Goal: Task Accomplishment & Management: Manage account settings

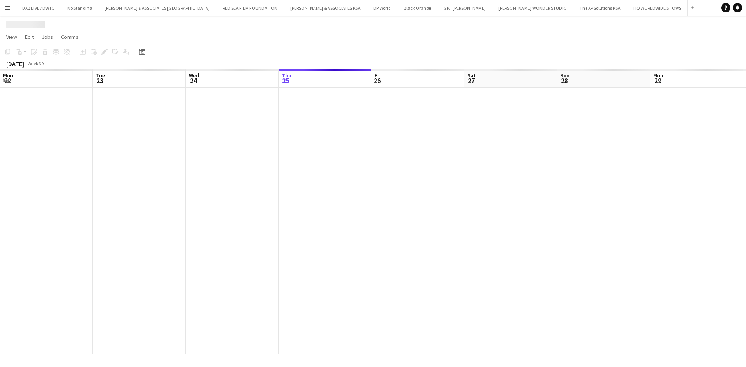
scroll to position [0, 186]
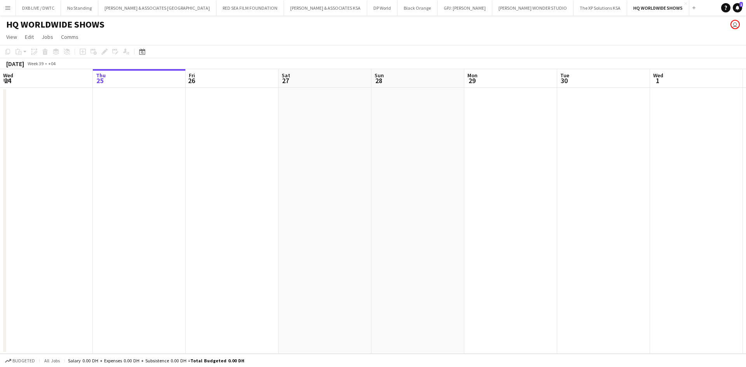
drag, startPoint x: 402, startPoint y: 206, endPoint x: 122, endPoint y: 206, distance: 279.7
click at [122, 206] on app-calendar-viewport "Mon 22 Tue 23 Wed 24 Thu 25 Fri 26 Sat 27 Sun 28 Mon 29 Tue 30 Wed 1 Thu 2 Fri …" at bounding box center [373, 211] width 746 height 285
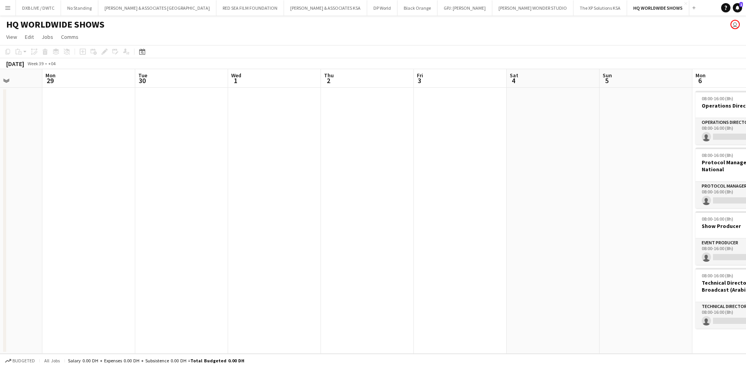
drag, startPoint x: 743, startPoint y: 325, endPoint x: 310, endPoint y: 384, distance: 436.4
click at [310, 367] on html "Menu Boards Boards Boards All jobs Status Workforce Workforce My Workforce Recr…" at bounding box center [373, 183] width 746 height 367
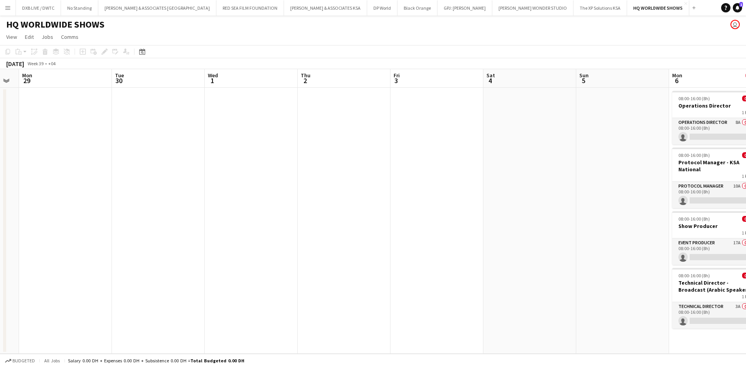
drag, startPoint x: 573, startPoint y: 345, endPoint x: 196, endPoint y: 382, distance: 379.0
click at [196, 367] on html "Menu Boards Boards Boards All jobs Status Workforce Workforce My Workforce Recr…" at bounding box center [373, 183] width 746 height 367
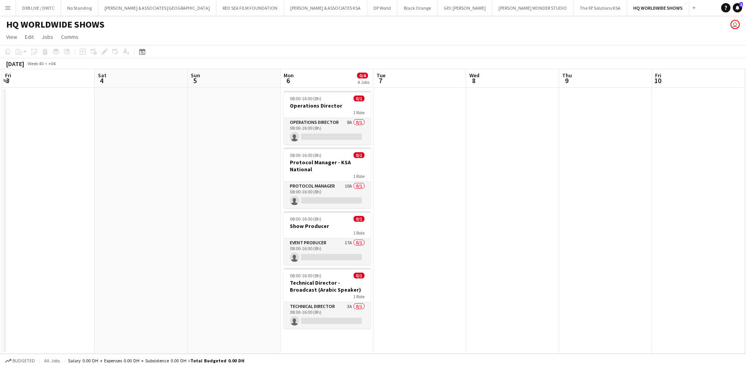
scroll to position [0, 277]
drag, startPoint x: 474, startPoint y: 317, endPoint x: 85, endPoint y: 303, distance: 389.1
click at [85, 303] on app-calendar-viewport "Tue 30 Wed 1 Thu 2 Fri 3 Sat 4 Sun 5 Mon 6 0/4 4 Jobs Tue 7 Wed 8 Thu 9 Fri 10 …" at bounding box center [373, 211] width 746 height 285
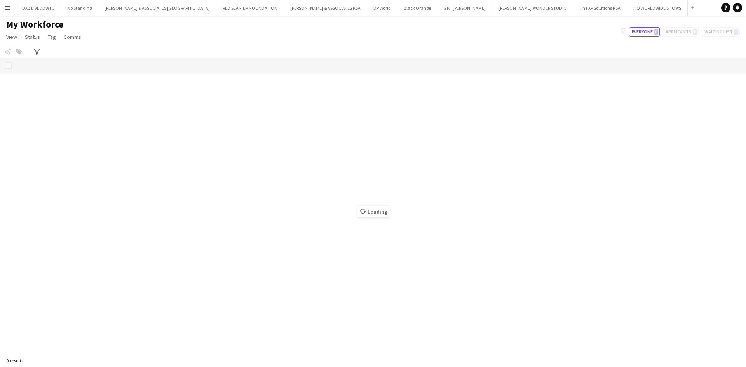
click at [8, 11] on button "Menu" at bounding box center [8, 8] width 16 height 16
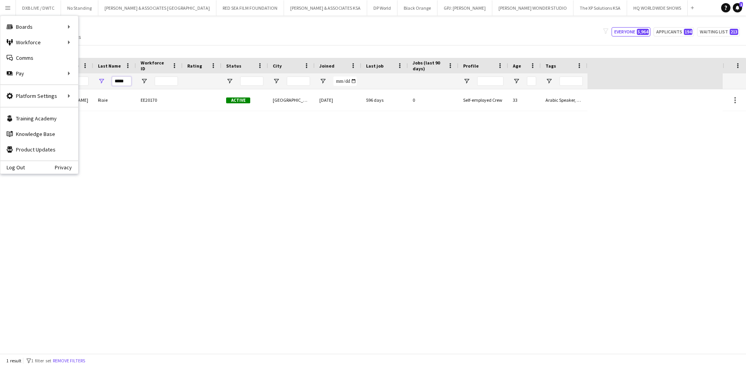
click at [129, 84] on input "*****" at bounding box center [121, 81] width 19 height 9
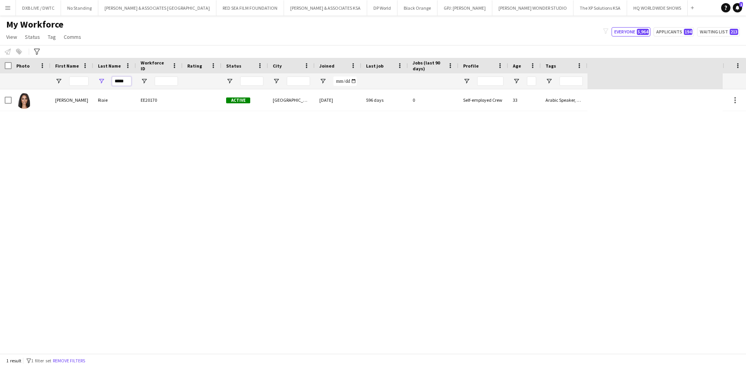
drag, startPoint x: 129, startPoint y: 84, endPoint x: 112, endPoint y: 84, distance: 16.7
click at [112, 84] on input "*****" at bounding box center [121, 81] width 19 height 9
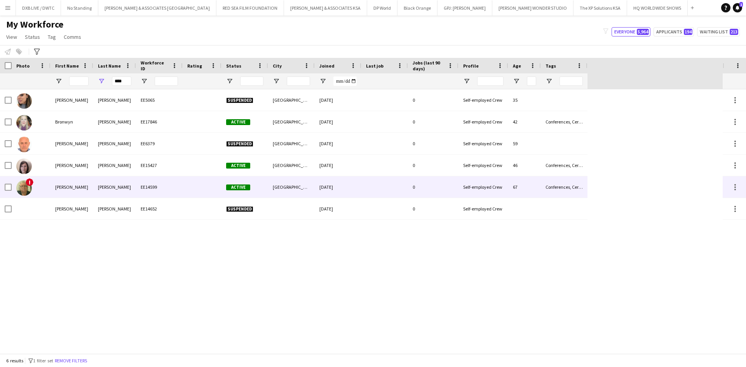
click at [261, 186] on div "Active" at bounding box center [244, 186] width 47 height 21
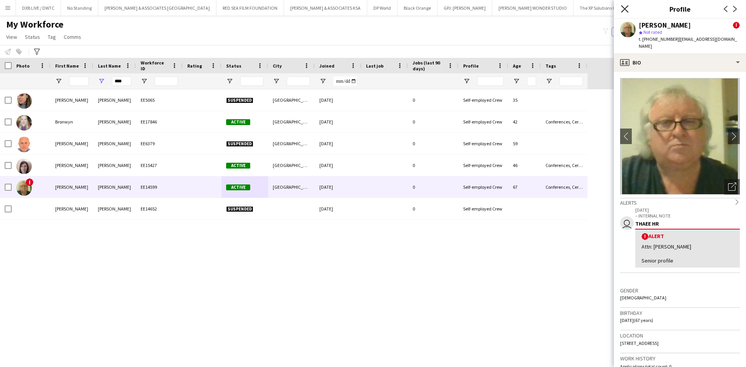
click at [625, 5] on icon "Close pop-in" at bounding box center [624, 8] width 7 height 7
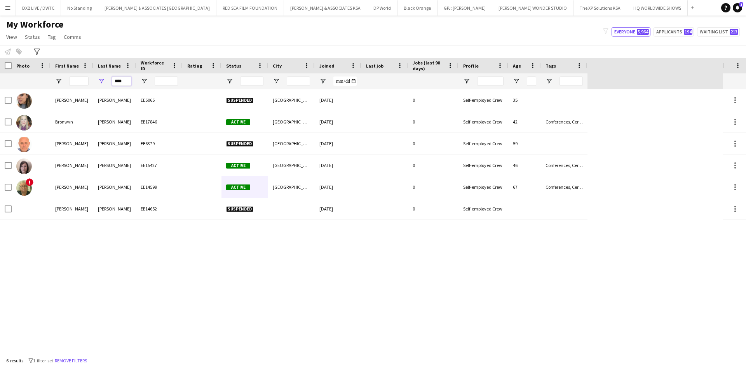
drag, startPoint x: 128, startPoint y: 80, endPoint x: 82, endPoint y: 80, distance: 46.2
click at [82, 80] on div "****" at bounding box center [293, 81] width 587 height 16
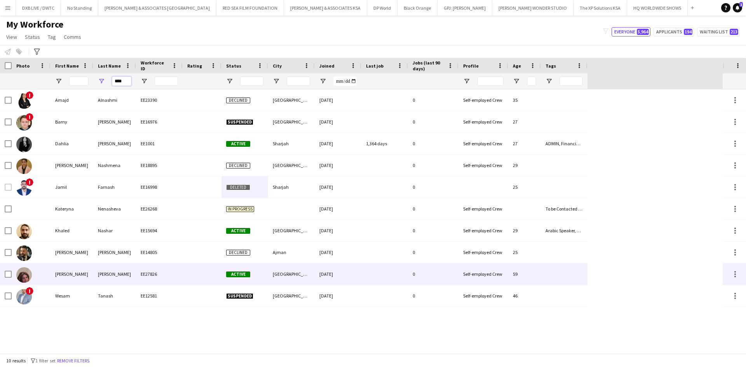
type input "****"
click at [105, 278] on div "Nash" at bounding box center [114, 273] width 43 height 21
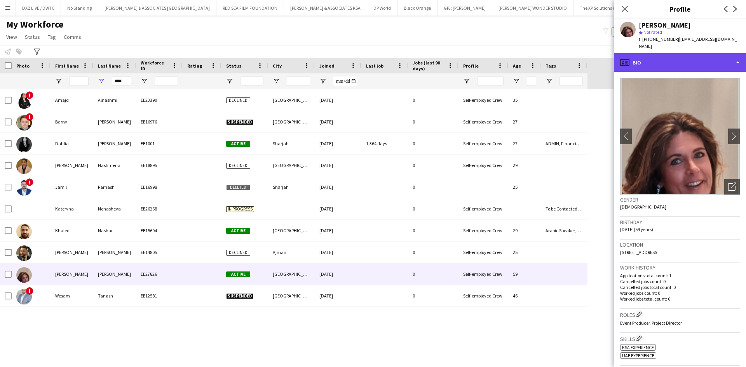
click at [707, 53] on div "profile Bio" at bounding box center [680, 62] width 132 height 19
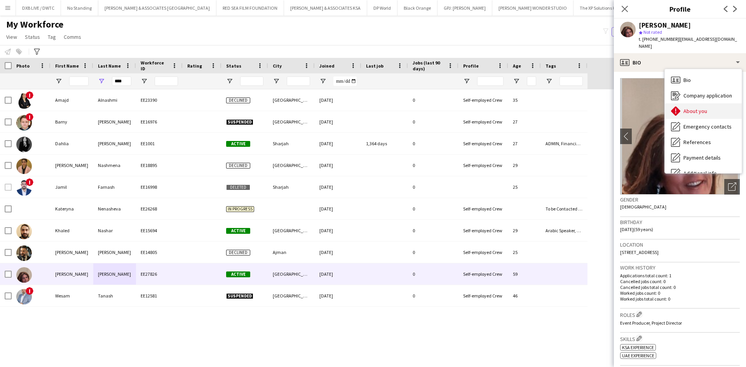
click at [702, 108] on span "About you" at bounding box center [695, 111] width 24 height 7
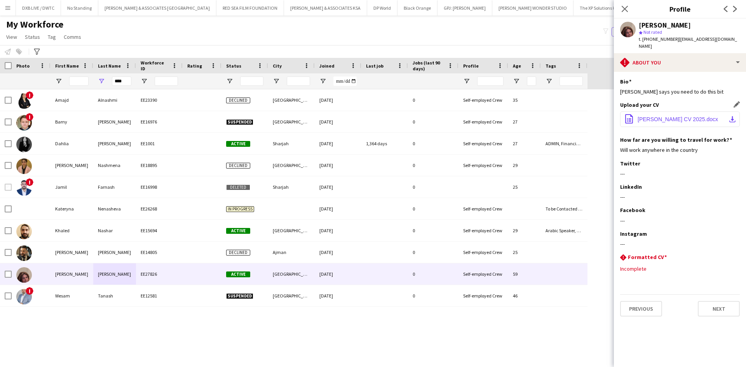
click at [671, 116] on span "Toni Nash CV 2025.docx" at bounding box center [678, 119] width 80 height 6
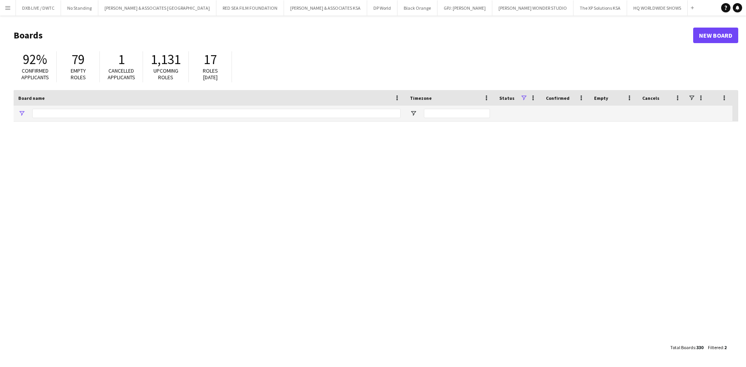
type input "**"
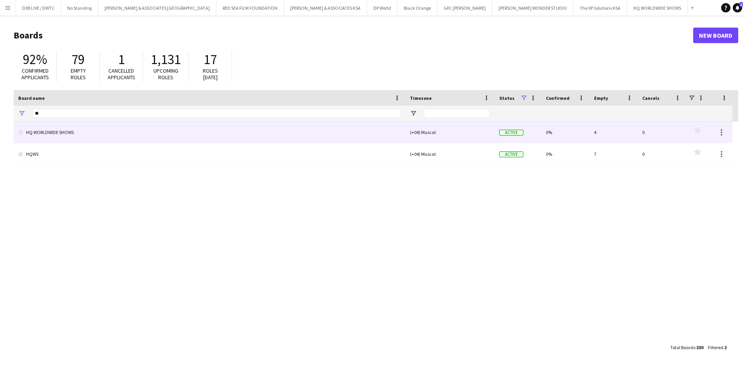
click at [214, 130] on link "HQ WORLDWIDE SHOWS" at bounding box center [209, 133] width 382 height 22
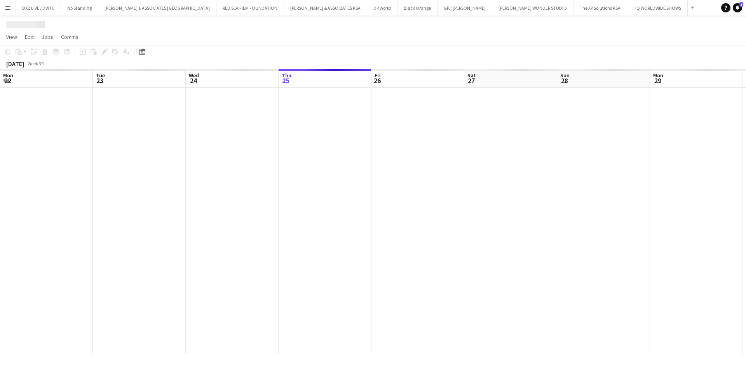
scroll to position [0, 186]
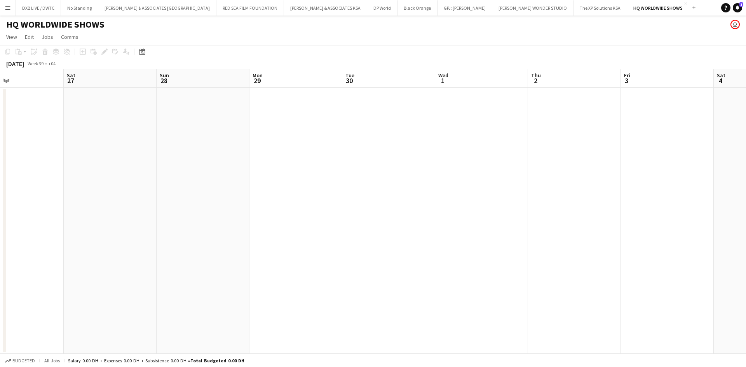
drag, startPoint x: 255, startPoint y: 130, endPoint x: -113, endPoint y: 131, distance: 367.9
click at [0, 131] on html "Menu Boards Boards Boards All jobs Status Workforce Workforce My Workforce Recr…" at bounding box center [373, 183] width 746 height 367
drag, startPoint x: 246, startPoint y: 131, endPoint x: 31, endPoint y: 131, distance: 214.5
click at [28, 131] on app-calendar-viewport "Wed 24 Thu 25 Fri 26 Sat 27 Sun 28 Mon 29 Tue 30 Wed 1 Thu 2 Fri 3 Sat 4 Sun 5 …" at bounding box center [373, 211] width 746 height 285
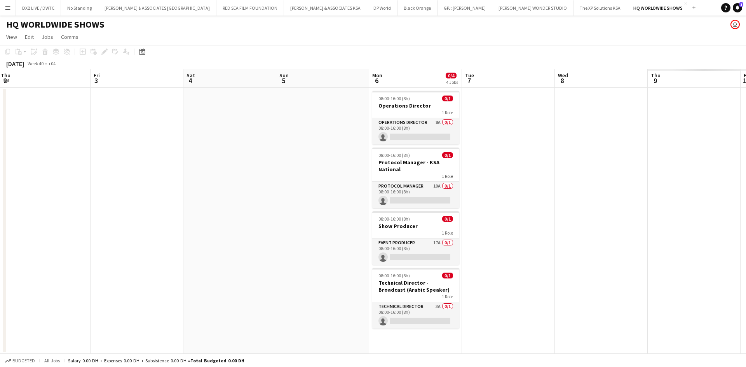
scroll to position [0, 280]
drag, startPoint x: 286, startPoint y: 134, endPoint x: -55, endPoint y: 134, distance: 341.5
click at [0, 134] on html "Menu Boards Boards Boards All jobs Status Workforce Workforce My Workforce Recr…" at bounding box center [373, 183] width 746 height 367
click at [409, 246] on app-card-role "Event Producer 17A 0/1 08:00-16:00 (8h) single-neutral-actions" at bounding box center [416, 252] width 87 height 26
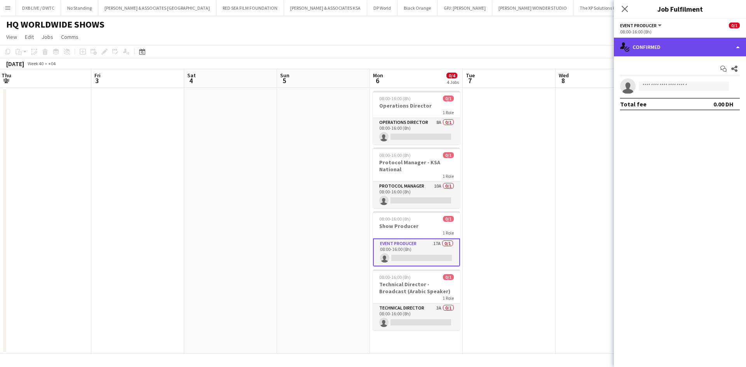
click at [669, 48] on div "single-neutral-actions-check-2 Confirmed" at bounding box center [680, 47] width 132 height 19
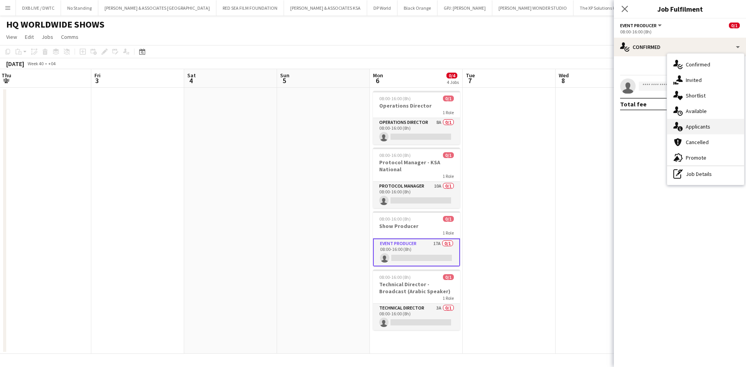
click at [688, 130] on span "Applicants" at bounding box center [698, 126] width 24 height 7
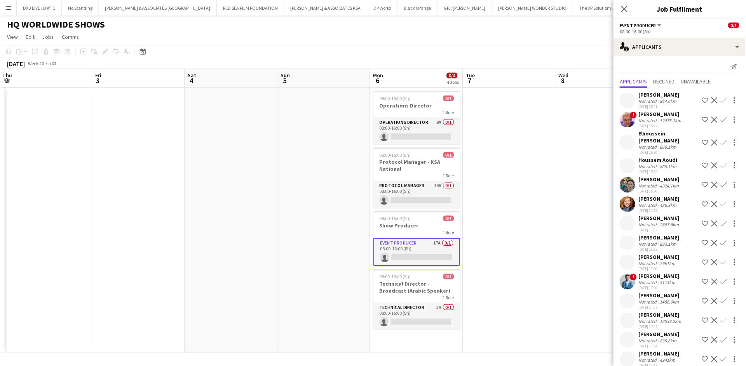
scroll to position [0, 0]
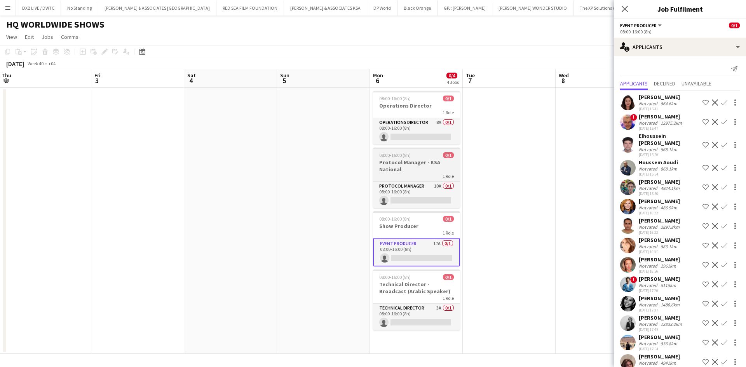
click at [410, 164] on h3 "Protocol Manager - KSA National" at bounding box center [416, 166] width 87 height 14
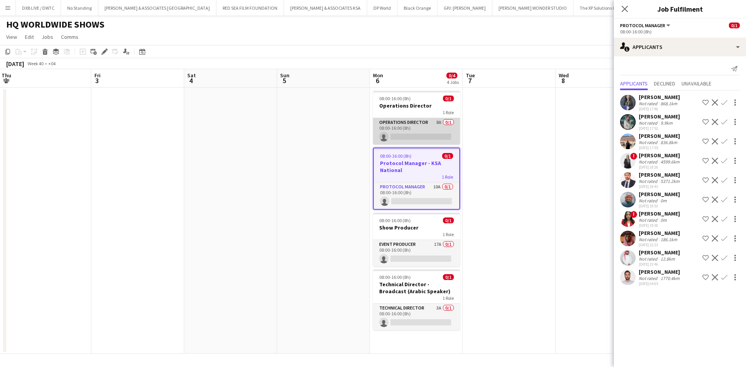
click at [413, 127] on app-card-role "Operations Director 8A 0/1 08:00-16:00 (8h) single-neutral-actions" at bounding box center [416, 131] width 87 height 26
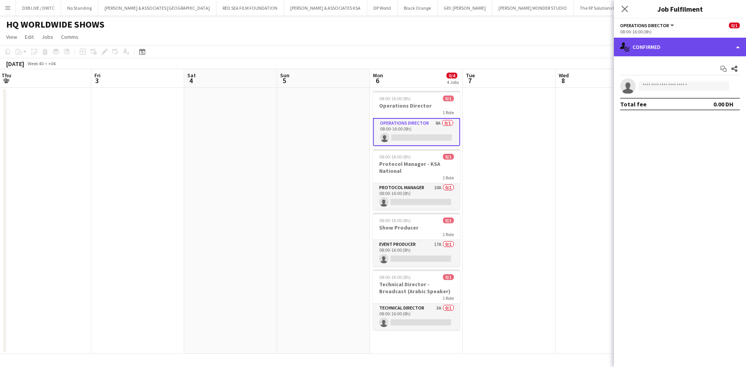
click at [674, 38] on div "single-neutral-actions-check-2 Confirmed" at bounding box center [680, 47] width 132 height 19
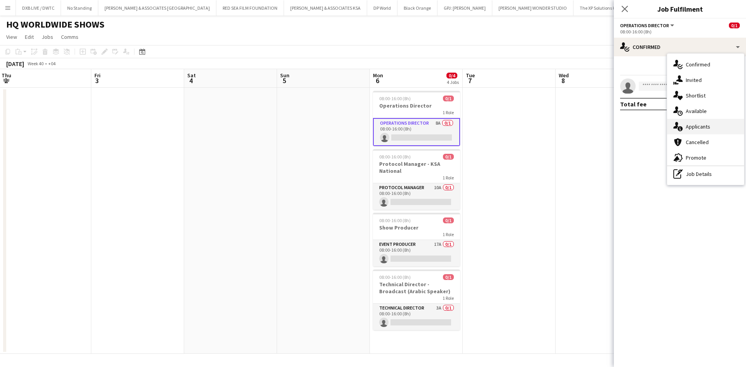
click at [690, 133] on div "single-neutral-actions-information Applicants" at bounding box center [705, 127] width 77 height 16
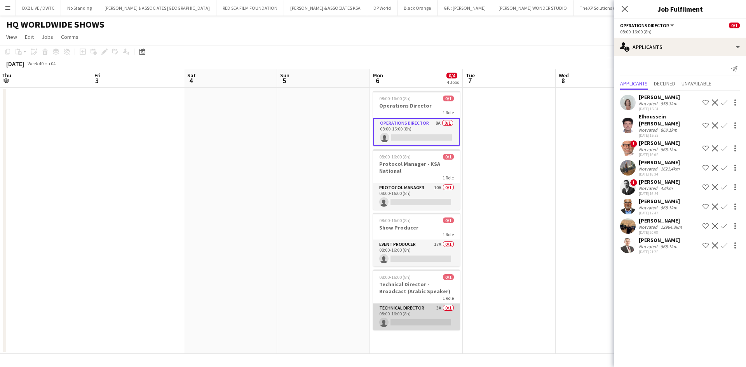
click at [412, 310] on app-card-role "Technical Director 3A 0/1 08:00-16:00 (8h) single-neutral-actions" at bounding box center [416, 317] width 87 height 26
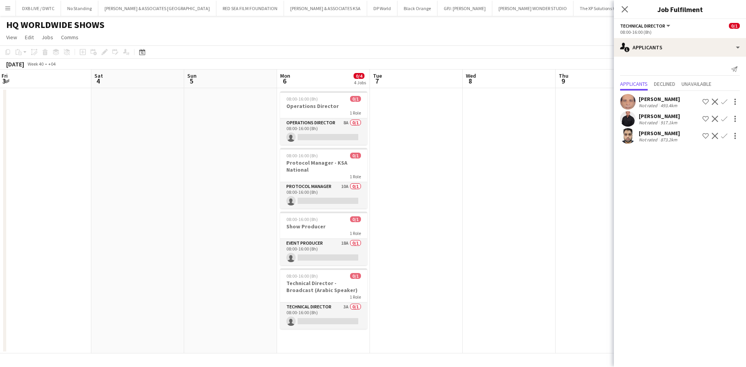
scroll to position [0, 280]
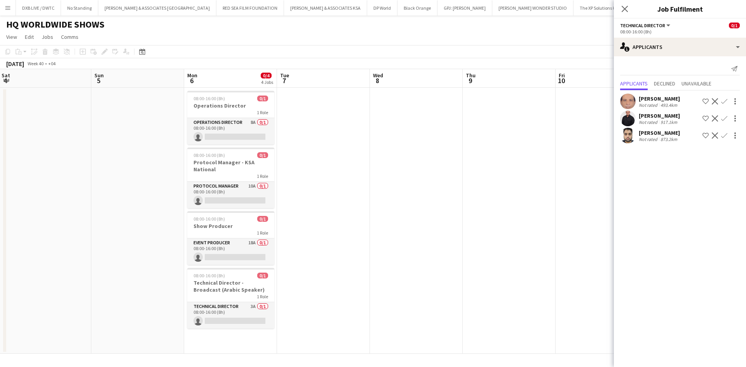
click at [646, 143] on div "Ahsan Siddiqui Not rated 873.2km Shortlist crew Decline Confirm" at bounding box center [680, 136] width 132 height 16
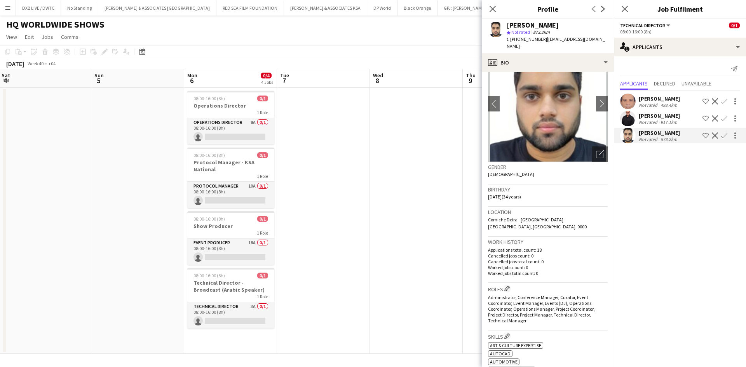
scroll to position [78, 0]
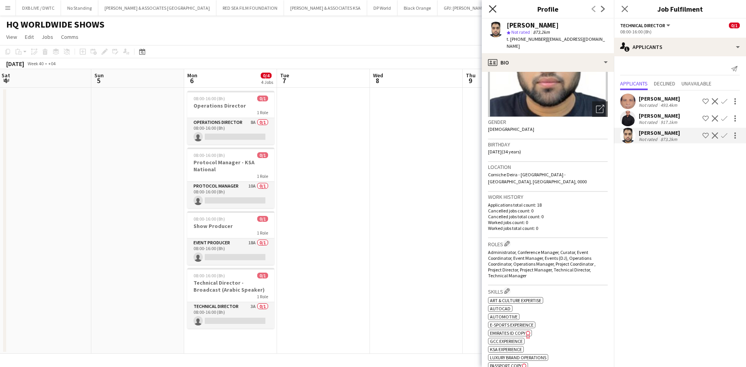
click at [489, 10] on icon "Close pop-in" at bounding box center [492, 8] width 7 height 7
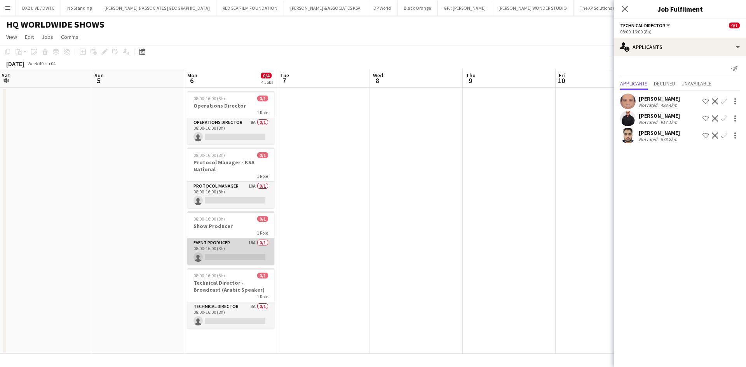
click at [222, 256] on app-card-role "Event Producer 18A 0/1 08:00-16:00 (8h) single-neutral-actions" at bounding box center [230, 252] width 87 height 26
click at [221, 244] on app-card-role "Event Producer 18A 0/1 08:00-16:00 (8h) single-neutral-actions" at bounding box center [230, 253] width 87 height 28
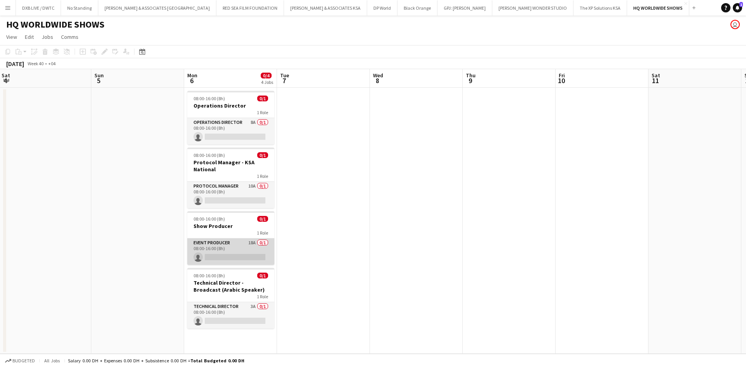
click at [221, 244] on app-card-role "Event Producer 18A 0/1 08:00-16:00 (8h) single-neutral-actions" at bounding box center [230, 252] width 87 height 26
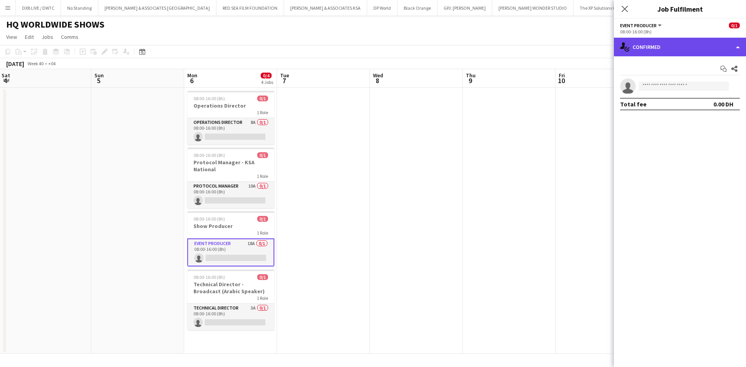
click at [674, 54] on div "single-neutral-actions-check-2 Confirmed" at bounding box center [680, 47] width 132 height 19
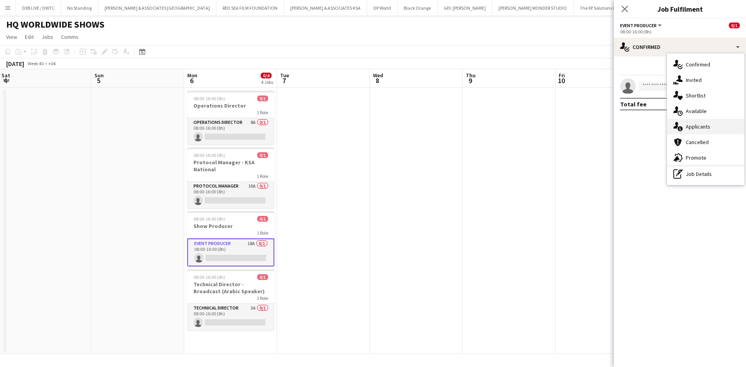
click at [700, 125] on span "Applicants" at bounding box center [698, 126] width 24 height 7
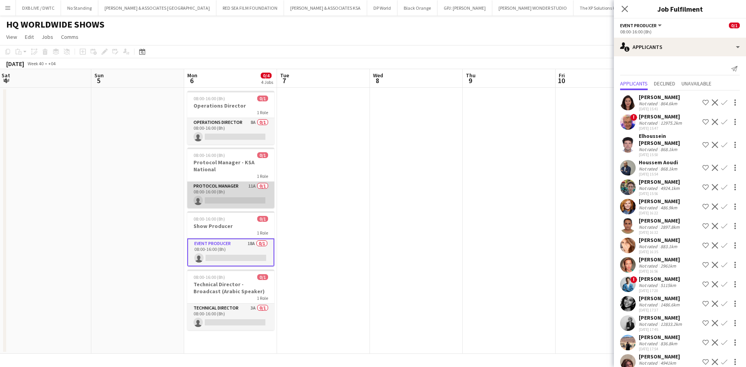
click at [221, 202] on app-card-role "Protocol Manager 11A 0/1 08:00-16:00 (8h) single-neutral-actions" at bounding box center [230, 195] width 87 height 26
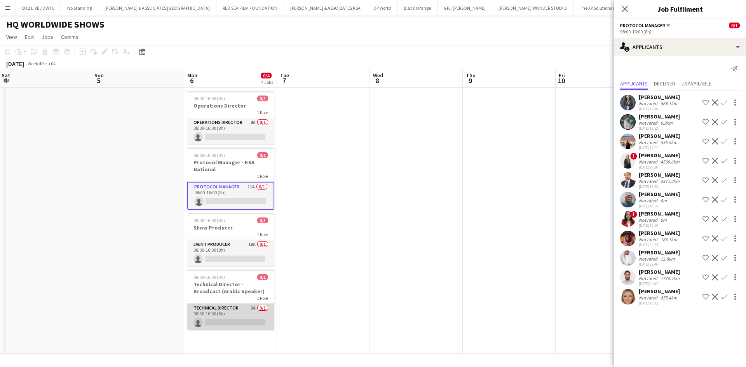
click at [226, 322] on app-card-role "Technical Director 3A 0/1 08:00-16:00 (8h) single-neutral-actions" at bounding box center [230, 317] width 87 height 26
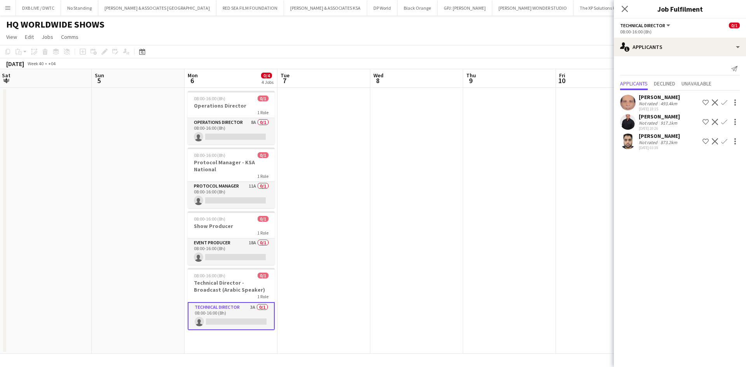
click at [664, 101] on div "493.4km" at bounding box center [669, 104] width 20 height 6
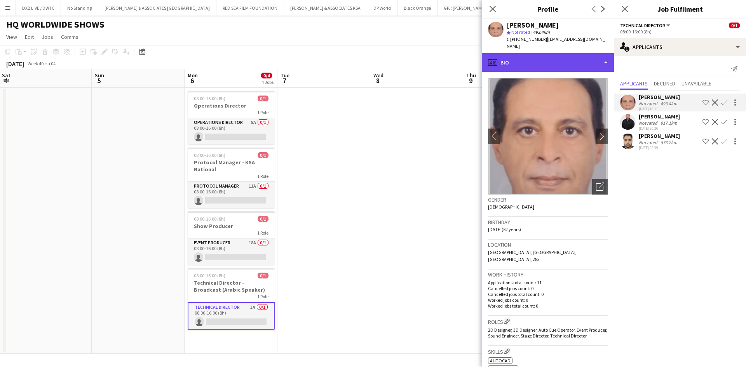
click at [540, 59] on div "profile Bio" at bounding box center [548, 62] width 132 height 19
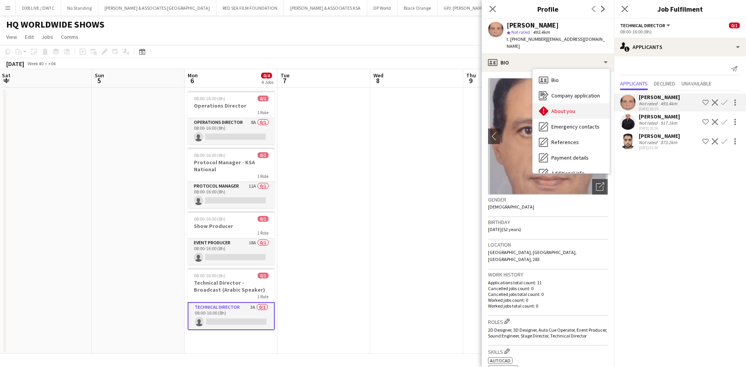
click at [580, 103] on div "About you About you" at bounding box center [571, 111] width 77 height 16
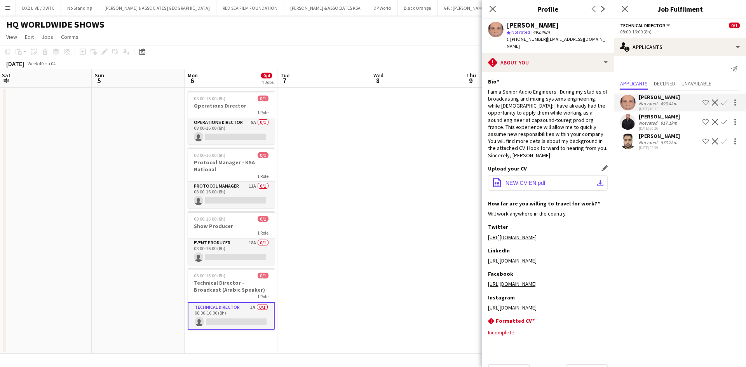
click at [531, 180] on span "NEW CV EN.pdf" at bounding box center [525, 183] width 40 height 6
click at [644, 120] on div "Not rated" at bounding box center [649, 123] width 20 height 6
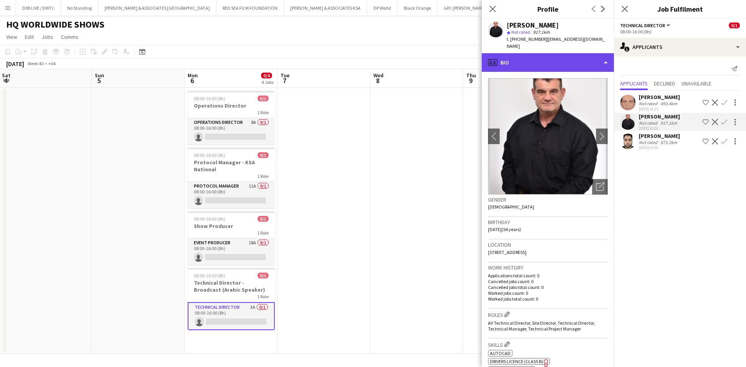
click at [520, 54] on div "profile Bio" at bounding box center [548, 62] width 132 height 19
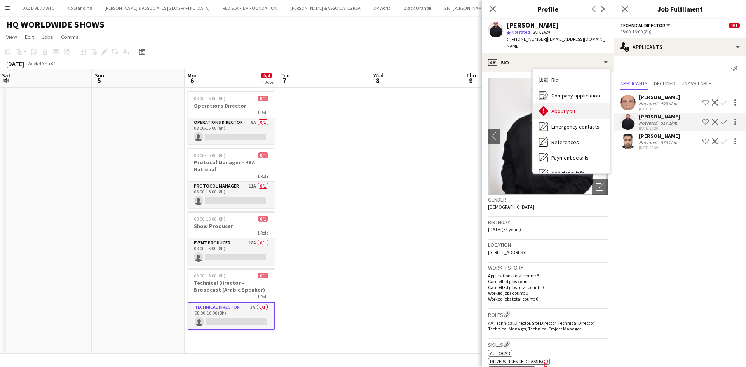
click at [544, 106] on icon "About you" at bounding box center [543, 110] width 9 height 9
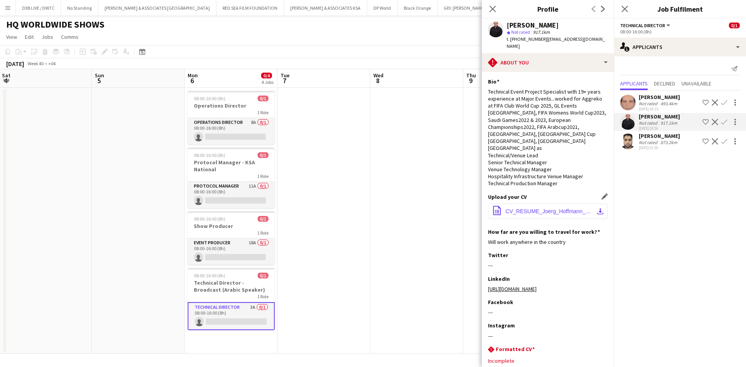
click at [547, 208] on span "CV_RESUME_Joerg_Hoffmann_2025.pdf" at bounding box center [549, 211] width 88 height 6
click at [641, 149] on div "25-09-2025 03:39" at bounding box center [659, 147] width 41 height 5
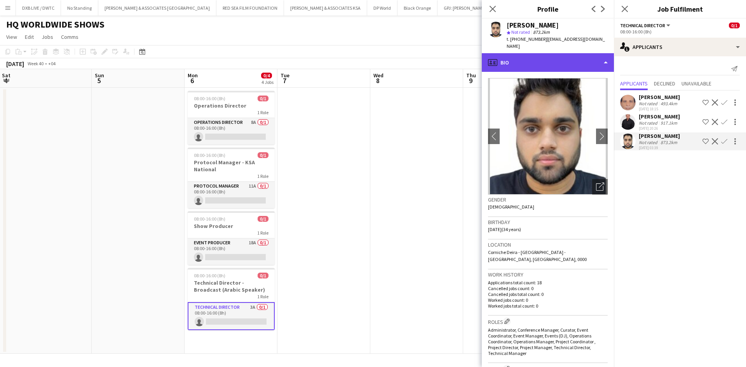
click at [546, 56] on div "profile Bio" at bounding box center [548, 62] width 132 height 19
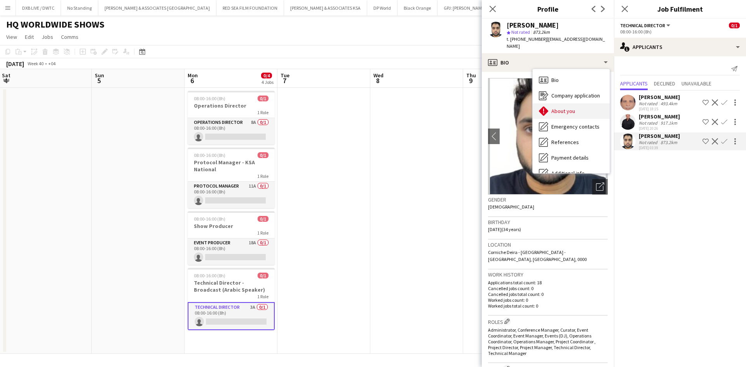
click at [556, 108] on span "About you" at bounding box center [563, 111] width 24 height 7
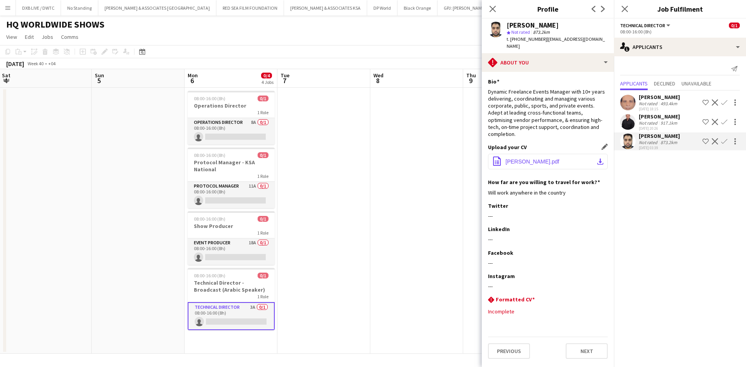
click at [540, 159] on span "Ahsan Siddiqui_PM_Detailed.pdf" at bounding box center [532, 162] width 54 height 6
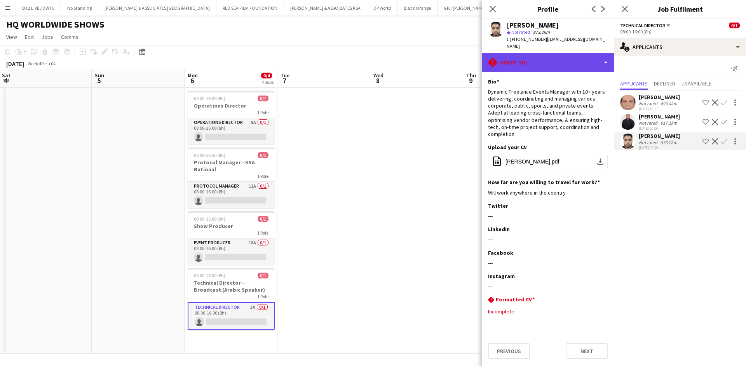
click at [528, 58] on div "rhombus-alert About you" at bounding box center [548, 62] width 132 height 19
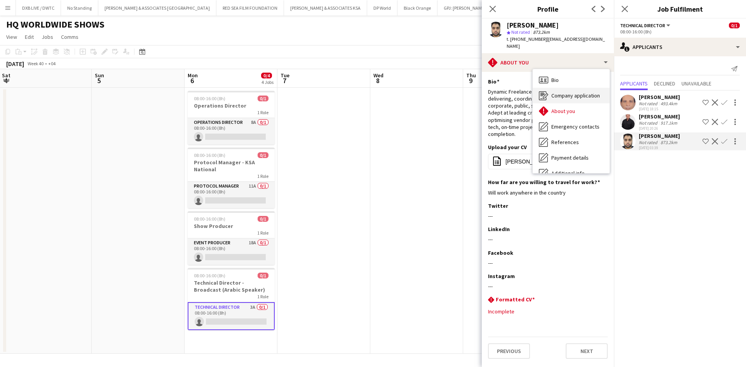
click at [563, 92] on span "Company application" at bounding box center [575, 95] width 49 height 7
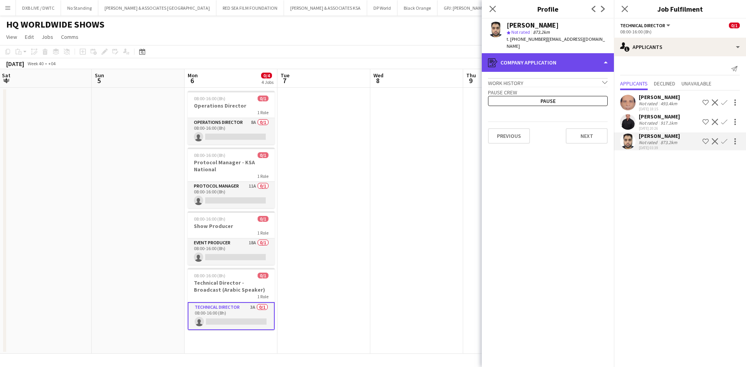
click at [561, 64] on div "register Company application" at bounding box center [548, 62] width 132 height 19
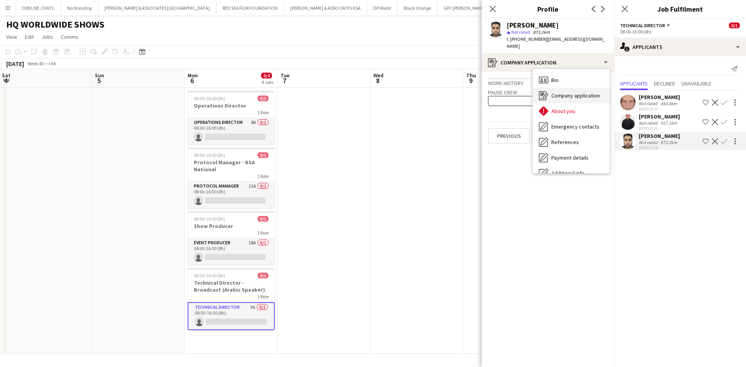
click at [565, 94] on div "Company application Company application" at bounding box center [571, 96] width 77 height 16
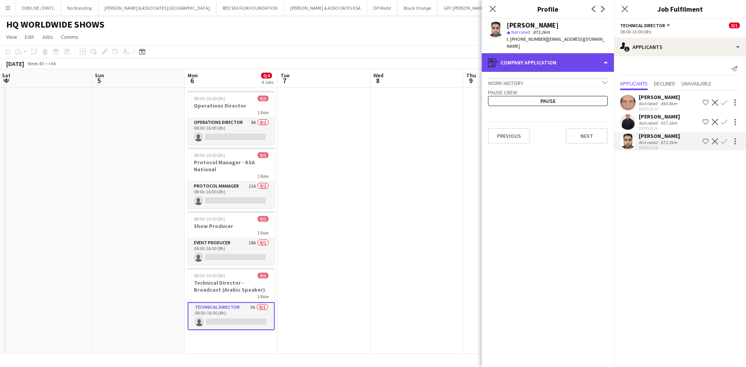
click at [563, 57] on div "register Company application" at bounding box center [548, 62] width 132 height 19
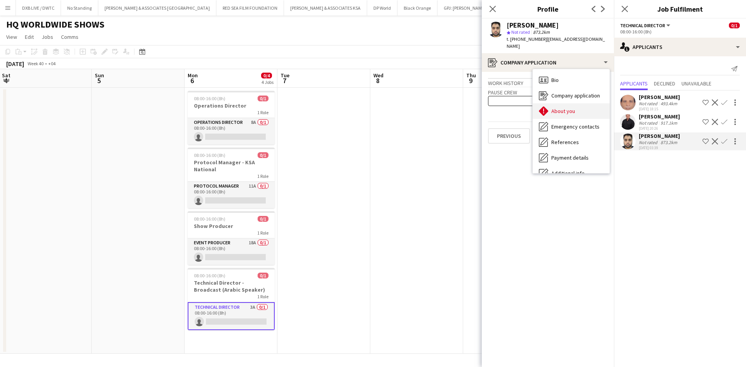
click at [569, 108] on span "About you" at bounding box center [563, 111] width 24 height 7
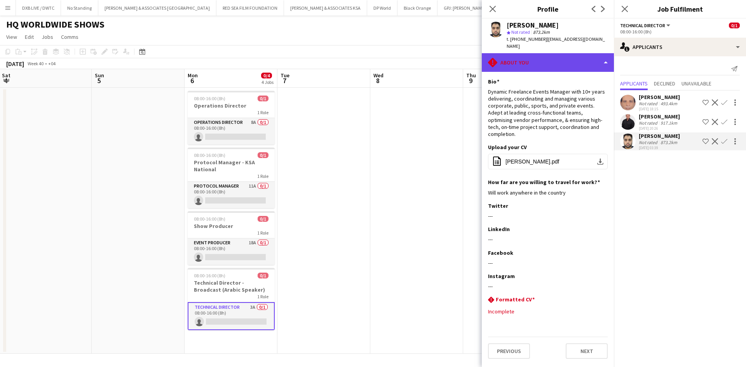
click at [541, 60] on div "rhombus-alert About you" at bounding box center [548, 62] width 132 height 19
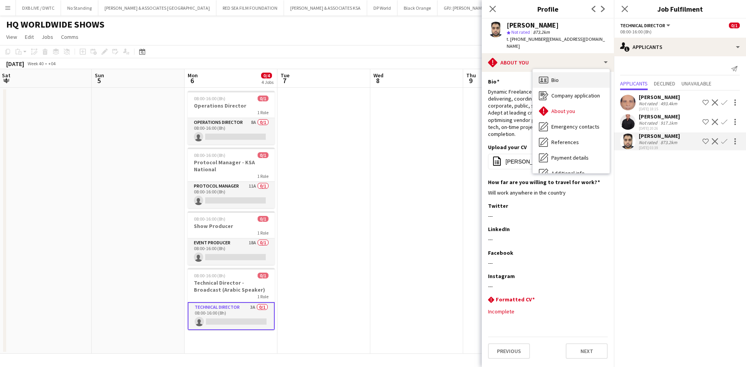
click at [553, 78] on div "Bio Bio" at bounding box center [571, 80] width 77 height 16
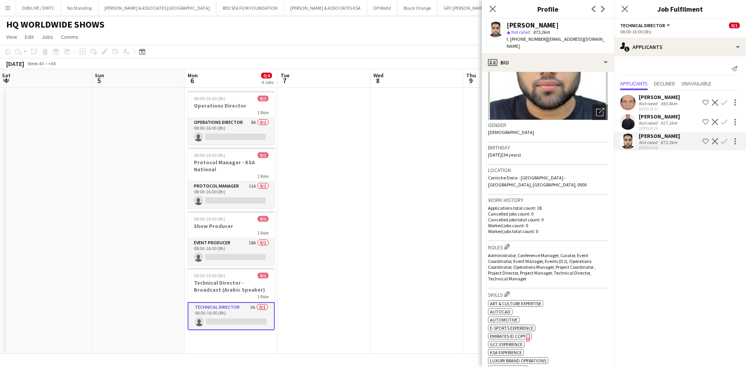
scroll to position [78, 0]
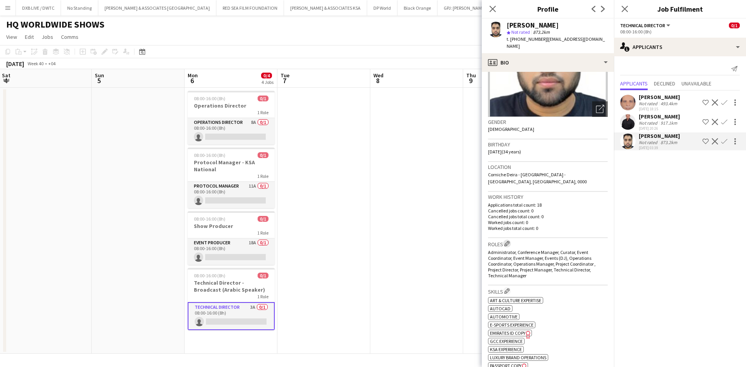
click at [509, 241] on app-icon "Edit crew company roles" at bounding box center [506, 243] width 5 height 5
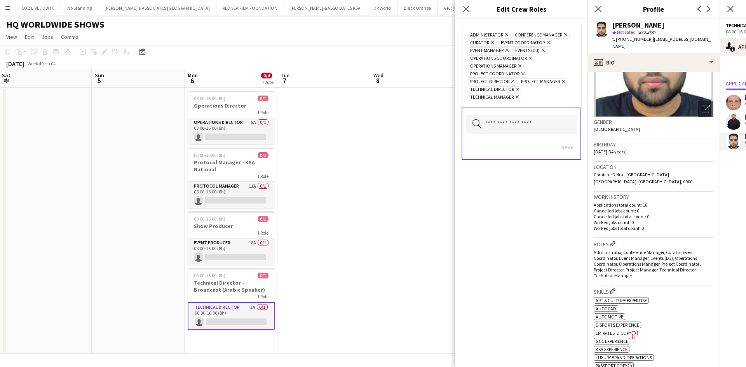
click at [516, 89] on icon at bounding box center [517, 89] width 3 height 3
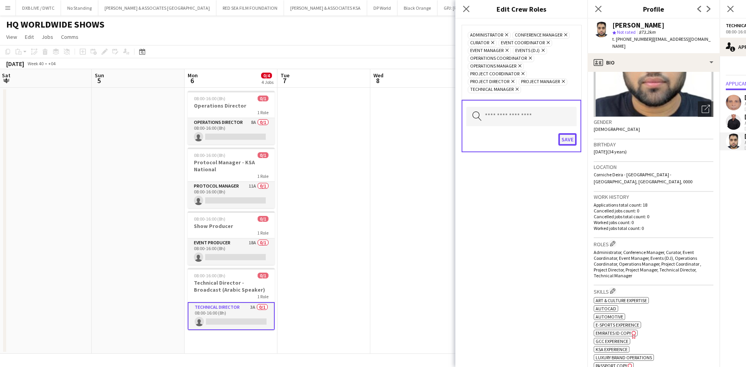
click at [565, 145] on button "Save" at bounding box center [567, 139] width 18 height 12
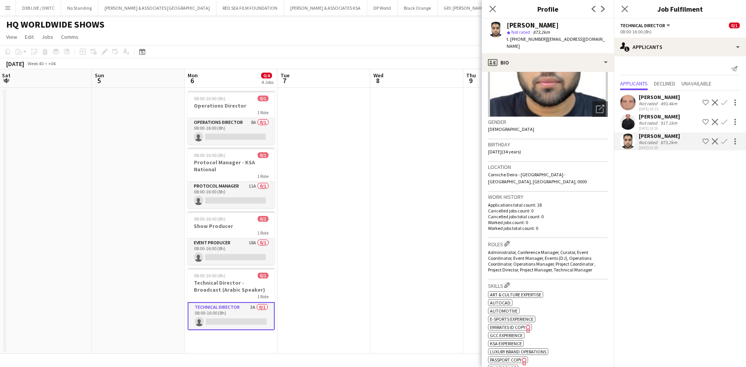
click at [715, 143] on app-icon "Decline" at bounding box center [715, 141] width 6 height 6
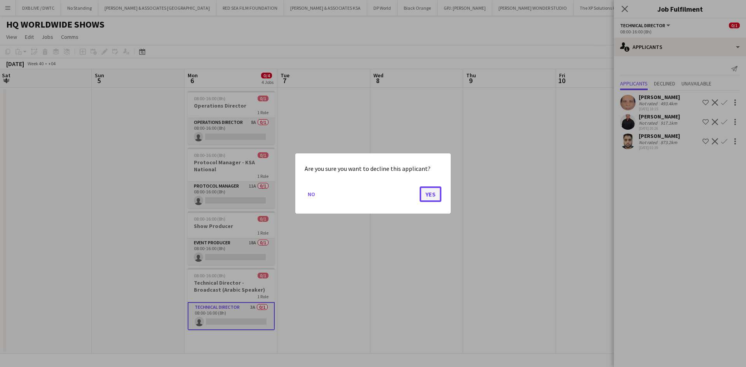
click at [428, 198] on button "Yes" at bounding box center [431, 194] width 22 height 16
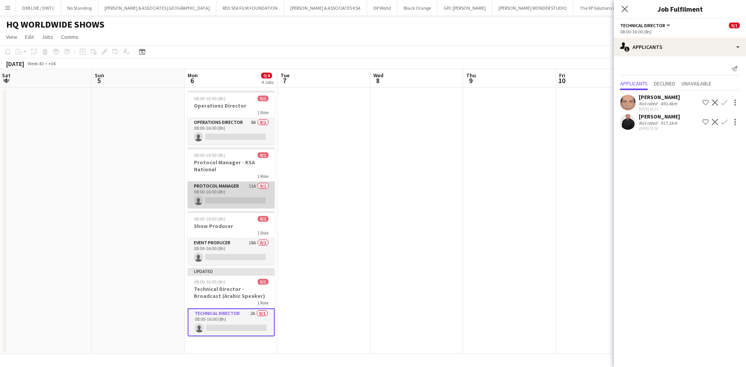
click at [240, 188] on app-card-role "Protocol Manager 11A 0/1 08:00-16:00 (8h) single-neutral-actions" at bounding box center [231, 195] width 87 height 26
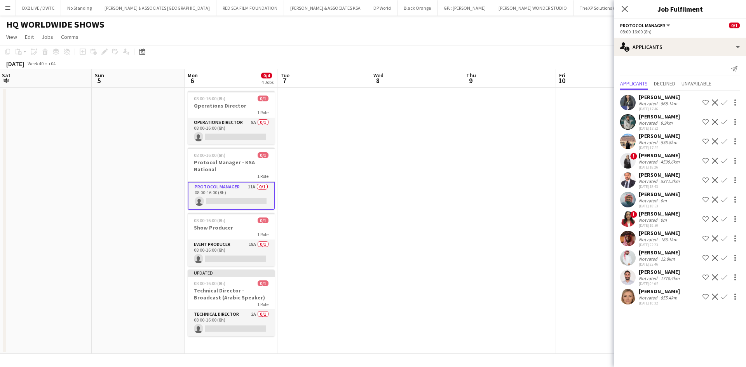
click at [649, 105] on div "Not rated" at bounding box center [649, 104] width 20 height 6
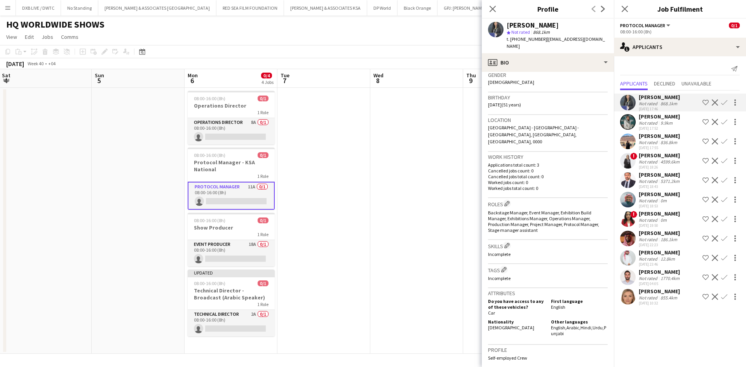
scroll to position [194, 0]
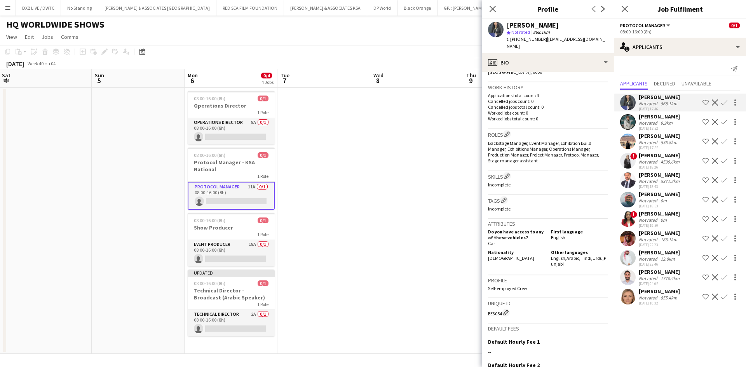
click at [646, 116] on div "Nouf Aloudah" at bounding box center [659, 116] width 41 height 7
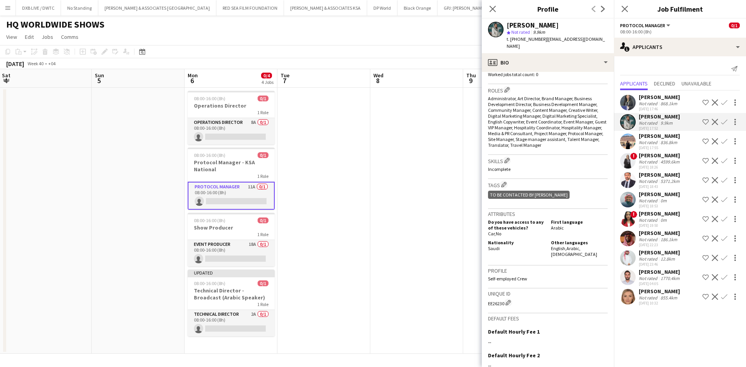
scroll to position [233, 0]
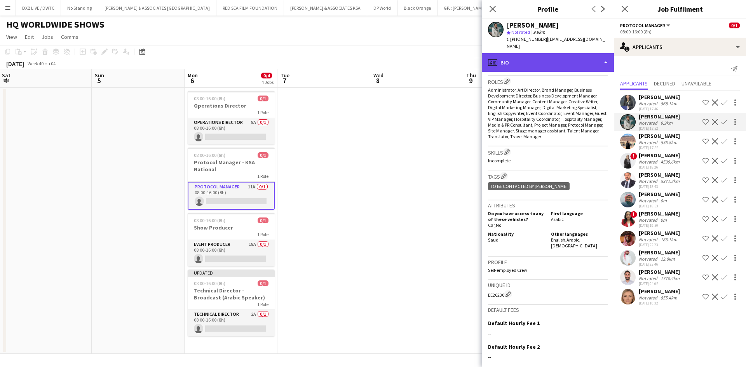
click at [548, 54] on div "profile Bio" at bounding box center [548, 62] width 132 height 19
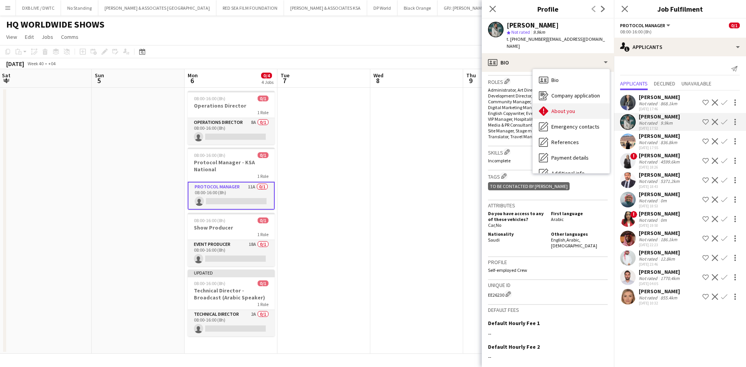
click at [568, 108] on span "About you" at bounding box center [563, 111] width 24 height 7
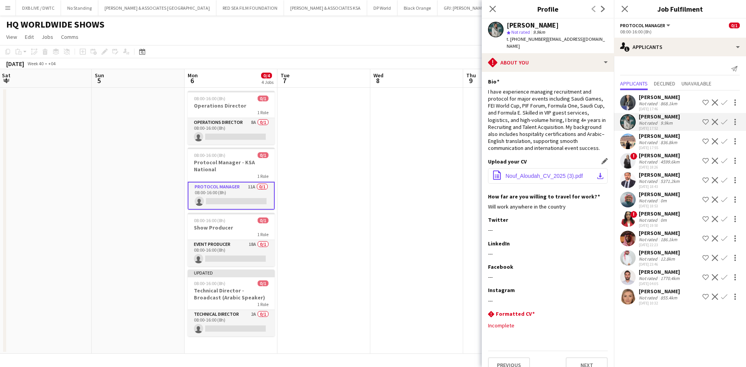
click at [542, 175] on span "Nouf_Aloudah_CV_2025 (3).pdf" at bounding box center [543, 176] width 77 height 6
click at [718, 122] on button "Decline" at bounding box center [714, 121] width 9 height 9
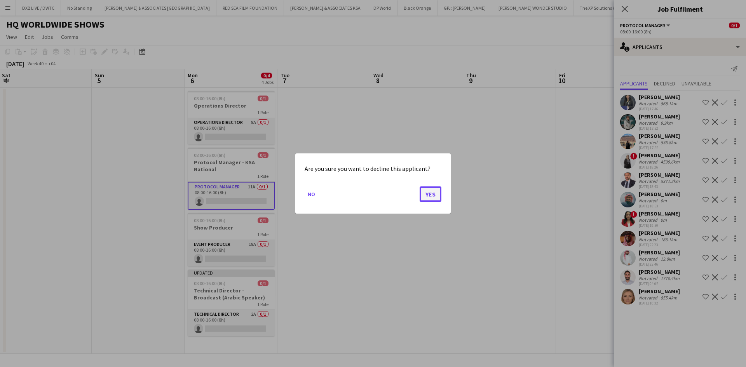
click at [424, 190] on button "Yes" at bounding box center [431, 194] width 22 height 16
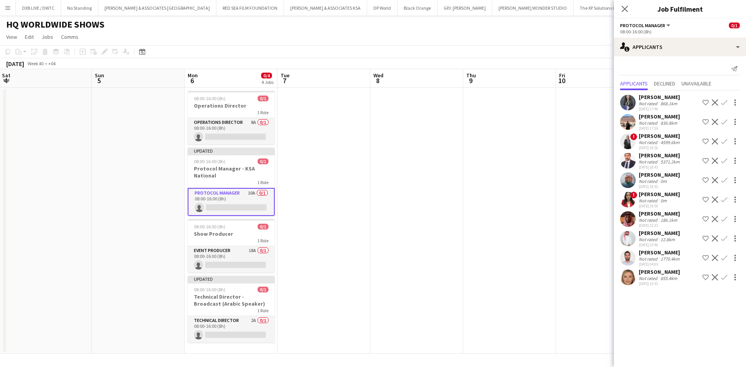
click at [663, 124] on div "836.8km" at bounding box center [669, 123] width 20 height 6
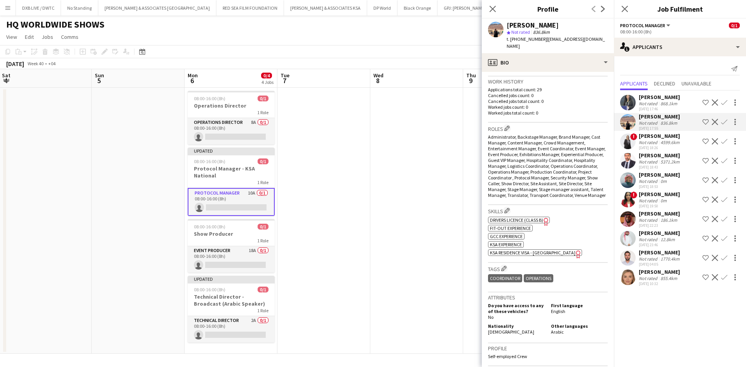
scroll to position [194, 0]
click at [665, 142] on div "4599.6km" at bounding box center [670, 142] width 22 height 6
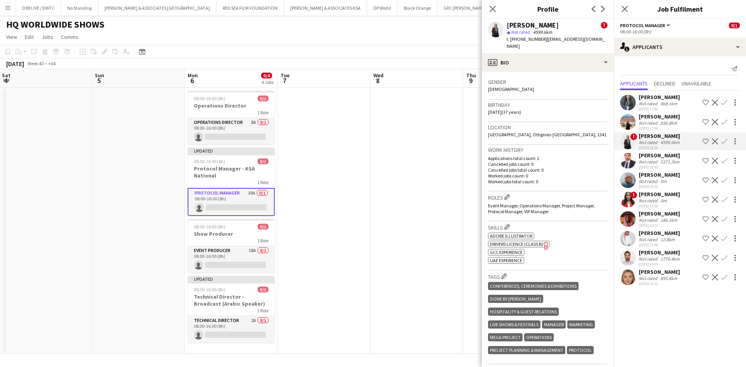
scroll to position [350, 0]
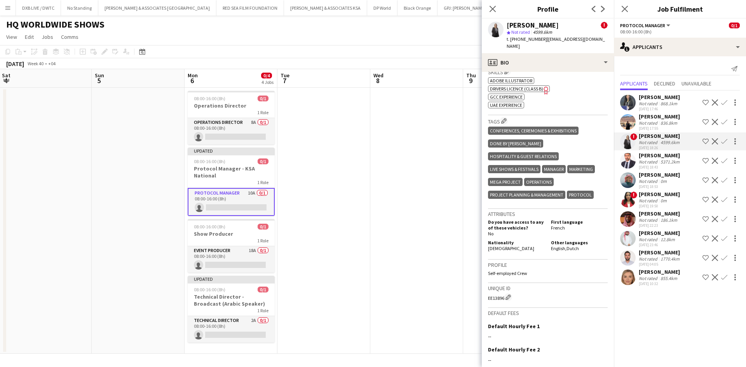
click at [654, 157] on div "Miguel José" at bounding box center [660, 155] width 42 height 7
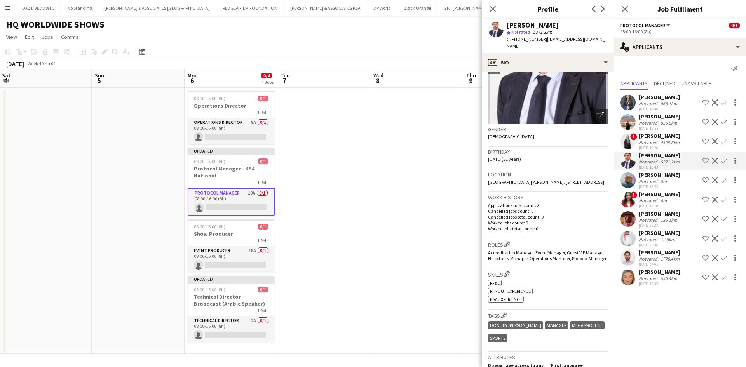
scroll to position [194, 0]
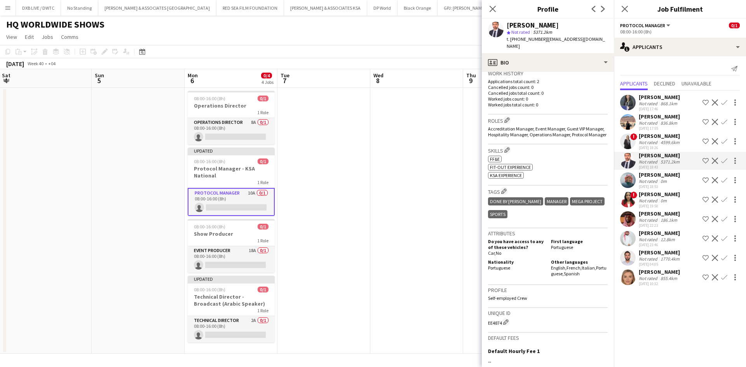
click at [654, 178] on div "Fahad Altaweel" at bounding box center [659, 174] width 41 height 7
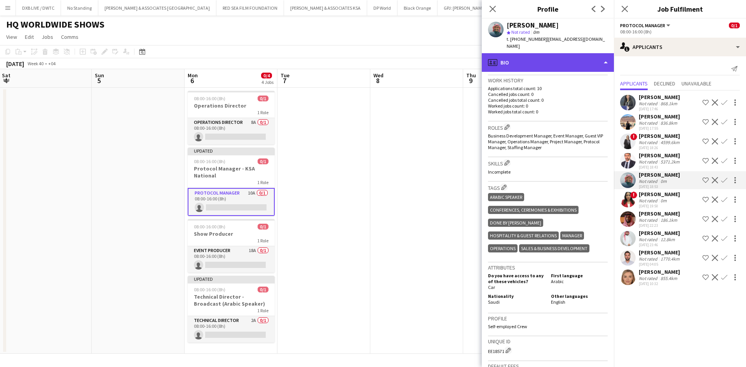
click at [565, 62] on div "profile Bio" at bounding box center [548, 62] width 132 height 19
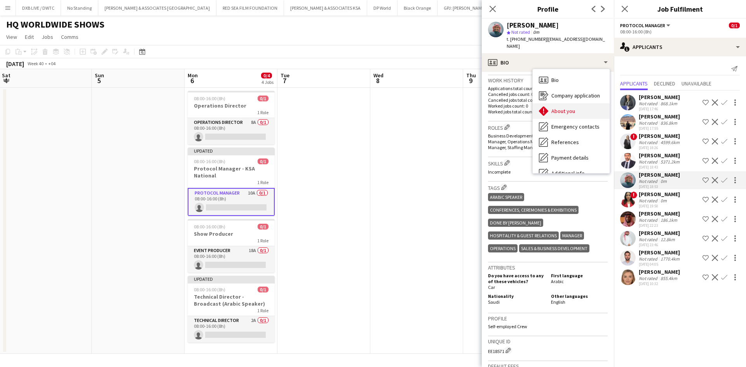
click at [564, 108] on span "About you" at bounding box center [563, 111] width 24 height 7
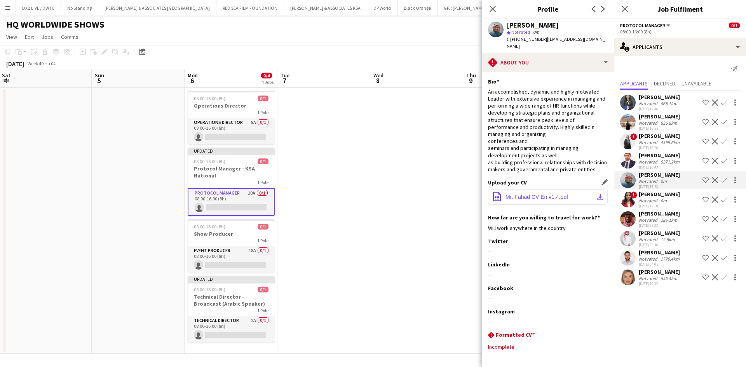
click at [533, 200] on span "Mr. Fahad CV En v1.4.pdf" at bounding box center [536, 197] width 63 height 6
click at [656, 207] on div "24-09-2025 19:50" at bounding box center [659, 206] width 41 height 5
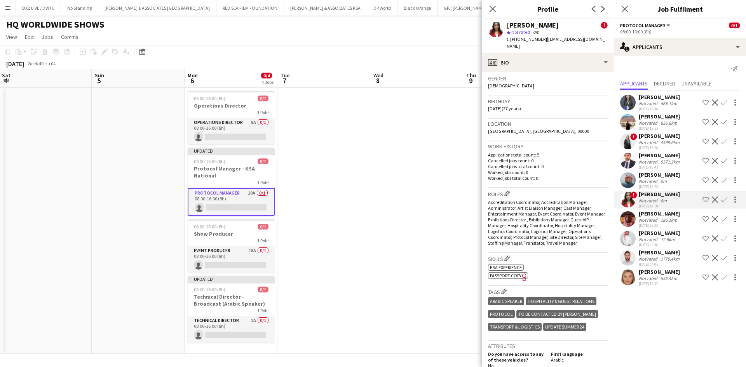
scroll to position [272, 0]
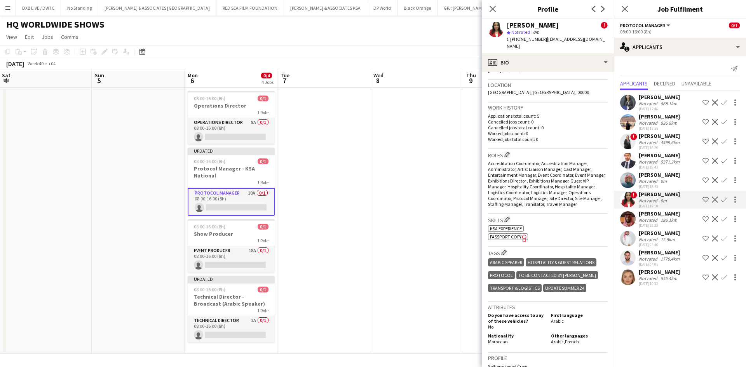
click at [676, 208] on div "! Lamia Sattaoui Not rated 0m 24-09-2025 19:50 Shortlist crew Decline Confirm" at bounding box center [680, 200] width 132 height 18
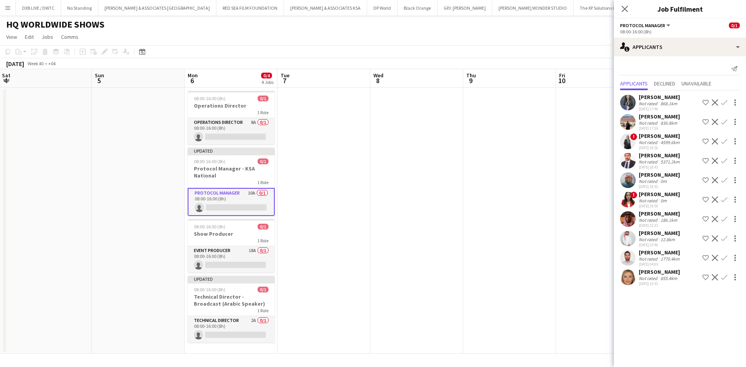
click at [664, 220] on div "186.1km" at bounding box center [669, 220] width 20 height 6
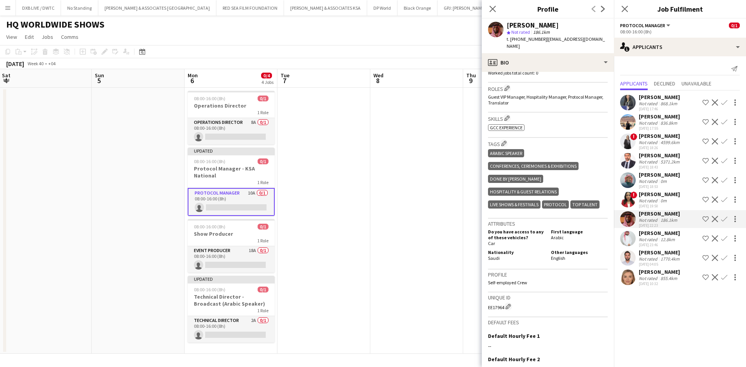
scroll to position [78, 0]
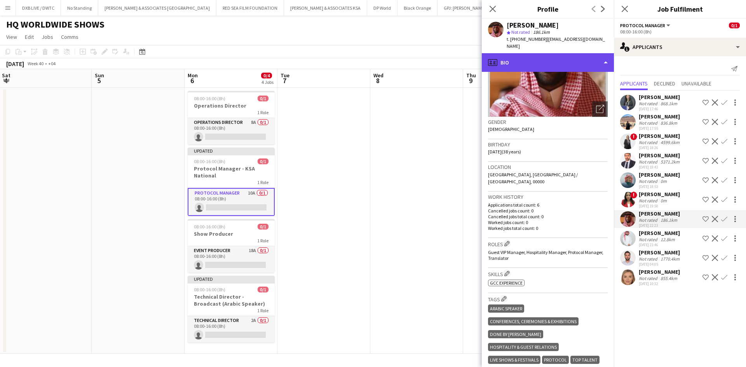
click at [548, 57] on div "profile Bio" at bounding box center [548, 62] width 132 height 19
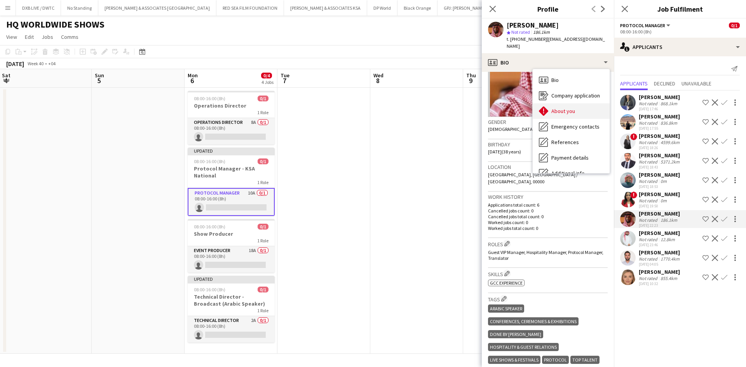
click at [559, 111] on div "About you About you" at bounding box center [571, 111] width 77 height 16
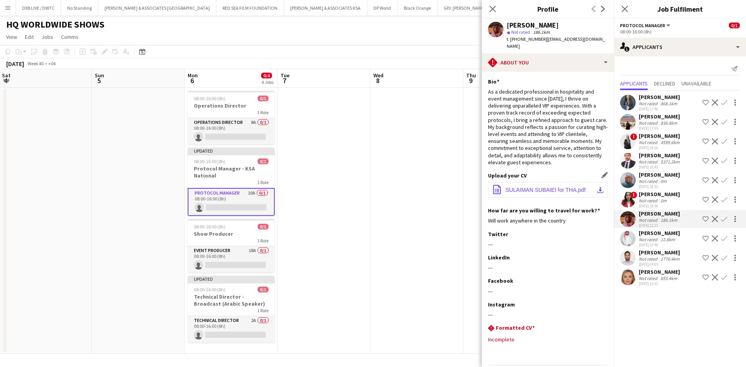
click at [546, 187] on span "SULAIMAN SUBAIEI for THA.pdf" at bounding box center [545, 190] width 80 height 6
click at [639, 237] on div "Not rated" at bounding box center [649, 240] width 20 height 6
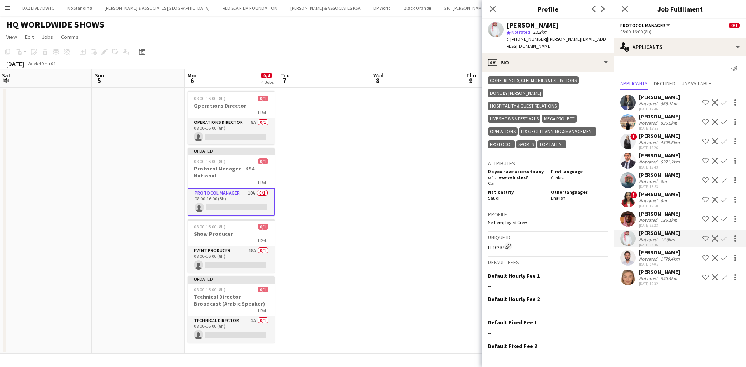
scroll to position [110, 0]
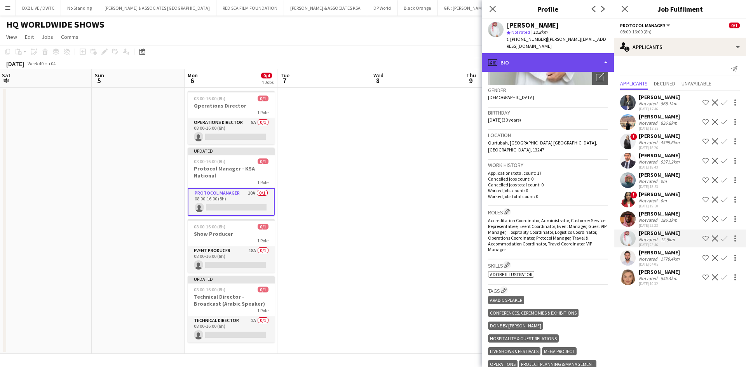
click at [570, 58] on div "profile Bio" at bounding box center [548, 62] width 132 height 19
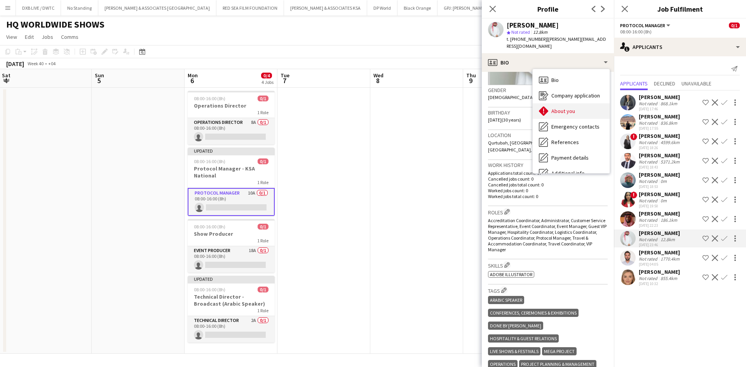
click at [575, 103] on div "About you About you" at bounding box center [571, 111] width 77 height 16
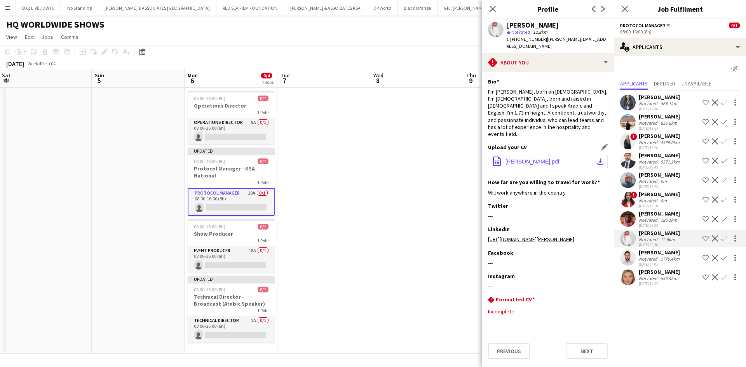
click at [558, 154] on button "office-file-sheet Abdullah_Aldosari_CV.pdf download-bottom" at bounding box center [548, 162] width 120 height 16
click at [658, 251] on div "Elchin Abbaszade" at bounding box center [660, 252] width 42 height 7
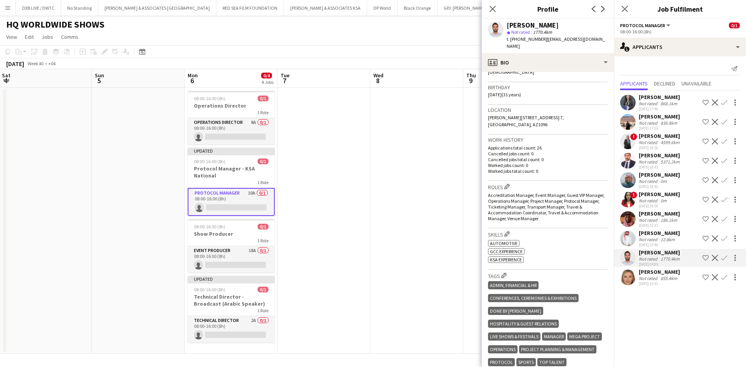
scroll to position [194, 0]
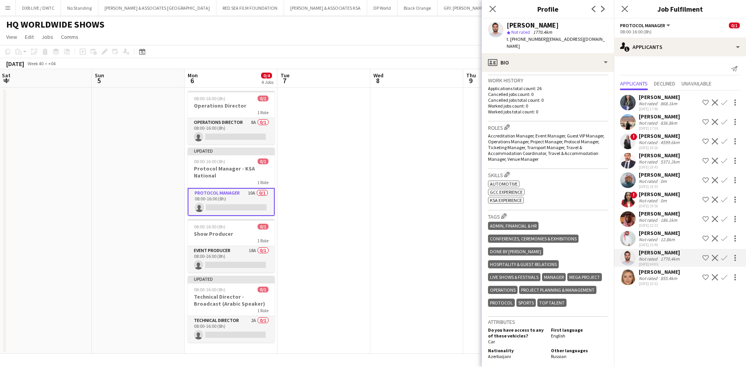
click at [666, 282] on div "25-09-2025 10:32" at bounding box center [659, 283] width 41 height 5
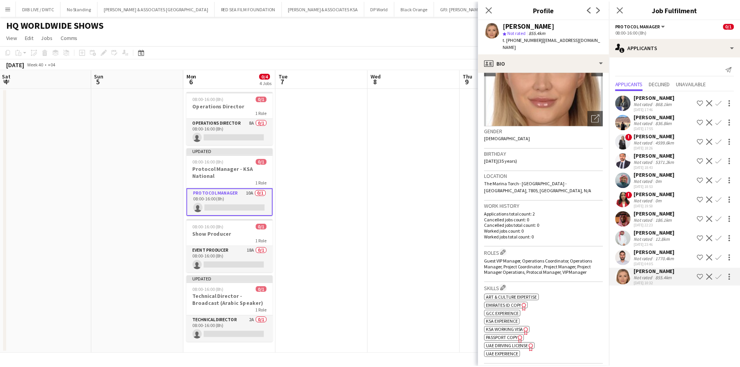
scroll to position [0, 0]
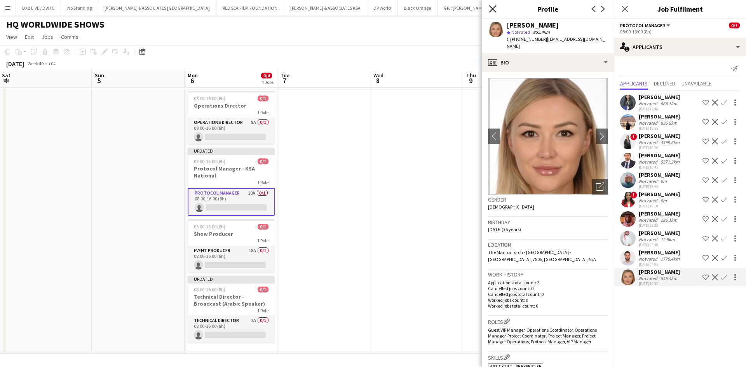
click at [495, 8] on icon "Close pop-in" at bounding box center [492, 8] width 7 height 7
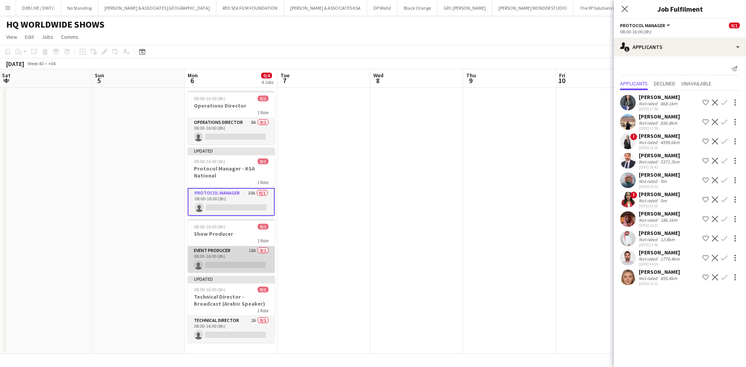
click at [225, 265] on app-card-role "Event Producer 18A 0/1 08:00-16:00 (8h) single-neutral-actions" at bounding box center [231, 259] width 87 height 26
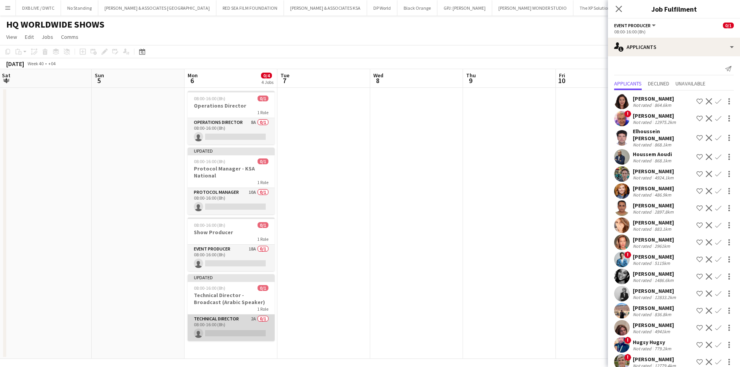
click at [233, 319] on app-card-role "Technical Director 2A 0/1 08:00-16:00 (8h) single-neutral-actions" at bounding box center [231, 328] width 87 height 26
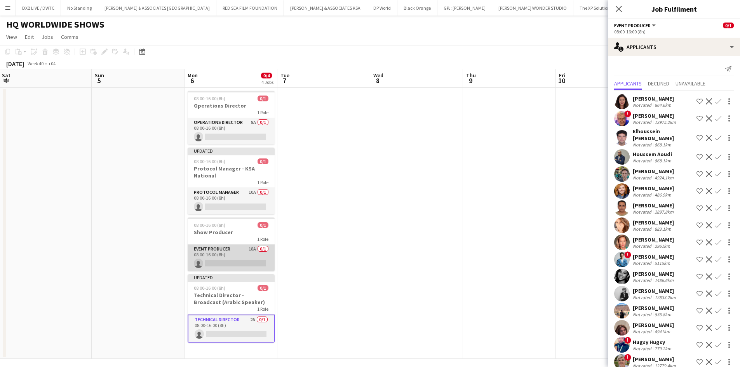
click at [245, 256] on app-card-role "Event Producer 18A 0/1 08:00-16:00 (8h) single-neutral-actions" at bounding box center [231, 258] width 87 height 26
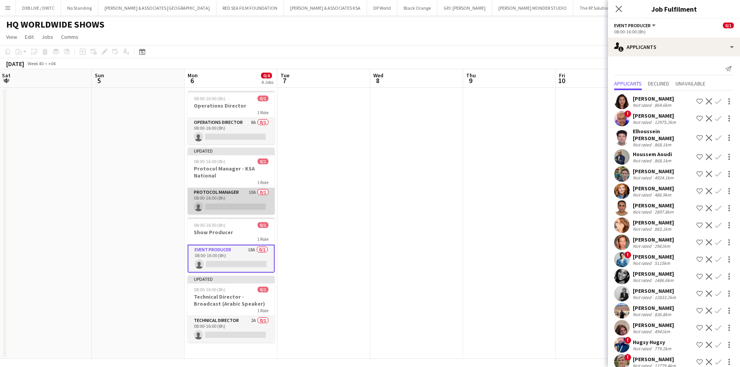
click at [207, 190] on app-card-role "Protocol Manager 10A 0/1 08:00-16:00 (8h) single-neutral-actions" at bounding box center [231, 201] width 87 height 26
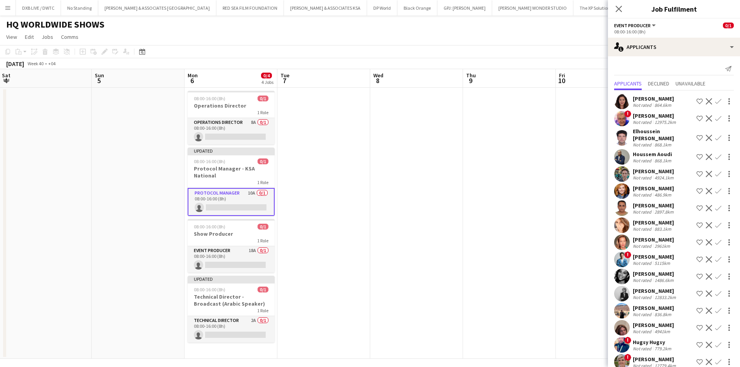
click at [207, 190] on app-card-role "Protocol Manager 10A 0/1 08:00-16:00 (8h) single-neutral-actions" at bounding box center [231, 202] width 87 height 28
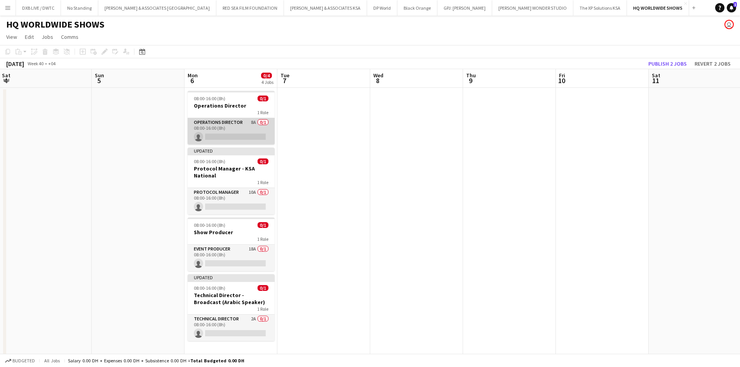
click at [217, 127] on app-card-role "Operations Director 8A 0/1 08:00-16:00 (8h) single-neutral-actions" at bounding box center [231, 131] width 87 height 26
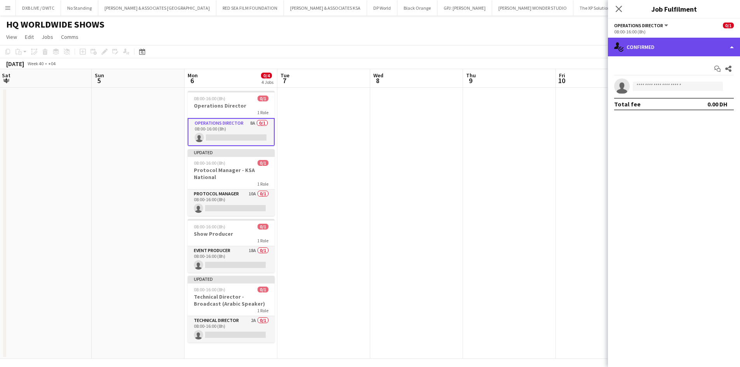
click at [644, 40] on div "single-neutral-actions-check-2 Confirmed" at bounding box center [674, 47] width 132 height 19
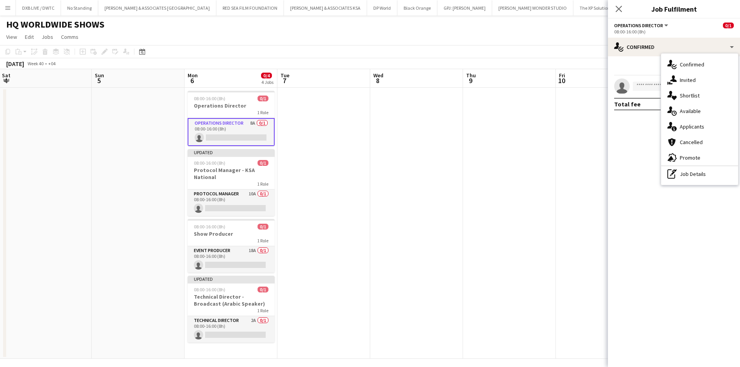
click at [225, 141] on app-card-role "Operations Director 8A 0/1 08:00-16:00 (8h) single-neutral-actions" at bounding box center [231, 132] width 87 height 28
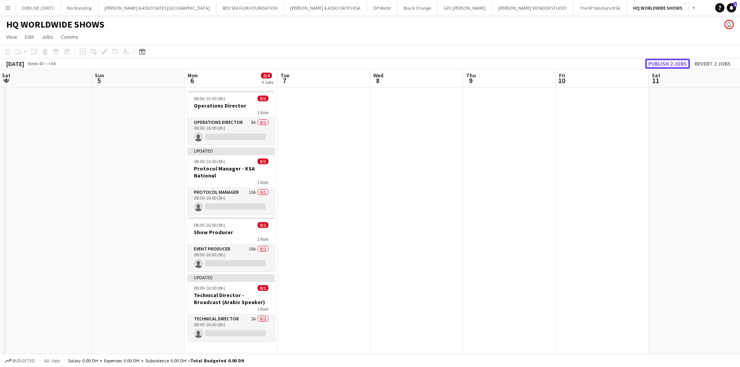
click at [660, 63] on button "Publish 2 jobs" at bounding box center [667, 64] width 45 height 10
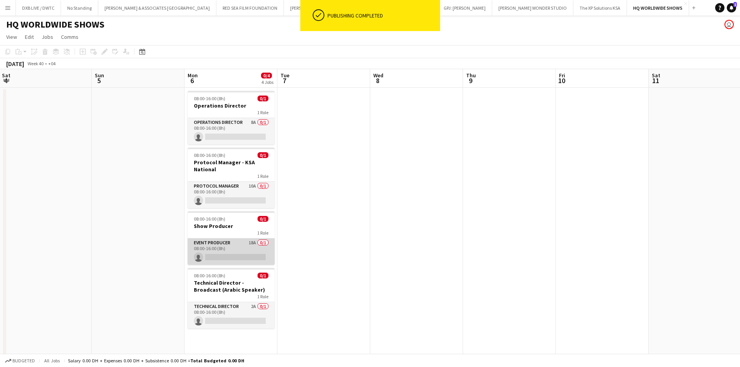
click at [236, 243] on app-card-role "Event Producer 18A 0/1 08:00-16:00 (8h) single-neutral-actions" at bounding box center [231, 252] width 87 height 26
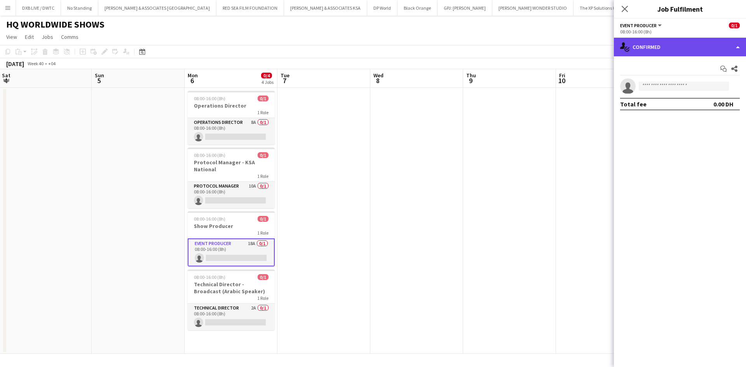
click at [648, 47] on div "single-neutral-actions-check-2 Confirmed" at bounding box center [680, 47] width 132 height 19
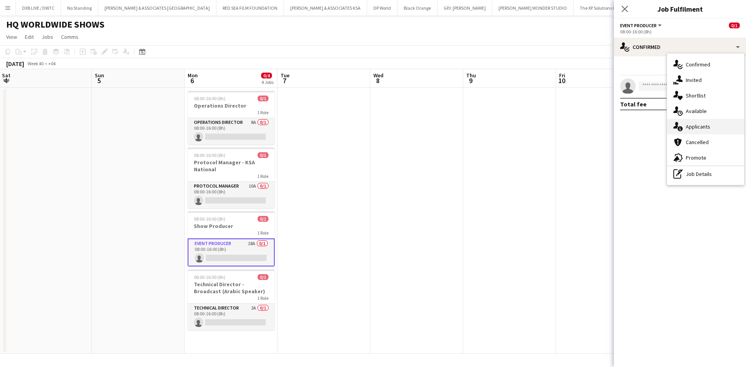
click at [689, 122] on div "single-neutral-actions-information Applicants" at bounding box center [705, 127] width 77 height 16
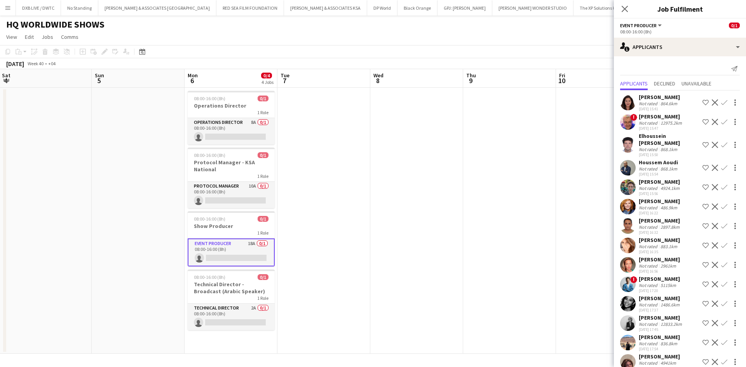
click at [661, 152] on div "24-09-2025 15:50" at bounding box center [669, 154] width 61 height 5
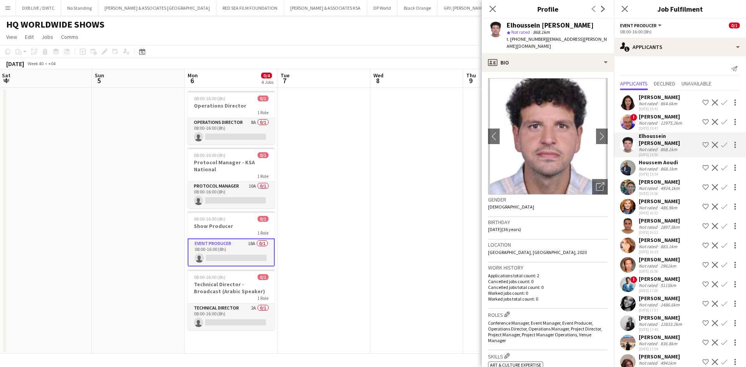
click at [554, 74] on app-crew-profile-bio "chevron-left chevron-right Open photos pop-in Gender Male Birthday 21-09-1989 (…" at bounding box center [548, 219] width 132 height 295
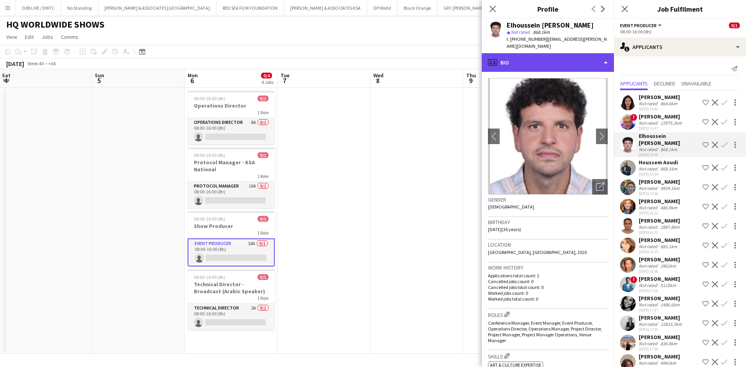
click at [557, 57] on div "profile Bio" at bounding box center [548, 62] width 132 height 19
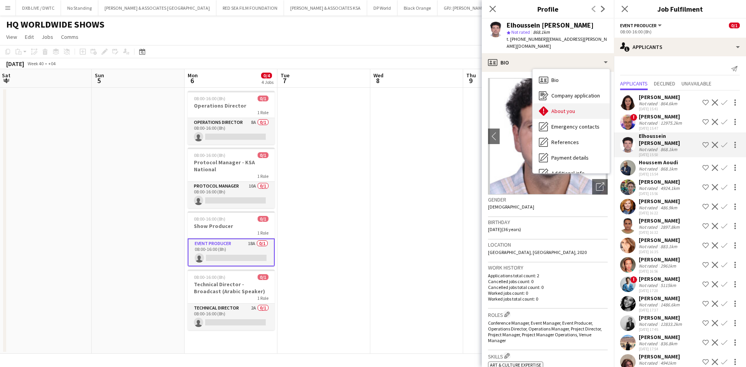
click at [572, 113] on span "About you" at bounding box center [563, 111] width 24 height 7
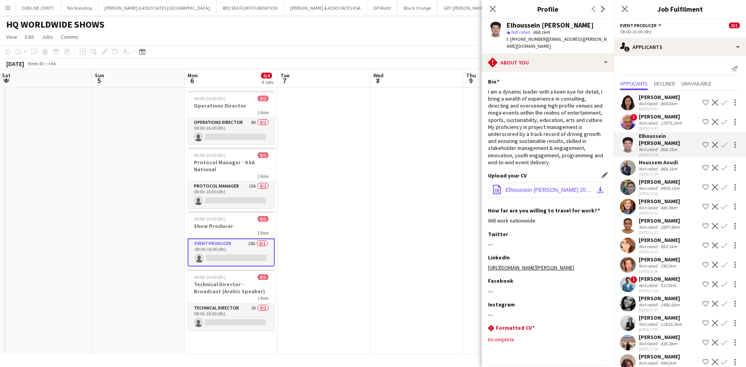
click at [546, 190] on span "Elhoussein Abouzeid Cv 2025.pdf" at bounding box center [549, 190] width 88 height 6
click at [551, 185] on button "office-file-sheet Elhoussein Abouzeid Cv 2025.pdf download-bottom" at bounding box center [548, 190] width 120 height 16
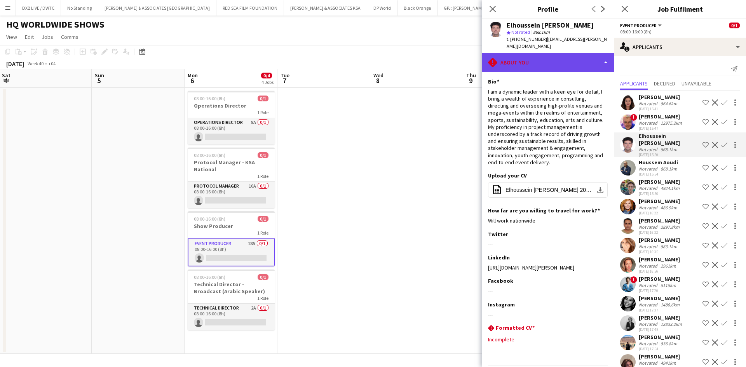
click at [536, 56] on div "rhombus-alert About you" at bounding box center [548, 62] width 132 height 19
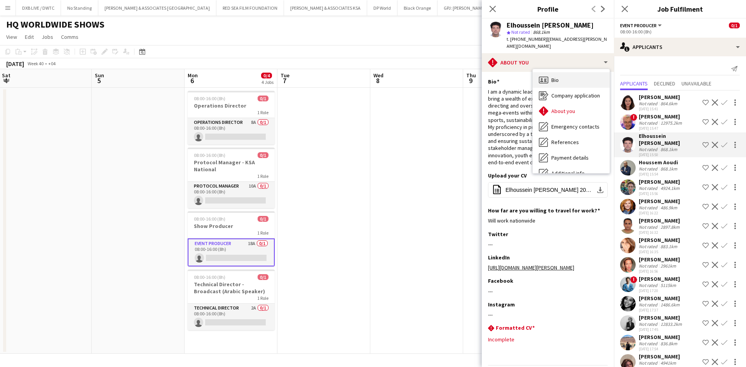
click at [568, 74] on div "Bio Bio" at bounding box center [571, 80] width 77 height 16
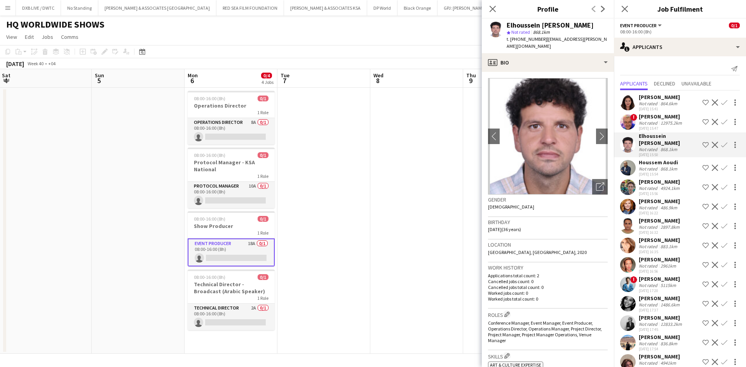
scroll to position [39, 0]
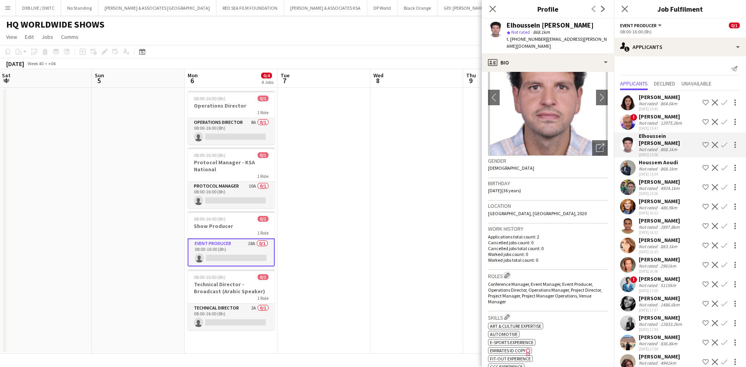
click at [505, 275] on app-icon "Edit crew company roles" at bounding box center [506, 275] width 5 height 5
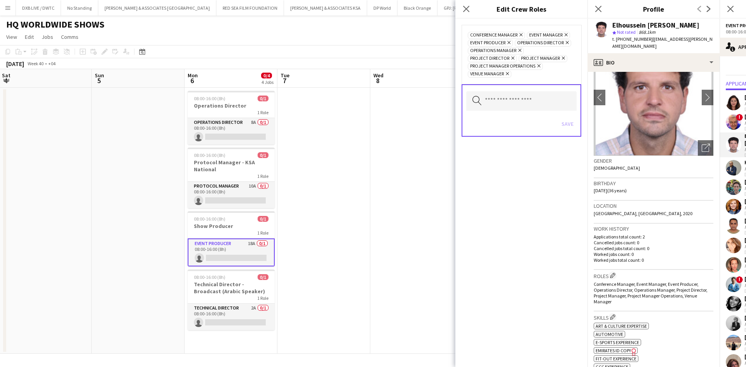
click at [509, 43] on icon at bounding box center [508, 42] width 3 height 3
click at [569, 127] on button "Save" at bounding box center [567, 124] width 18 height 12
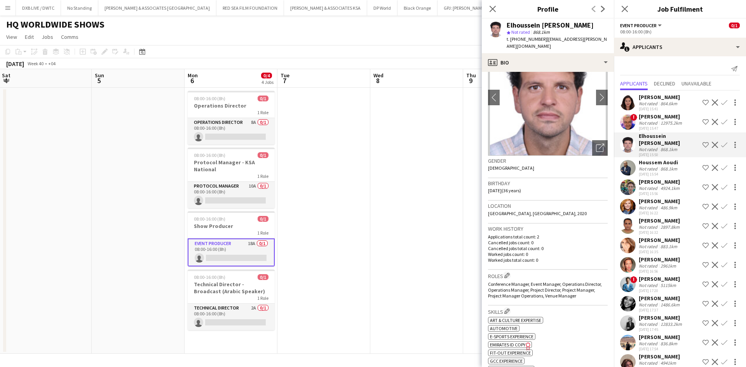
click at [712, 142] on app-icon "Decline" at bounding box center [715, 145] width 6 height 6
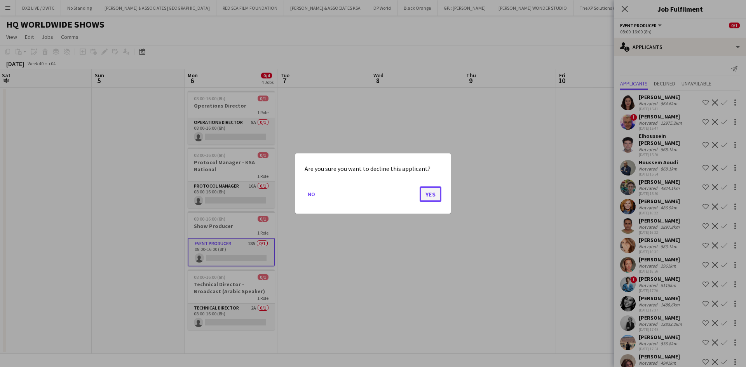
click at [424, 198] on button "Yes" at bounding box center [431, 194] width 22 height 16
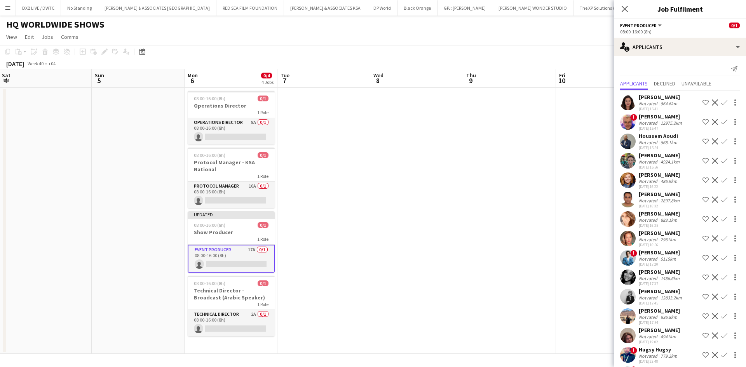
click at [665, 160] on div "4924.1km" at bounding box center [670, 162] width 22 height 6
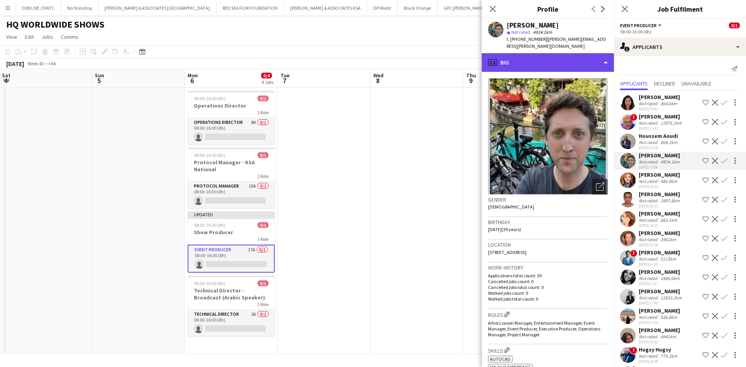
click at [542, 53] on div "profile Bio" at bounding box center [548, 62] width 132 height 19
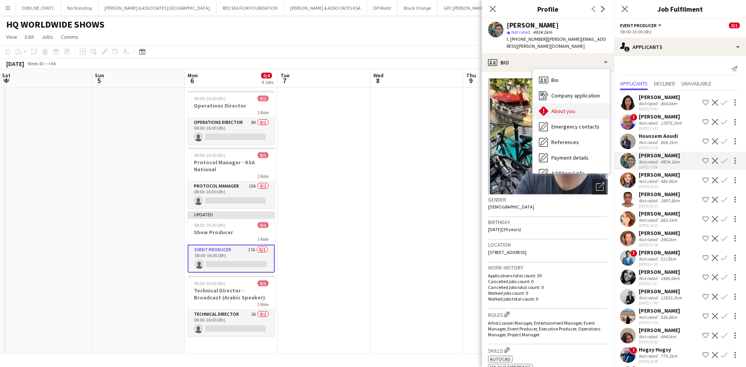
click at [568, 103] on div "About you About you" at bounding box center [571, 111] width 77 height 16
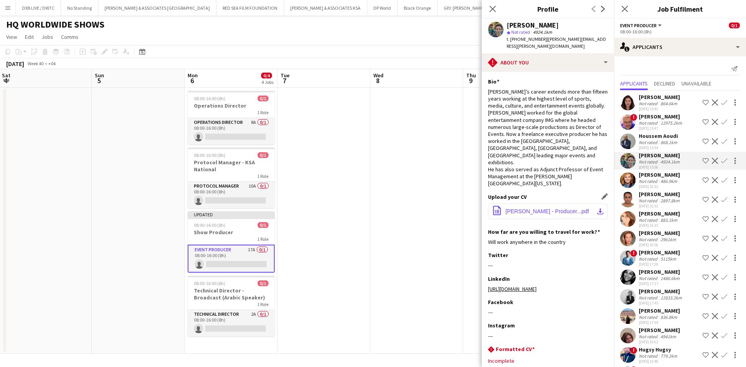
click at [562, 204] on button "office-file-sheet Daniel Noake - Producer...pdf download-bottom" at bounding box center [548, 212] width 120 height 16
click at [664, 186] on div "24-09-2025 16:22" at bounding box center [659, 186] width 41 height 5
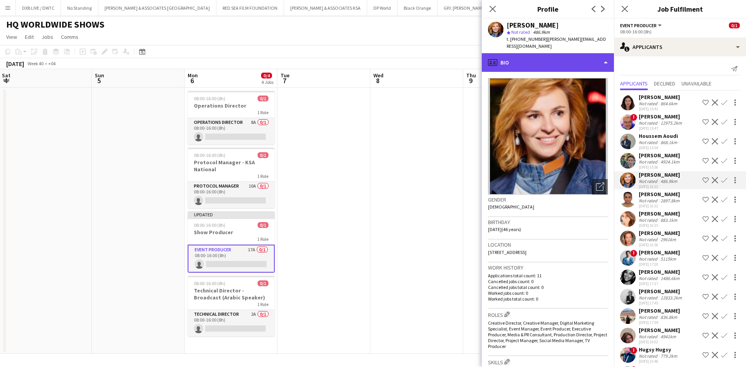
click at [549, 55] on div "profile Bio" at bounding box center [548, 62] width 132 height 19
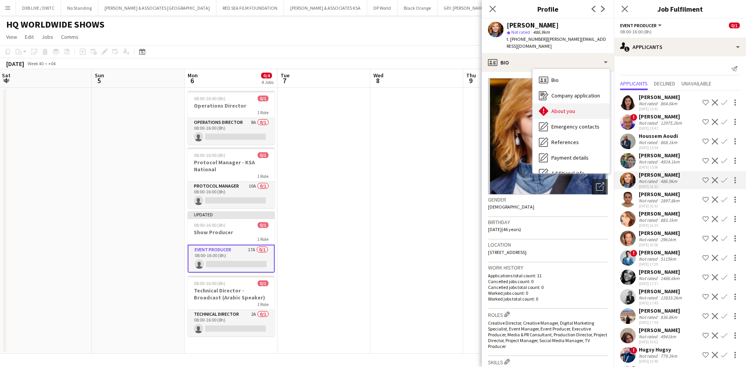
click at [557, 108] on span "About you" at bounding box center [563, 111] width 24 height 7
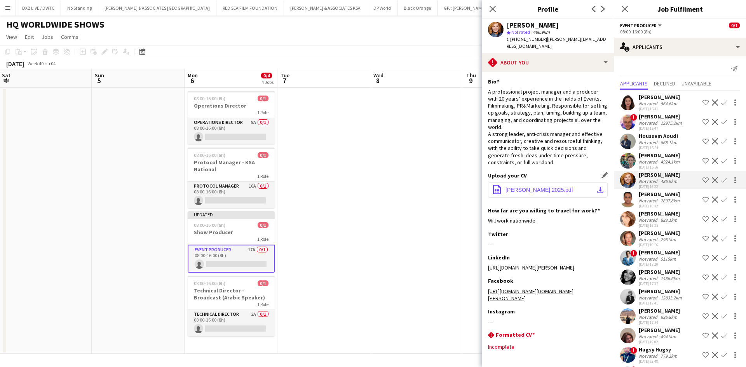
click at [547, 187] on span "Olga Paleva 2025.pdf" at bounding box center [539, 190] width 68 height 6
click at [654, 199] on div "Not rated" at bounding box center [649, 201] width 20 height 6
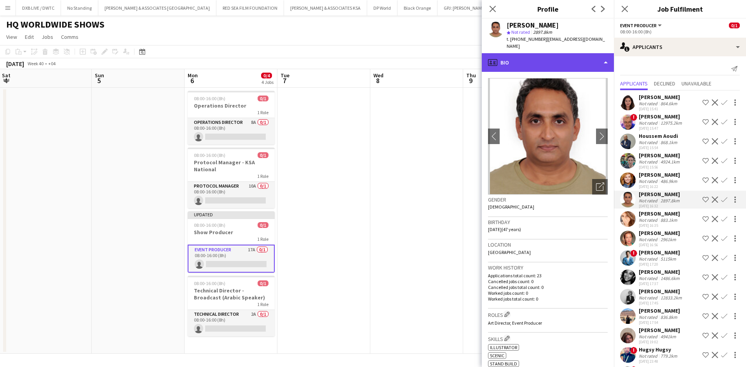
click at [543, 61] on div "profile Bio" at bounding box center [548, 62] width 132 height 19
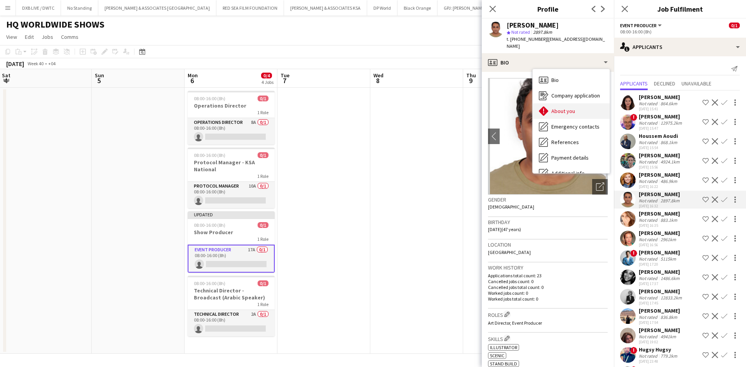
click at [564, 108] on span "About you" at bounding box center [563, 111] width 24 height 7
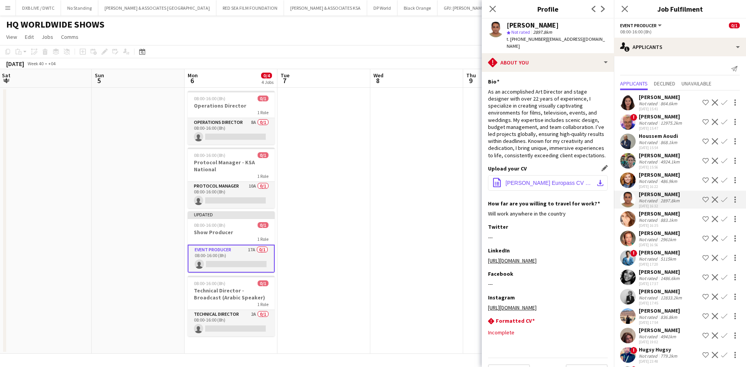
click at [544, 181] on button "office-file-sheet Aabid Europass CV 2024.pdf download-bottom" at bounding box center [548, 183] width 120 height 16
click at [712, 202] on app-icon "Decline" at bounding box center [715, 200] width 6 height 6
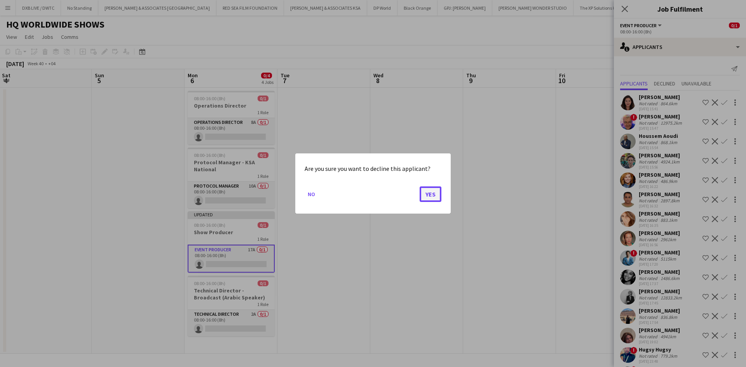
click at [432, 196] on button "Yes" at bounding box center [431, 194] width 22 height 16
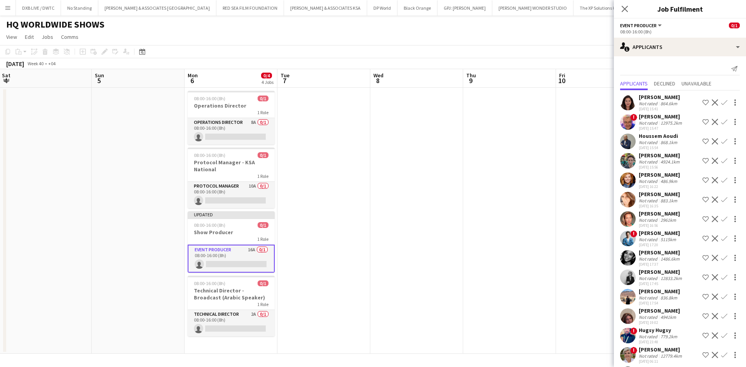
click at [660, 220] on div "2961km" at bounding box center [668, 220] width 19 height 6
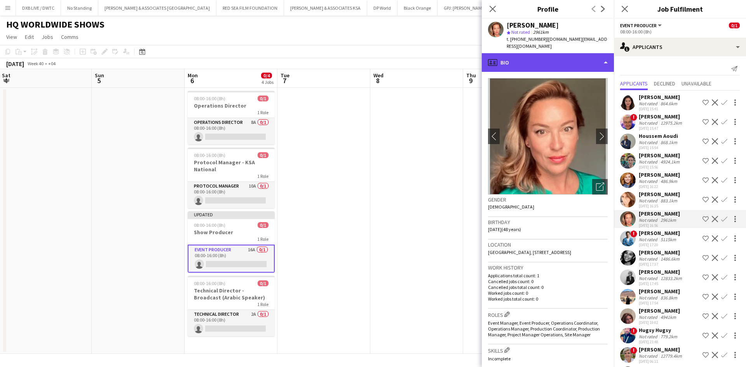
click at [552, 54] on div "profile Bio" at bounding box center [548, 62] width 132 height 19
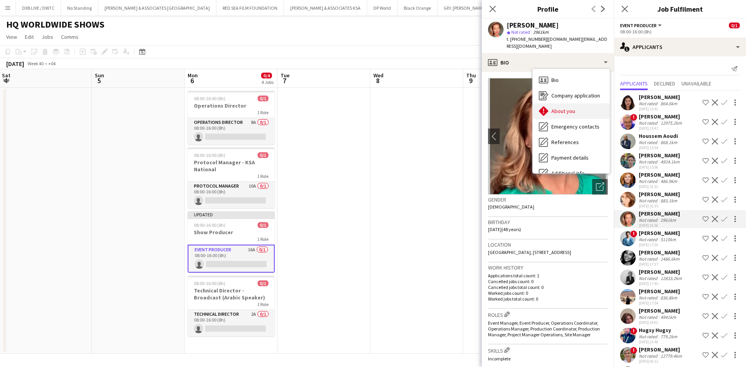
click at [558, 108] on span "About you" at bounding box center [563, 111] width 24 height 7
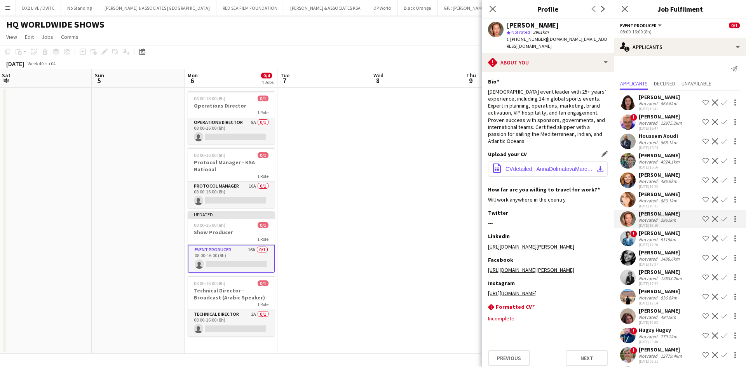
click at [559, 166] on span "CVdetailed_ AnnaDolmatovaMarch2025.docx" at bounding box center [549, 169] width 88 height 6
click at [712, 220] on app-icon "Decline" at bounding box center [715, 219] width 6 height 6
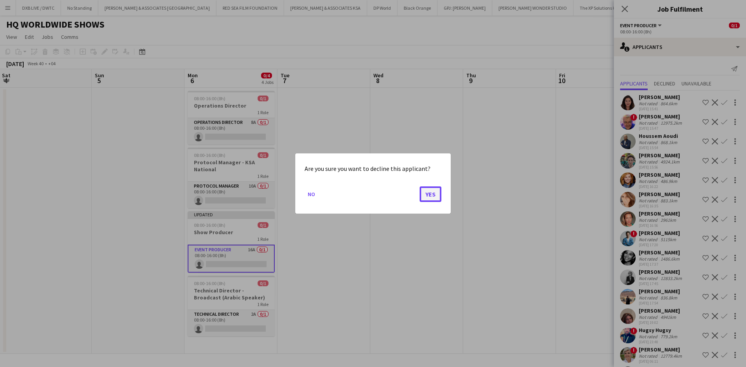
click at [435, 195] on button "Yes" at bounding box center [431, 194] width 22 height 16
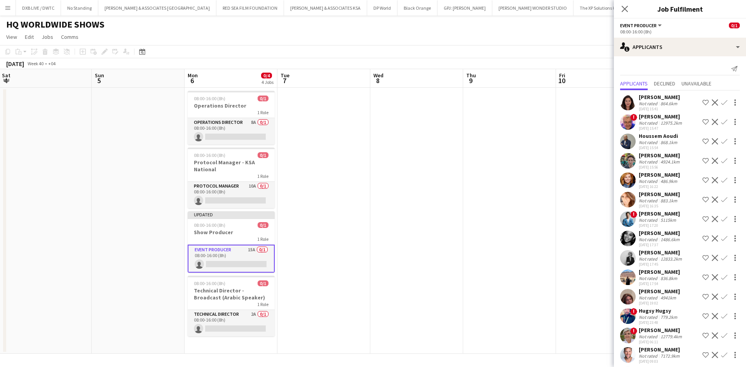
click at [664, 221] on div "5115km" at bounding box center [668, 220] width 19 height 6
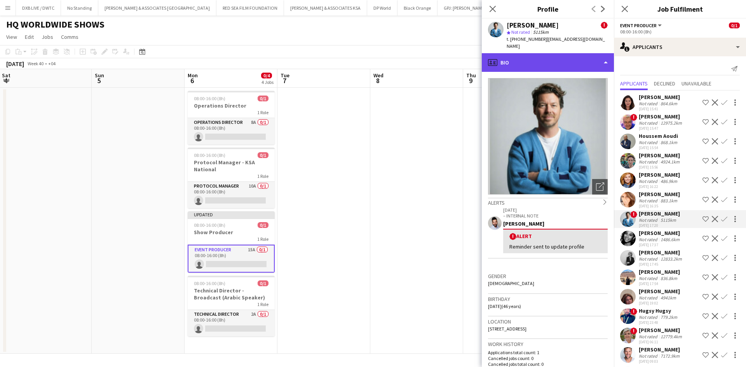
click at [546, 54] on div "profile Bio" at bounding box center [548, 62] width 132 height 19
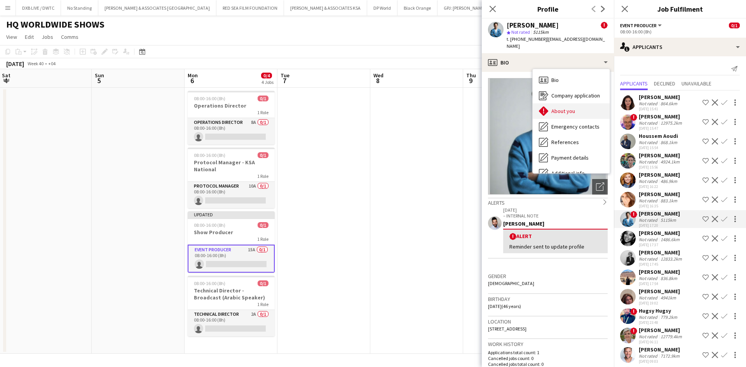
click at [557, 110] on div "About you About you" at bounding box center [571, 111] width 77 height 16
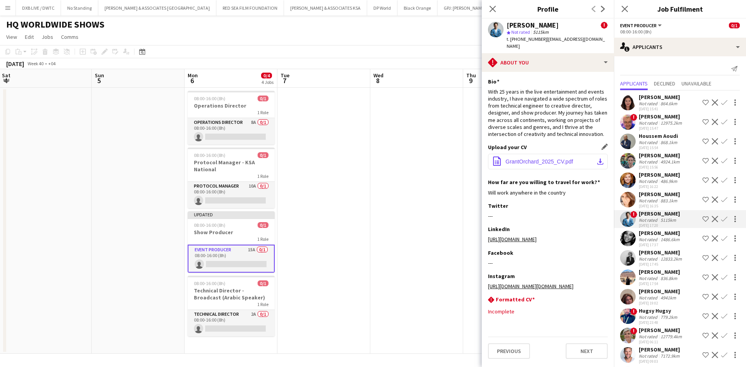
click at [545, 159] on span "GrantOrchard_2025_CV.pdf" at bounding box center [539, 162] width 68 height 6
click at [646, 240] on div "Not rated" at bounding box center [649, 240] width 20 height 6
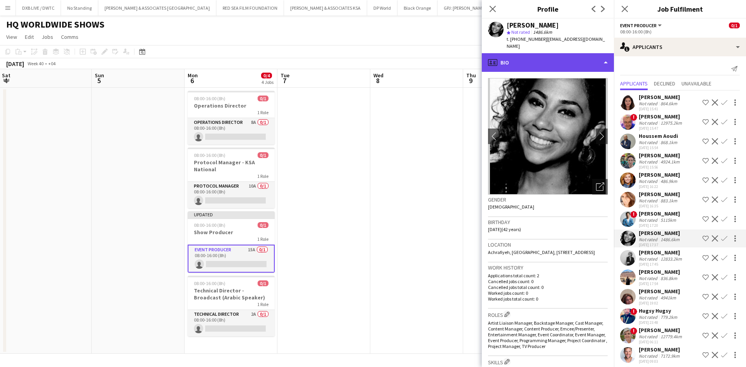
click at [573, 56] on div "profile Bio" at bounding box center [548, 62] width 132 height 19
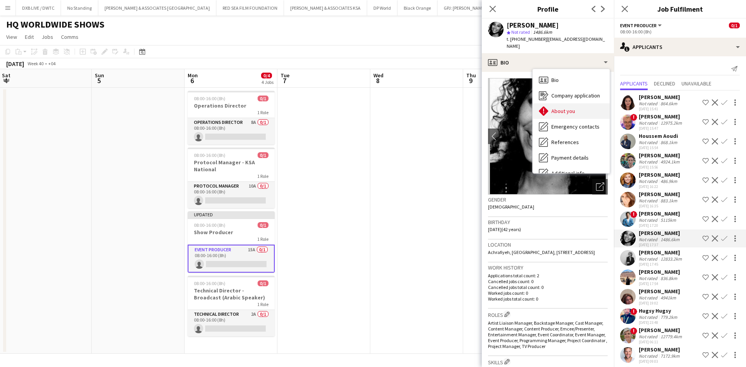
click at [576, 108] on div "About you About you" at bounding box center [571, 111] width 77 height 16
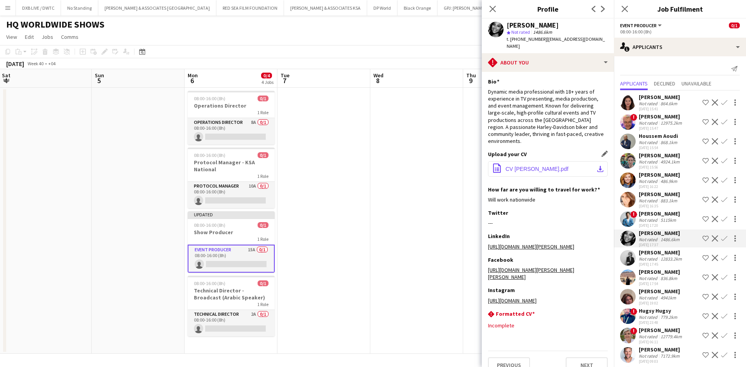
click at [549, 171] on span "CV Pamela_Nabhan.pdf" at bounding box center [536, 169] width 63 height 6
click at [650, 255] on div "Dee Cameron" at bounding box center [661, 252] width 45 height 7
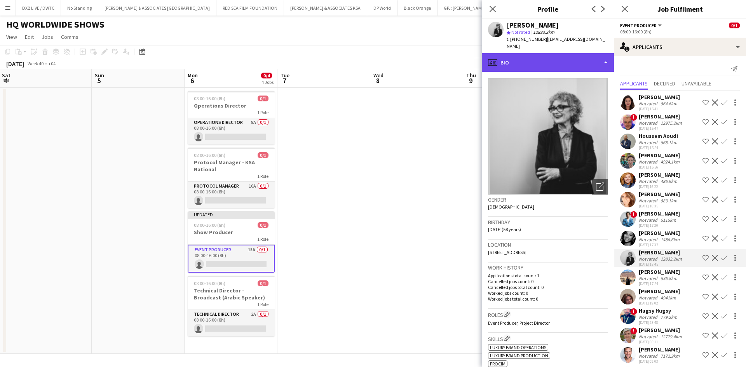
click at [551, 53] on div "profile Bio" at bounding box center [548, 62] width 132 height 19
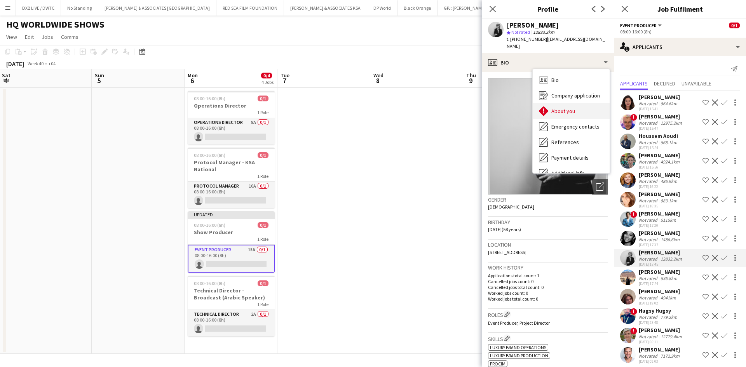
click at [578, 103] on div "About you About you" at bounding box center [571, 111] width 77 height 16
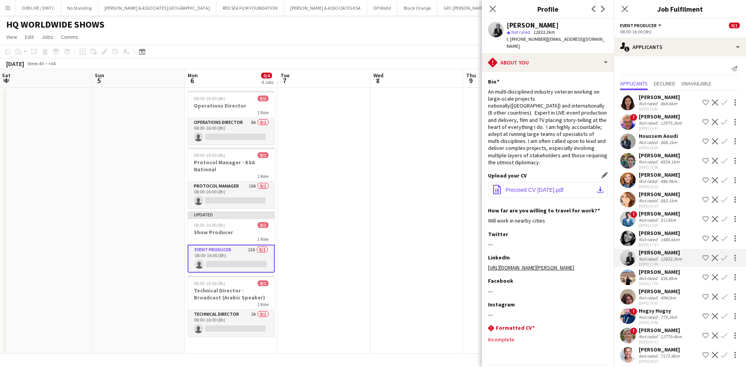
click at [563, 187] on span "Precised CV Apr 7 2025.pdf" at bounding box center [534, 190] width 58 height 6
click at [665, 282] on div "24-09-2025 17:54" at bounding box center [659, 283] width 41 height 5
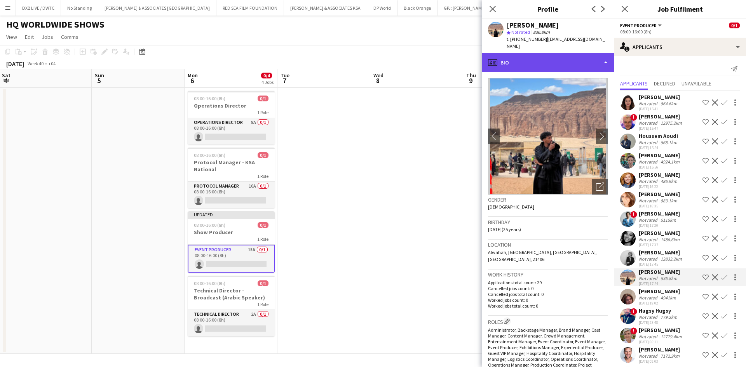
click at [549, 60] on div "profile Bio" at bounding box center [548, 62] width 132 height 19
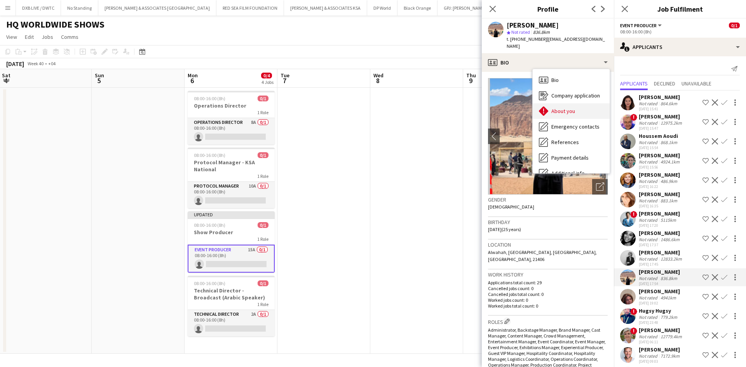
click at [572, 109] on div "About you About you" at bounding box center [571, 111] width 77 height 16
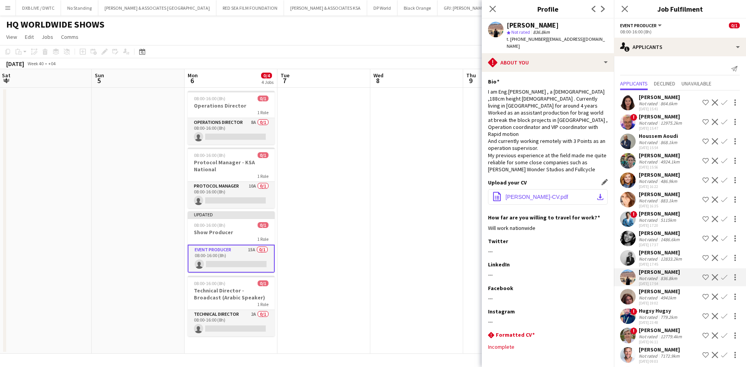
click at [542, 198] on span "Osama-Elhadi-CV.pdf" at bounding box center [536, 197] width 63 height 6
click at [712, 277] on app-icon "Decline" at bounding box center [715, 277] width 6 height 6
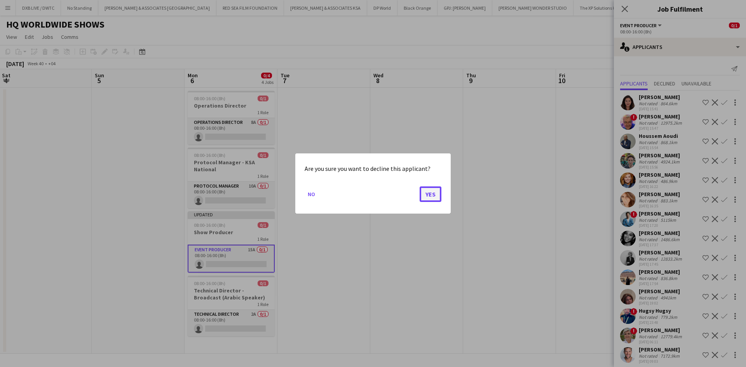
click at [426, 192] on button "Yes" at bounding box center [431, 194] width 22 height 16
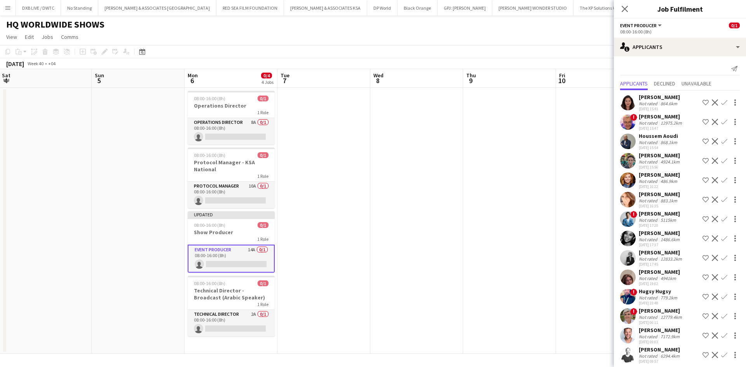
click at [658, 314] on div "Danielle Lonnon" at bounding box center [661, 310] width 45 height 7
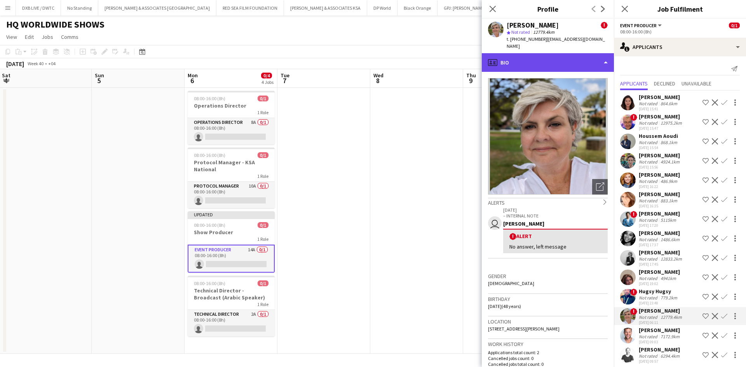
click at [545, 62] on div "profile Bio" at bounding box center [548, 62] width 132 height 19
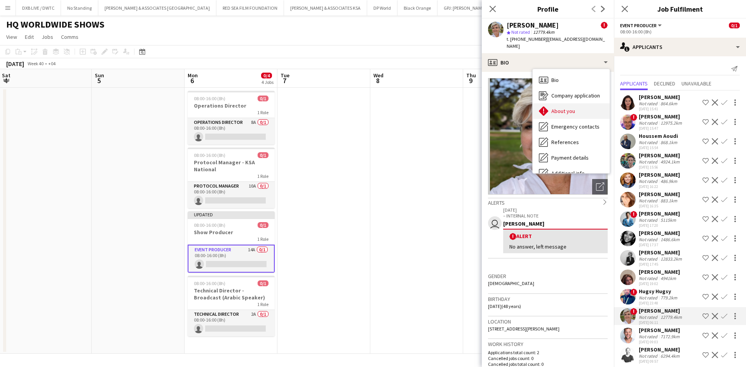
click at [558, 108] on span "About you" at bounding box center [563, 111] width 24 height 7
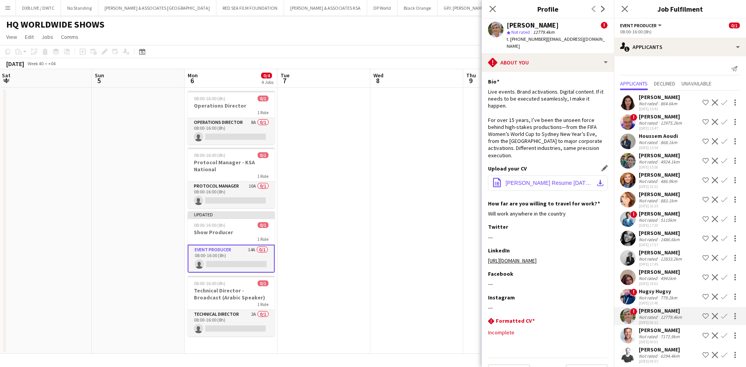
click at [540, 180] on span "Danielle Lonnon Resume May 2025.pdf" at bounding box center [549, 183] width 88 height 6
click at [660, 334] on div "7172.9km" at bounding box center [670, 337] width 22 height 6
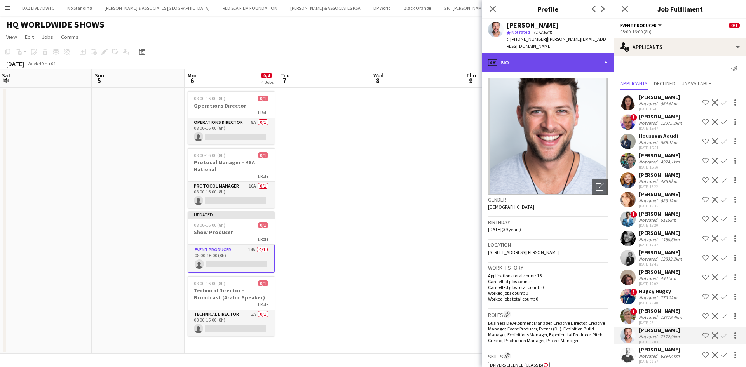
click at [540, 53] on div "profile Bio" at bounding box center [548, 62] width 132 height 19
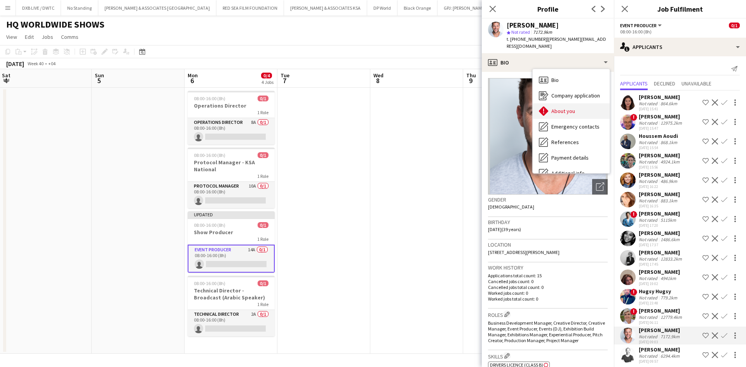
click at [570, 108] on span "About you" at bounding box center [563, 111] width 24 height 7
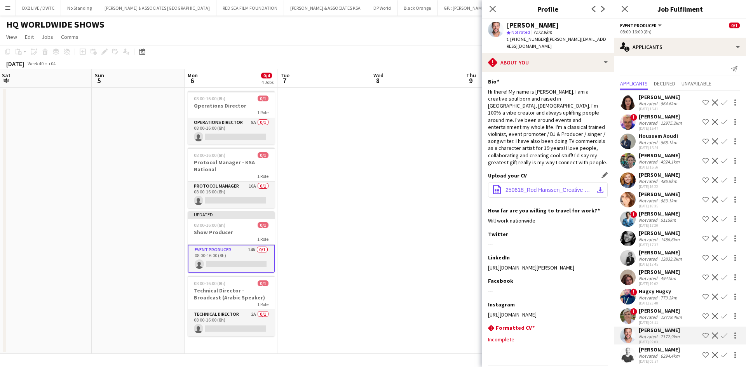
click at [555, 182] on button "office-file-sheet 250618_Rod Hanssen_Creative Producer | Producer_Resumé.pdf d…" at bounding box center [548, 190] width 120 height 16
click at [669, 354] on div "6294.4km" at bounding box center [670, 356] width 22 height 6
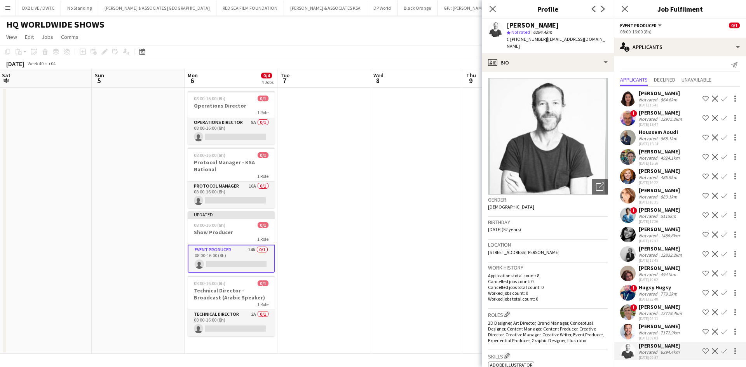
scroll to position [5, 0]
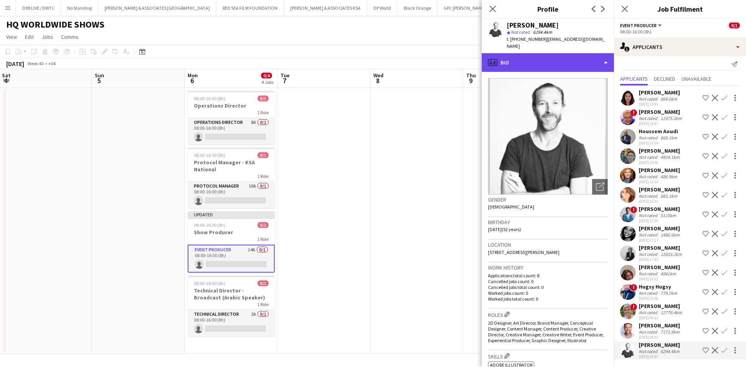
click at [566, 58] on div "profile Bio" at bounding box center [548, 62] width 132 height 19
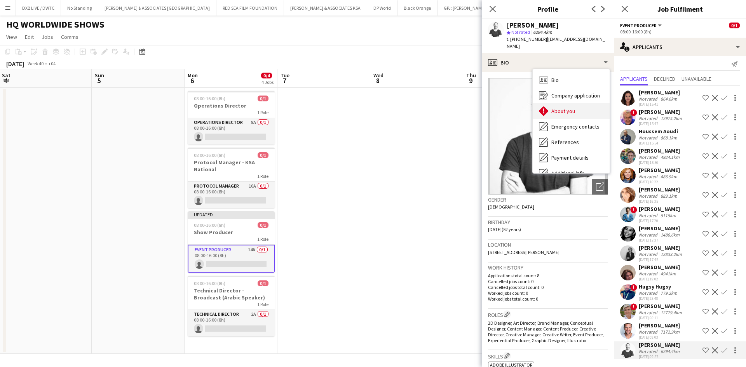
click at [572, 108] on span "About you" at bounding box center [563, 111] width 24 height 7
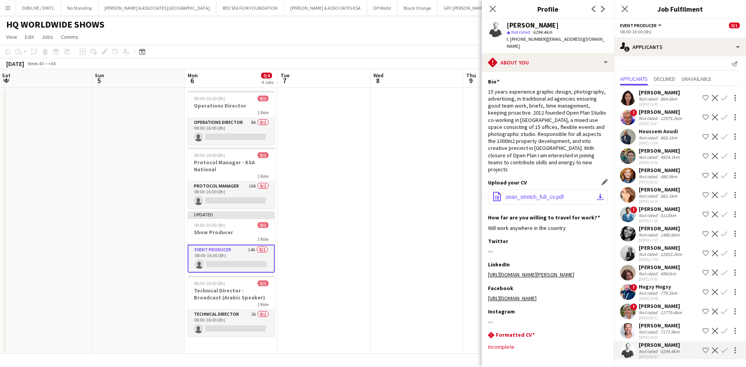
click at [553, 194] on span "sean_stretch_full_cv.pdf" at bounding box center [534, 197] width 58 height 6
click at [712, 350] on app-icon "Decline" at bounding box center [715, 350] width 6 height 6
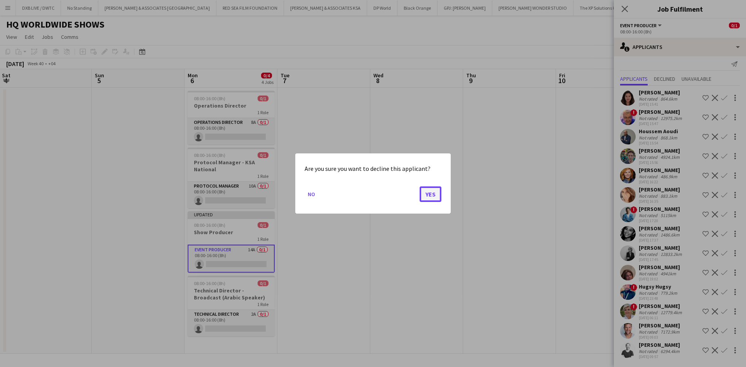
click at [433, 195] on button "Yes" at bounding box center [431, 194] width 22 height 16
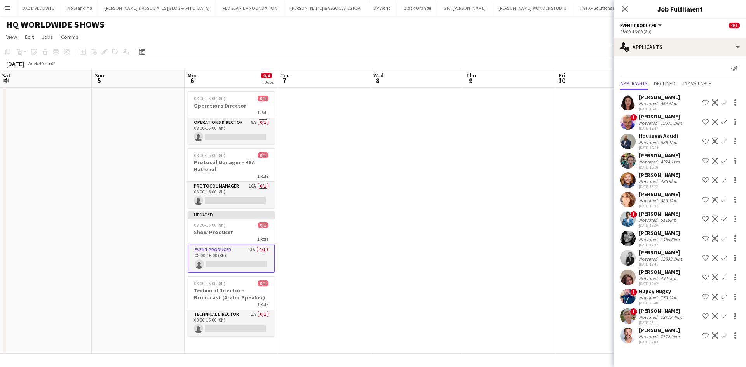
scroll to position [0, 0]
click at [625, 11] on icon "Close pop-in" at bounding box center [624, 8] width 7 height 7
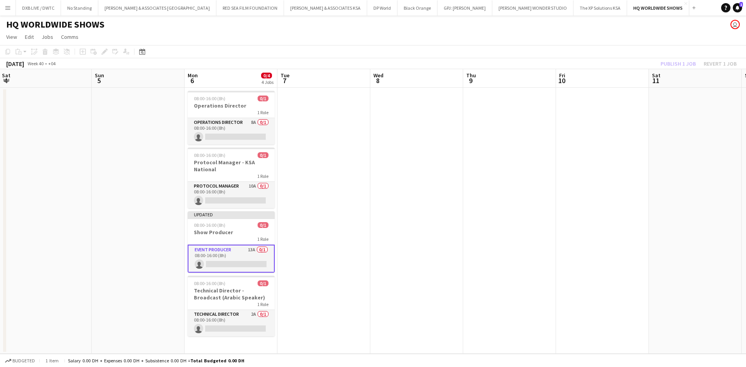
click at [695, 63] on div "Publish 1 job Revert 1 job" at bounding box center [698, 64] width 95 height 10
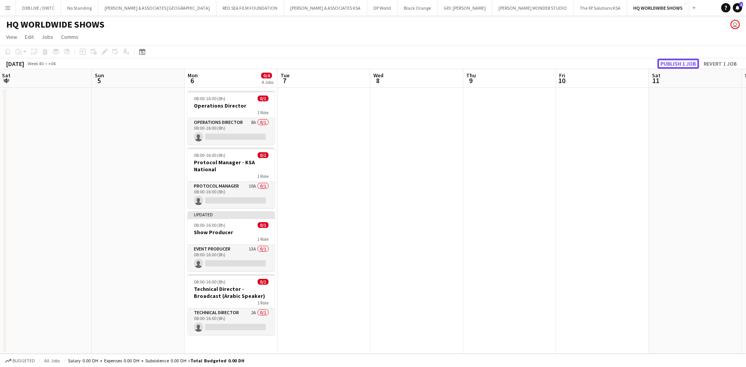
click at [691, 63] on button "Publish 1 job" at bounding box center [678, 64] width 42 height 10
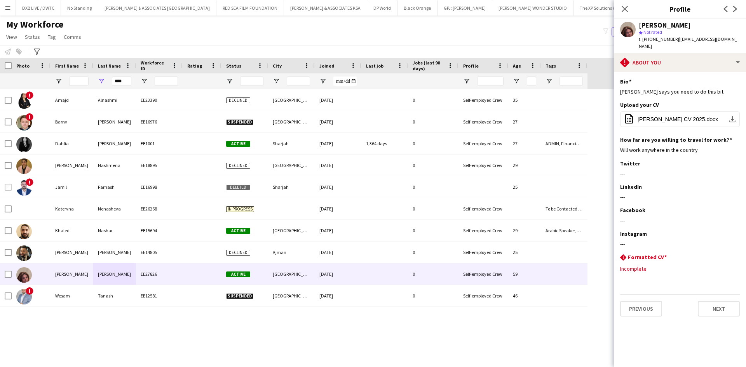
click at [112, 84] on input "****" at bounding box center [121, 81] width 19 height 9
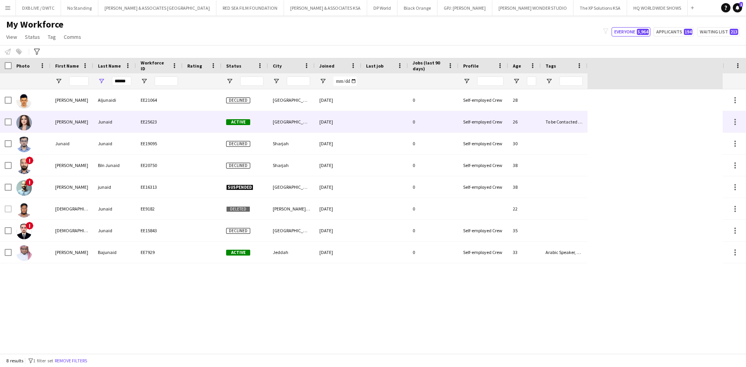
type input "******"
click at [111, 120] on div "Junaid" at bounding box center [114, 121] width 43 height 21
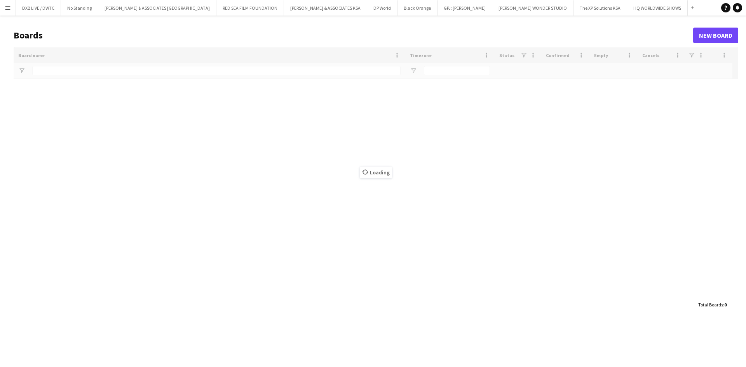
type input "**"
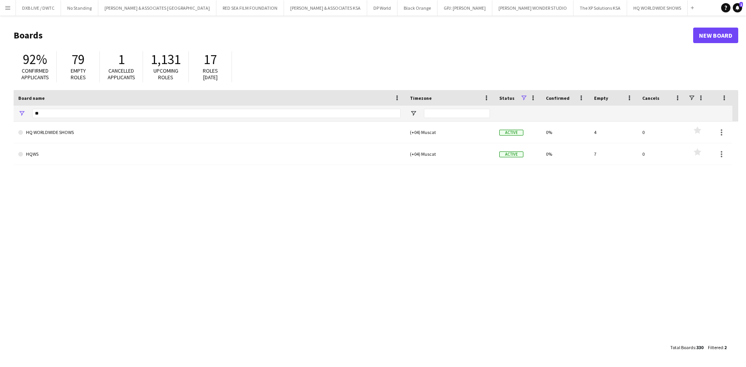
click at [13, 5] on button "Menu" at bounding box center [8, 8] width 16 height 16
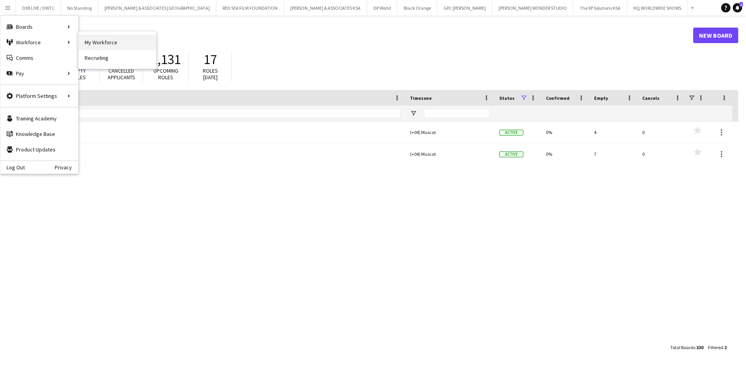
click at [89, 39] on link "My Workforce" at bounding box center [117, 43] width 78 height 16
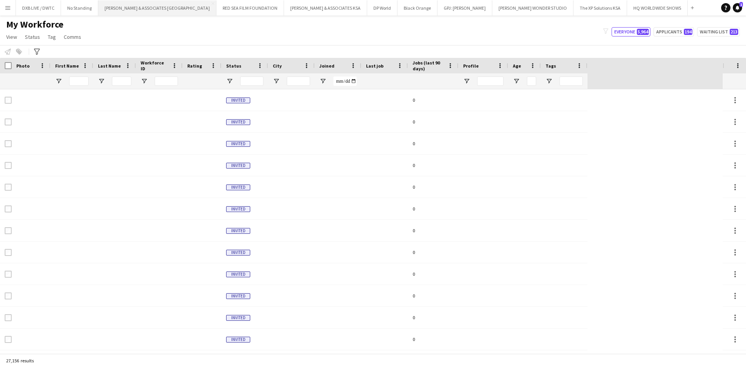
type input "******"
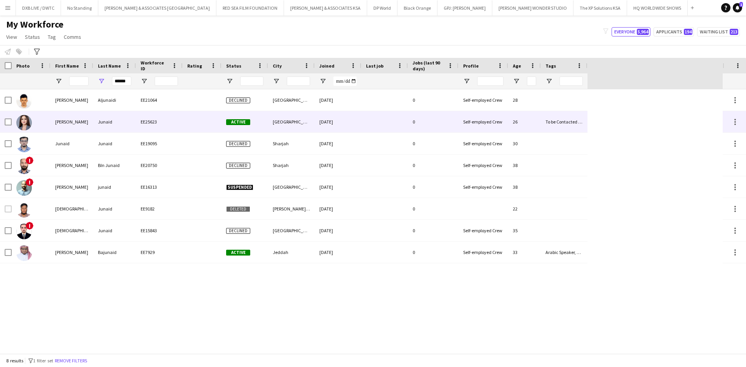
click at [111, 122] on div "Junaid" at bounding box center [114, 121] width 43 height 21
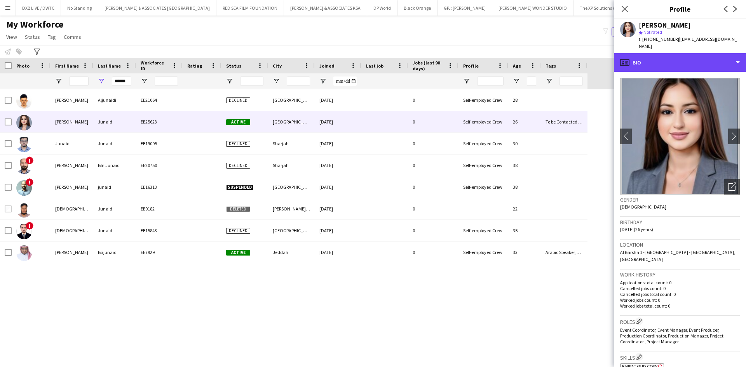
drag, startPoint x: 694, startPoint y: 53, endPoint x: 697, endPoint y: 64, distance: 11.7
click at [695, 53] on div "profile Bio" at bounding box center [680, 62] width 132 height 19
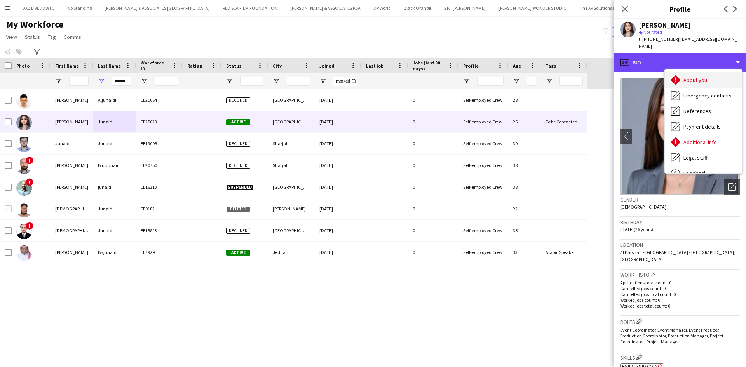
scroll to position [57, 0]
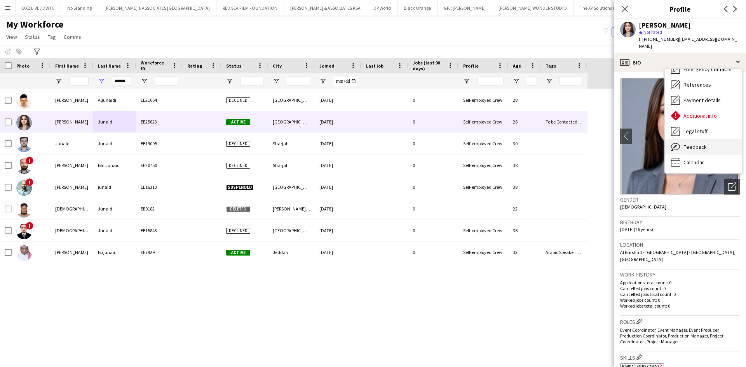
click at [712, 139] on div "Feedback Feedback" at bounding box center [703, 147] width 77 height 16
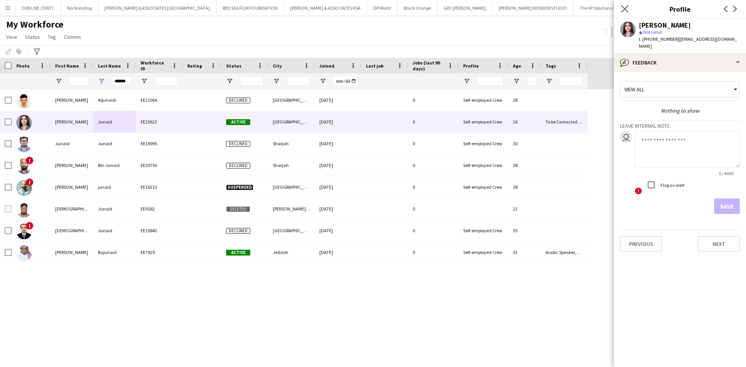
click at [622, 5] on icon "Close pop-in" at bounding box center [624, 8] width 7 height 7
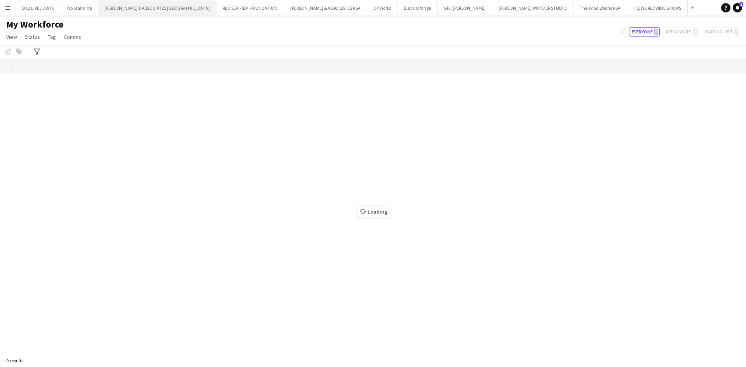
click at [137, 12] on button "[PERSON_NAME] & ASSOCIATES UAE Close" at bounding box center [157, 7] width 118 height 15
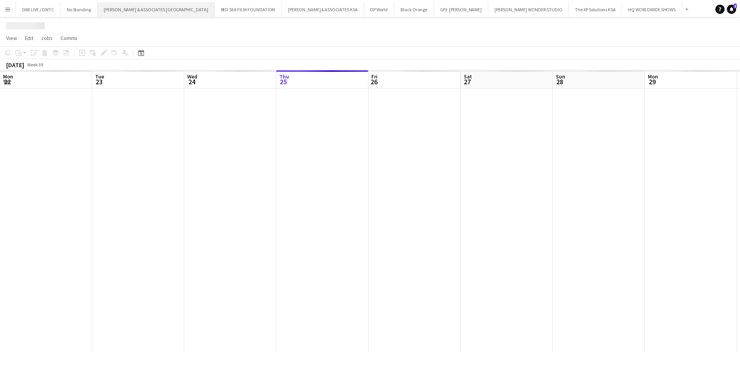
scroll to position [0, 186]
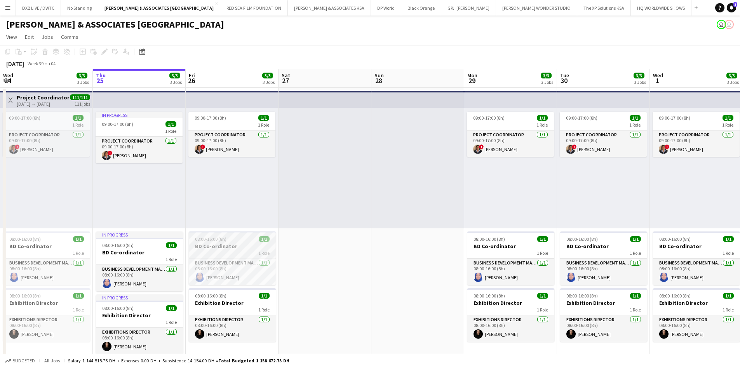
click at [217, 252] on div "1 Role" at bounding box center [232, 253] width 87 height 6
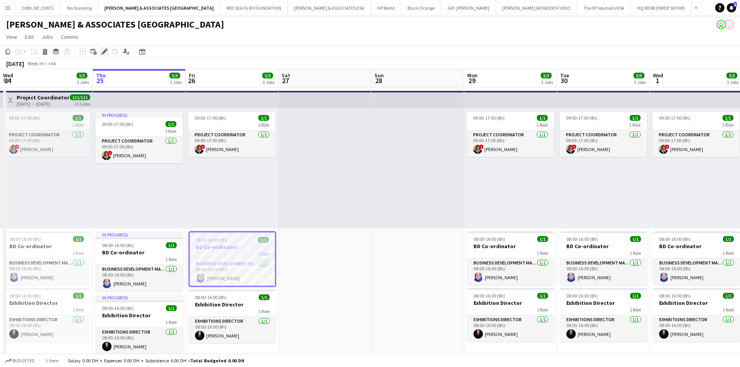
click at [104, 52] on icon at bounding box center [104, 52] width 4 height 4
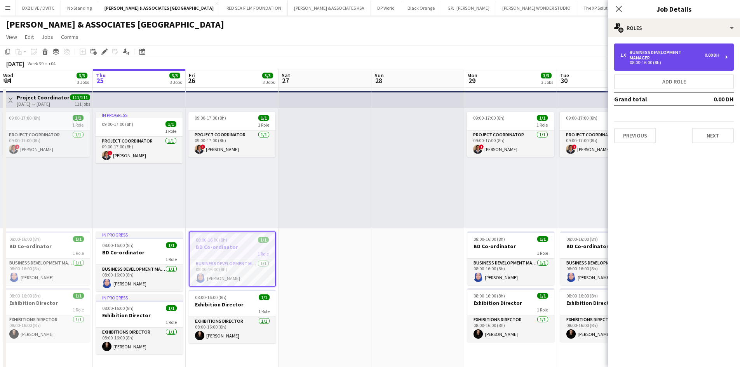
click at [672, 63] on div "08:00-16:00 (8h)" at bounding box center [669, 63] width 99 height 4
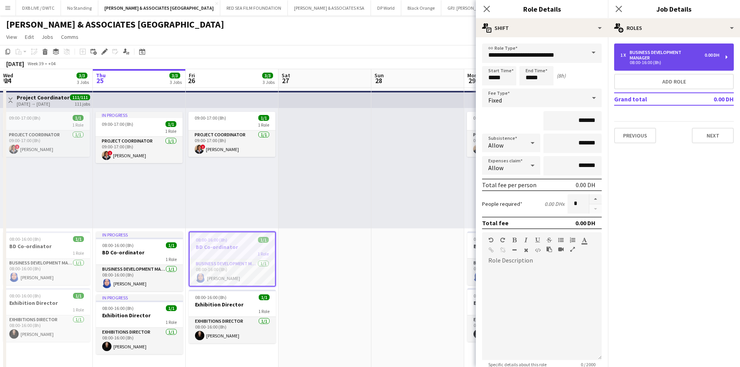
click at [672, 63] on div "08:00-16:00 (8h)" at bounding box center [669, 63] width 99 height 4
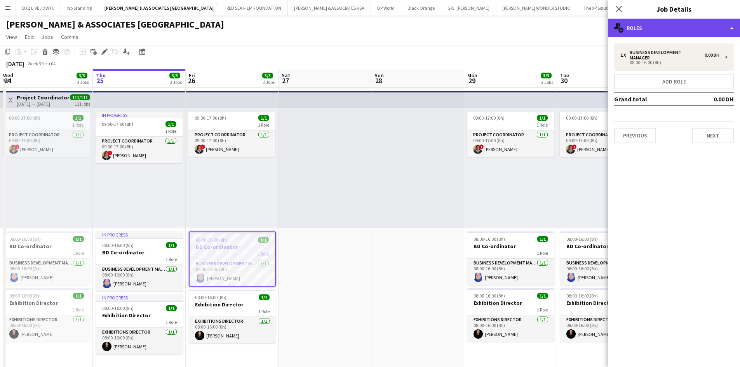
click at [677, 27] on div "multiple-users-add Roles" at bounding box center [674, 28] width 132 height 19
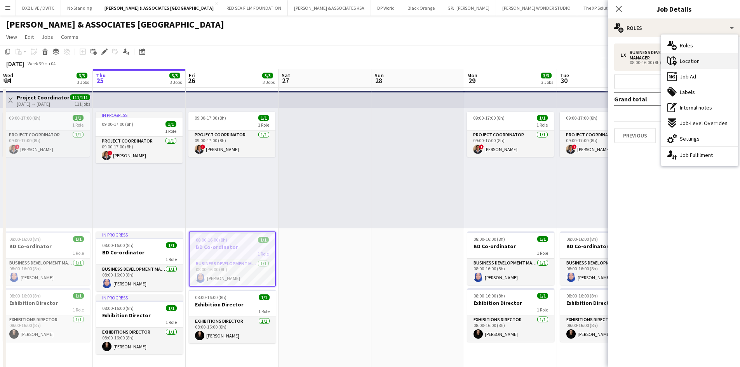
click at [684, 62] on span "Location" at bounding box center [690, 60] width 20 height 7
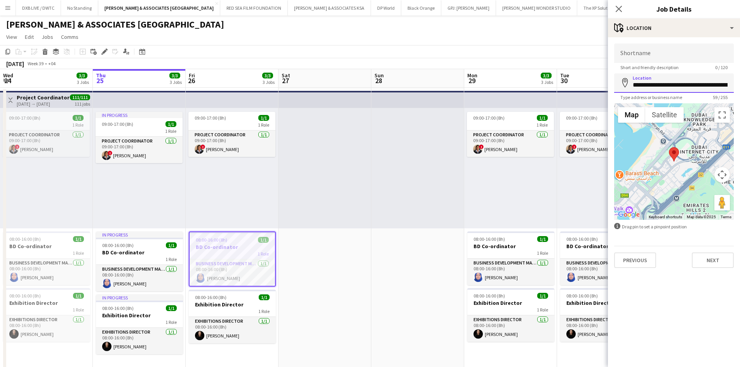
click at [683, 89] on input "**********" at bounding box center [674, 82] width 120 height 19
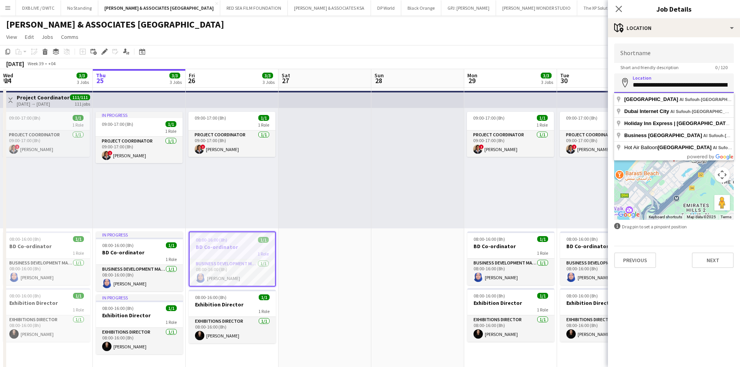
drag, startPoint x: 705, startPoint y: 87, endPoint x: 619, endPoint y: 86, distance: 85.9
click at [619, 86] on input "**********" at bounding box center [674, 82] width 120 height 19
type input "*"
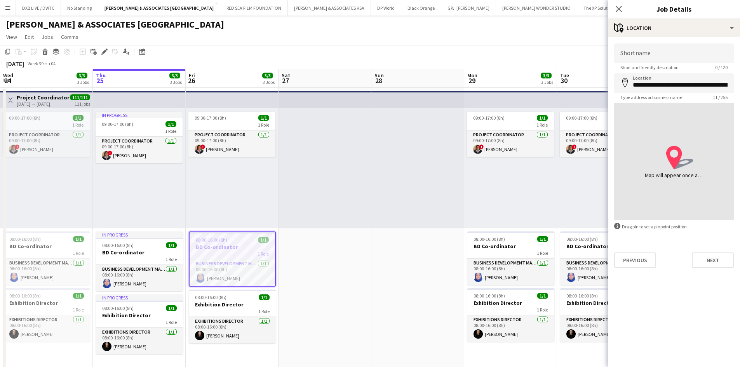
type input "**********"
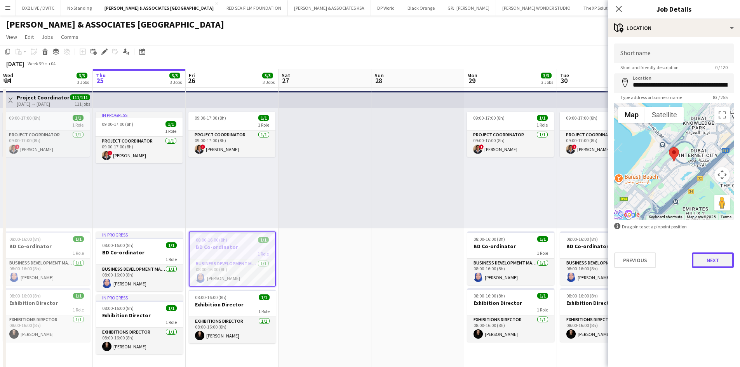
click at [710, 265] on button "Next" at bounding box center [713, 261] width 42 height 16
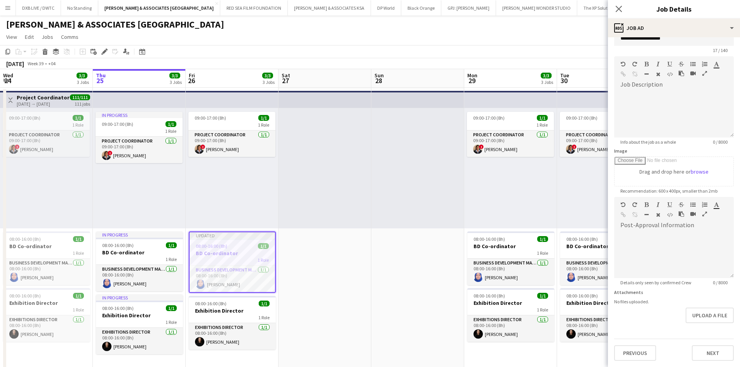
click at [707, 341] on div "**********" at bounding box center [674, 193] width 132 height 347
click at [706, 331] on form "**********" at bounding box center [674, 193] width 132 height 334
click at [702, 342] on div "Previous Next" at bounding box center [674, 350] width 120 height 22
click at [704, 352] on button "Next" at bounding box center [713, 353] width 42 height 16
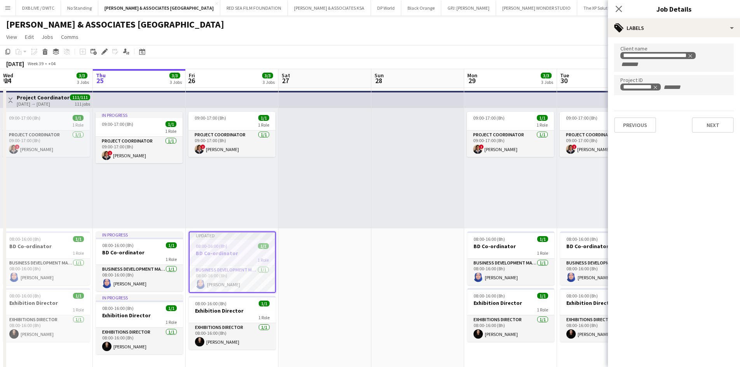
scroll to position [0, 0]
click at [721, 125] on button "Next" at bounding box center [713, 125] width 42 height 16
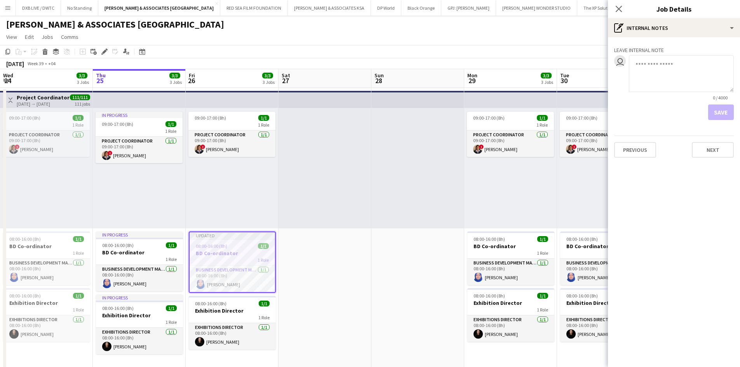
click at [725, 164] on mat-expansion-panel "pen-write Internal notes Leave internal note user 0 / 4000 Save Previous Next" at bounding box center [674, 202] width 132 height 330
click at [721, 159] on div "Leave internal note user 0 / 4000 Save Previous Next" at bounding box center [674, 100] width 132 height 127
click at [719, 153] on button "Next" at bounding box center [713, 150] width 42 height 16
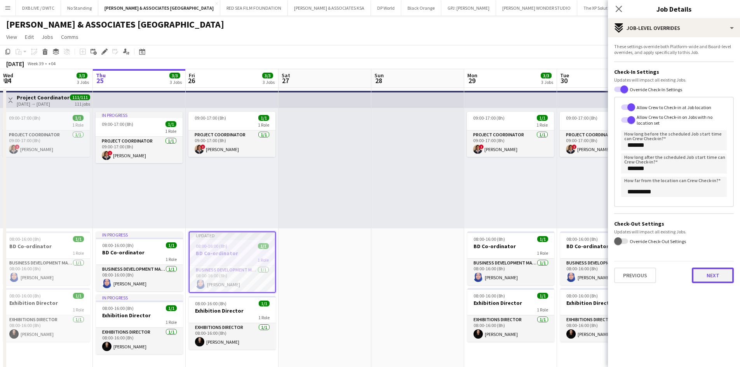
click at [693, 272] on button "Next" at bounding box center [713, 276] width 42 height 16
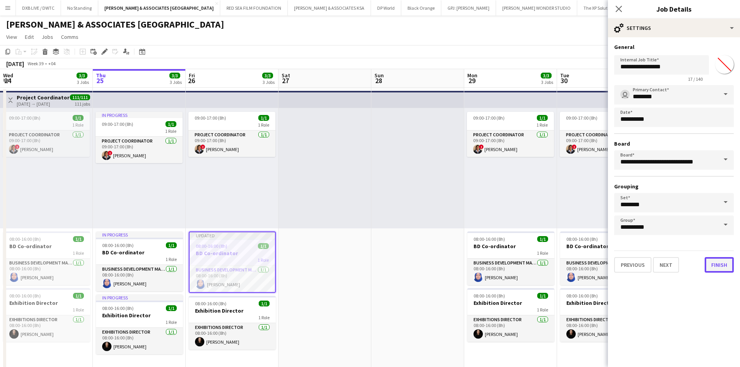
click at [717, 263] on button "Finish" at bounding box center [719, 265] width 29 height 16
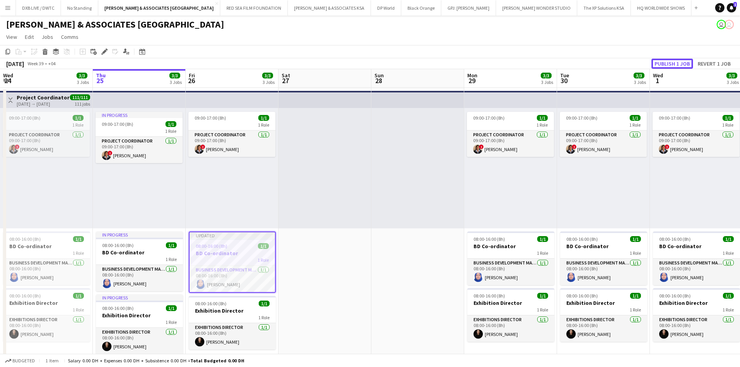
click at [680, 61] on button "Publish 1 job" at bounding box center [673, 64] width 42 height 10
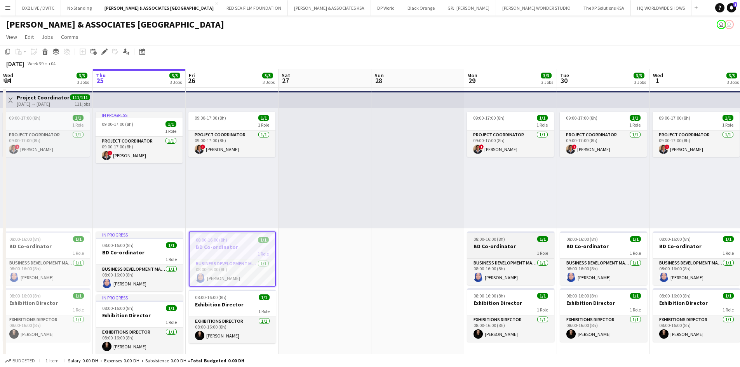
click at [506, 250] on div "1 Role" at bounding box center [510, 253] width 87 height 6
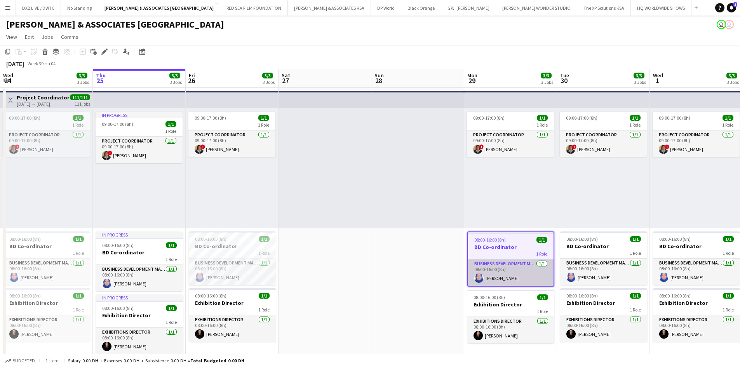
click at [500, 270] on app-card-role "Business Development Manager 1/1 08:00-16:00 (8h) Janna Khalaf" at bounding box center [510, 273] width 85 height 26
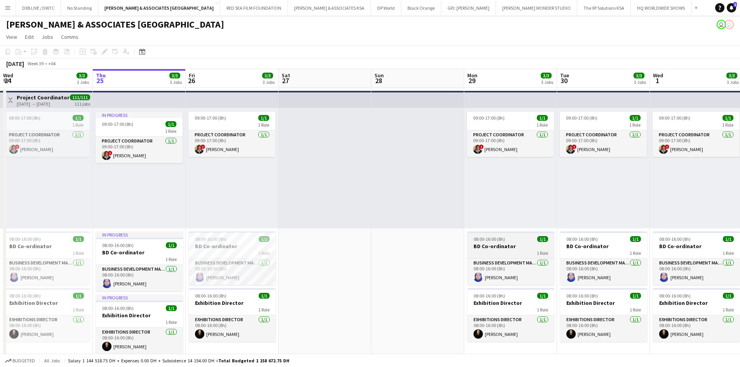
click at [506, 247] on h3 "BD Co-ordinator" at bounding box center [510, 246] width 87 height 7
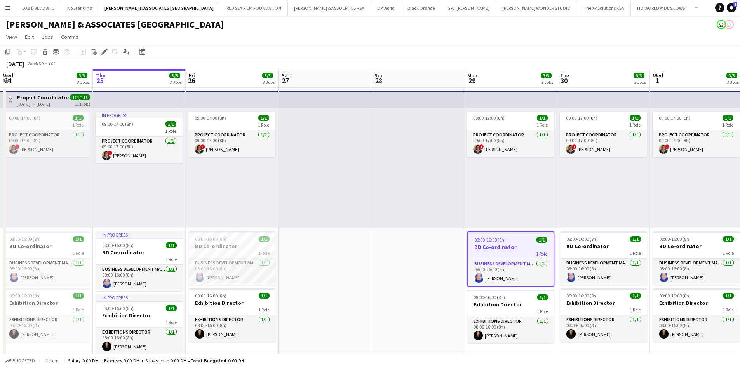
click at [505, 258] on app-job-card "08:00-16:00 (8h) 1/1 BD Co-ordinator 1 Role Business Development Manager 1/1 08…" at bounding box center [510, 259] width 87 height 55
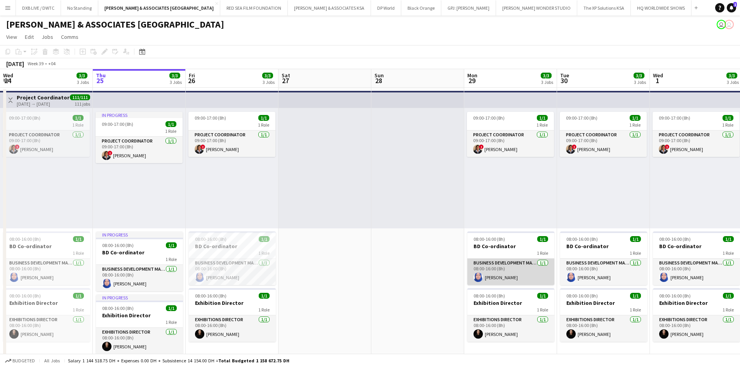
click at [510, 275] on app-card-role "Business Development Manager 1/1 08:00-16:00 (8h) Janna Khalaf" at bounding box center [510, 272] width 87 height 26
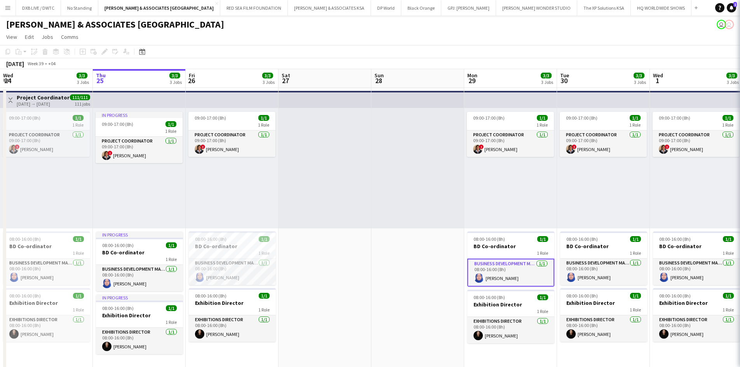
click at [510, 275] on app-card-role "Business Development Manager 1/1 08:00-16:00 (8h) Janna Khalaf" at bounding box center [510, 273] width 87 height 28
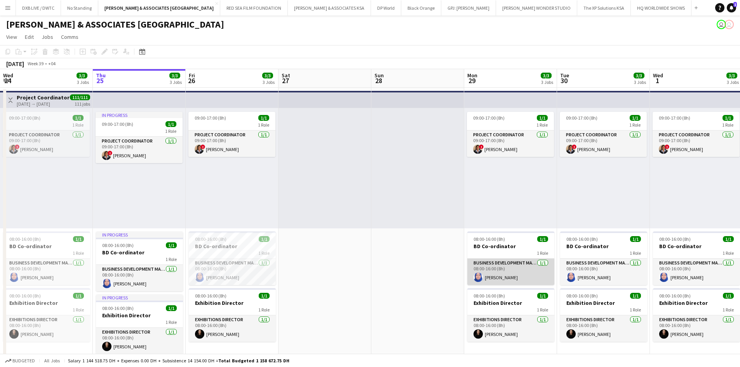
click at [510, 275] on app-card-role "Business Development Manager 1/1 08:00-16:00 (8h) Janna Khalaf" at bounding box center [510, 272] width 87 height 26
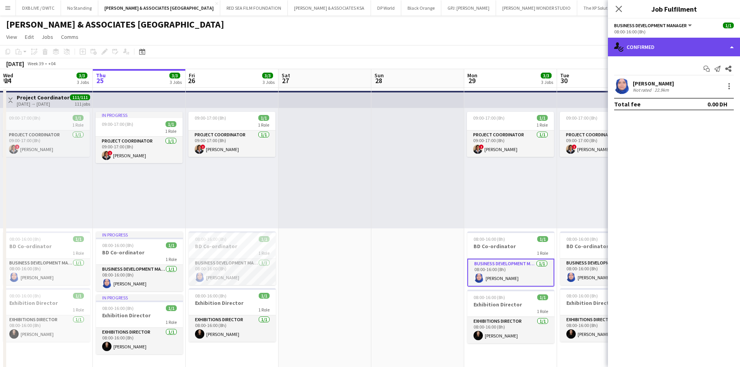
click at [644, 50] on div "single-neutral-actions-check-2 Confirmed" at bounding box center [674, 47] width 132 height 19
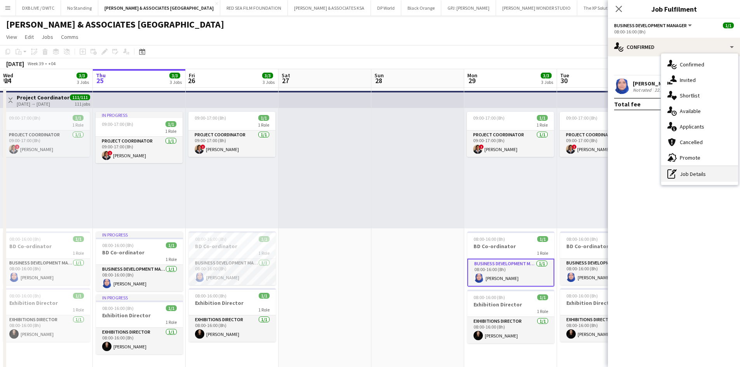
click at [683, 167] on div "pen-write Job Details" at bounding box center [699, 174] width 77 height 16
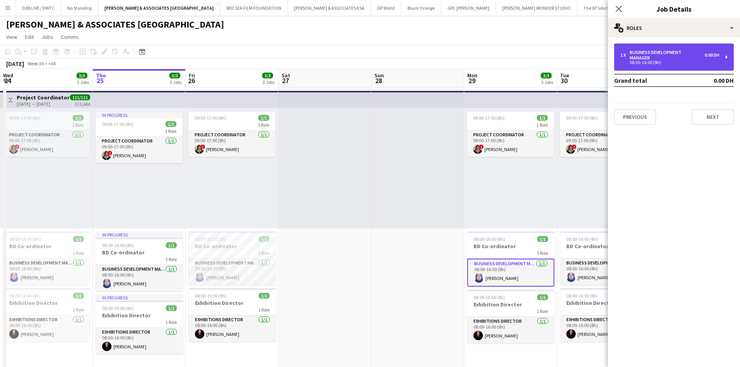
click at [674, 59] on div "Business Development Manager" at bounding box center [667, 55] width 75 height 11
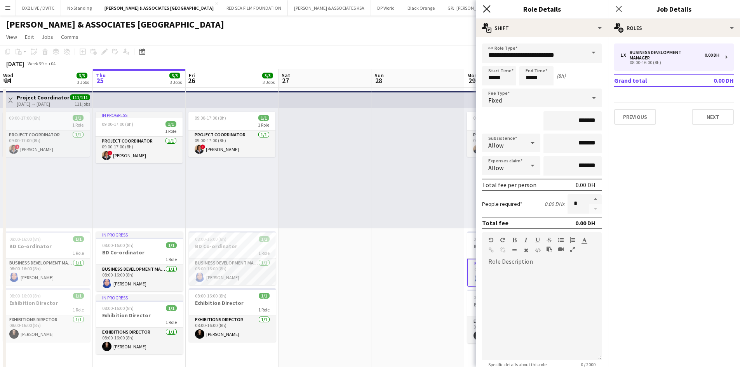
click at [484, 9] on icon "Close pop-in" at bounding box center [486, 8] width 7 height 7
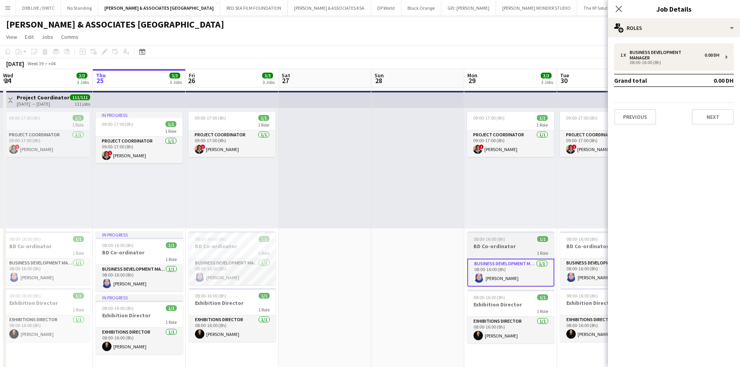
click at [482, 252] on div "1 Role" at bounding box center [510, 253] width 87 height 6
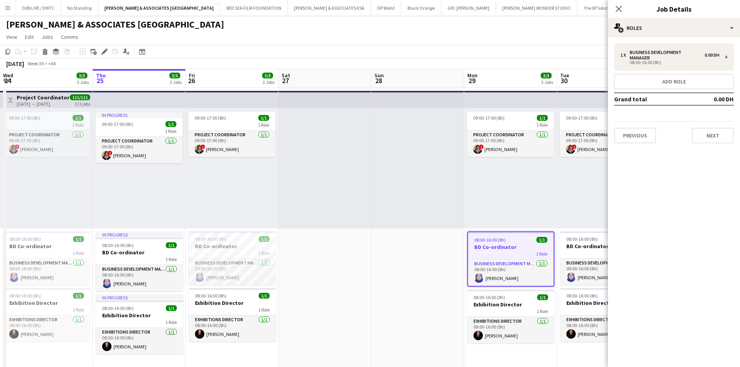
click at [482, 252] on div "1 Role" at bounding box center [510, 254] width 85 height 6
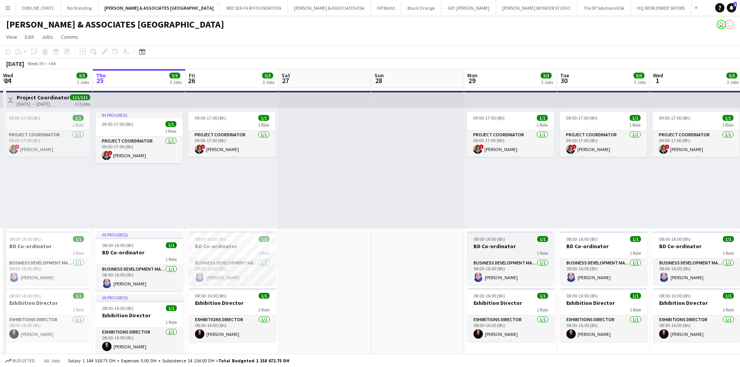
click at [482, 252] on div "1 Role" at bounding box center [510, 253] width 87 height 6
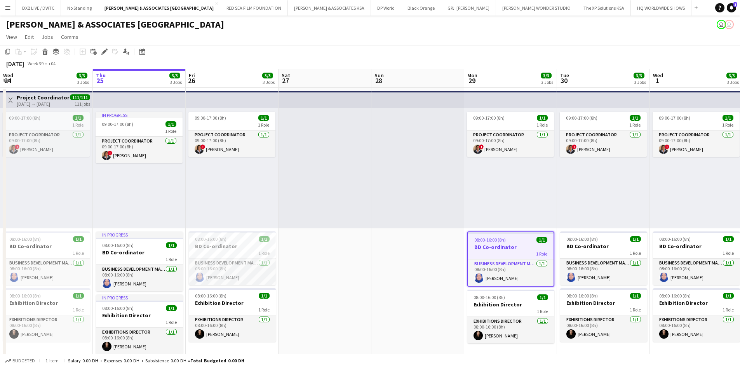
click at [482, 252] on div "1 Role" at bounding box center [510, 254] width 85 height 6
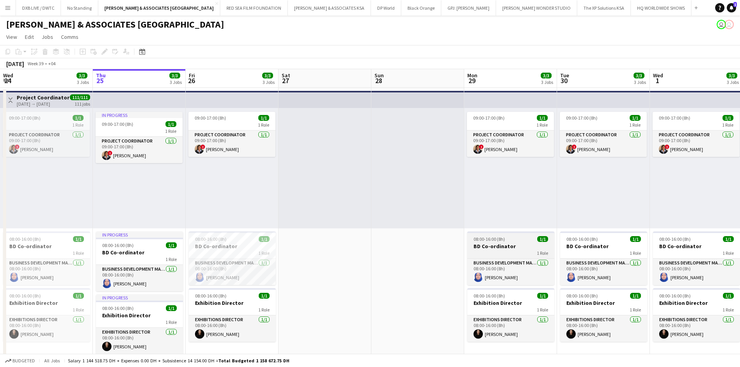
click at [482, 252] on div "1 Role" at bounding box center [510, 253] width 87 height 6
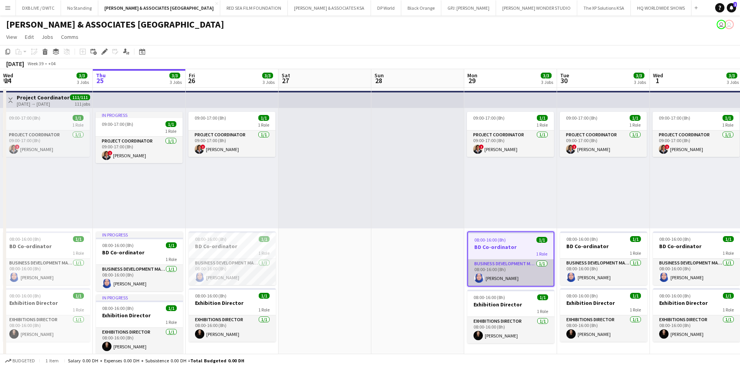
click at [493, 273] on app-card-role "Business Development Manager 1/1 08:00-16:00 (8h) Janna Khalaf" at bounding box center [510, 273] width 85 height 26
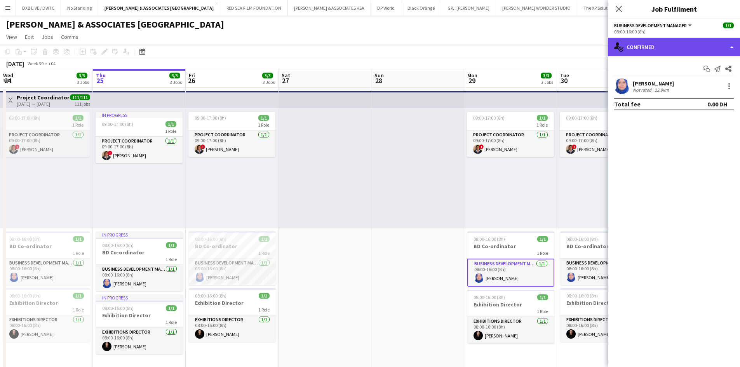
click at [679, 50] on div "single-neutral-actions-check-2 Confirmed" at bounding box center [674, 47] width 132 height 19
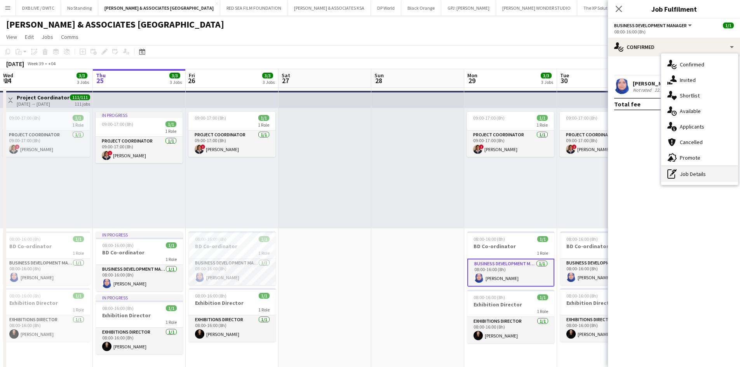
click at [690, 180] on div "pen-write Job Details" at bounding box center [699, 174] width 77 height 16
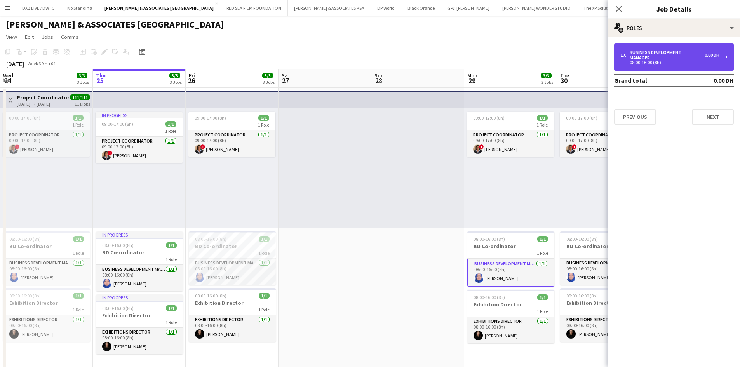
click at [664, 50] on div "Business Development Manager" at bounding box center [667, 55] width 75 height 11
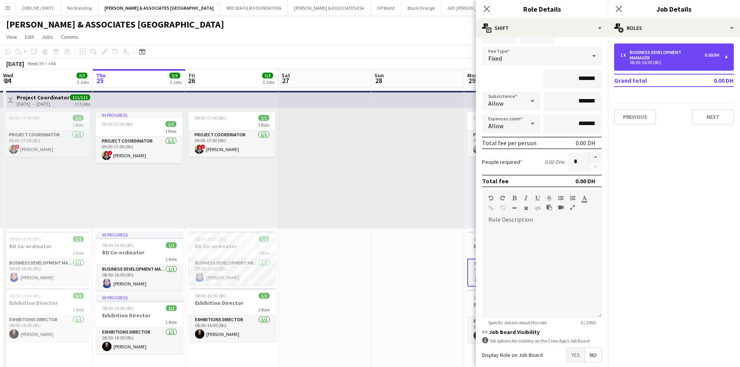
scroll to position [81, 0]
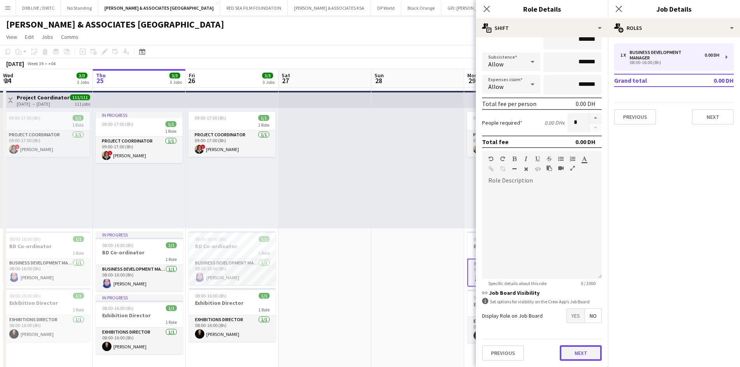
click at [571, 357] on button "Next" at bounding box center [581, 353] width 42 height 16
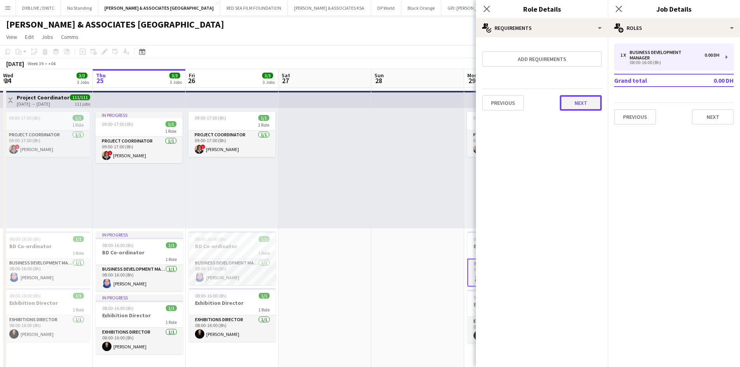
click at [591, 101] on button "Next" at bounding box center [581, 103] width 42 height 16
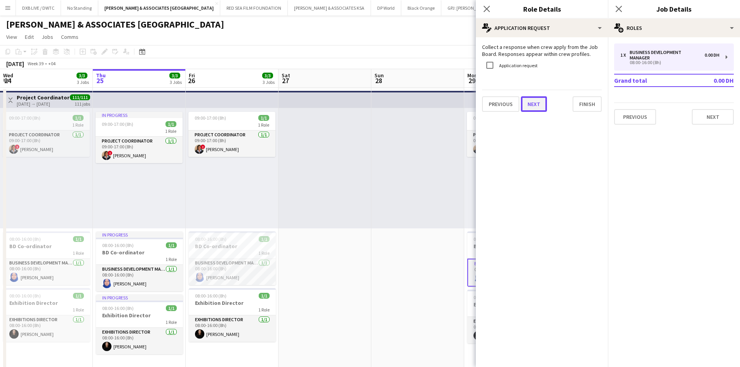
click at [539, 102] on button "Next" at bounding box center [534, 104] width 26 height 16
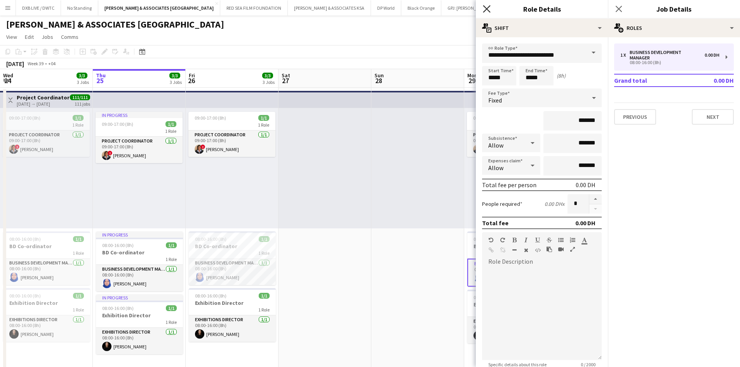
click at [489, 11] on icon at bounding box center [486, 8] width 7 height 7
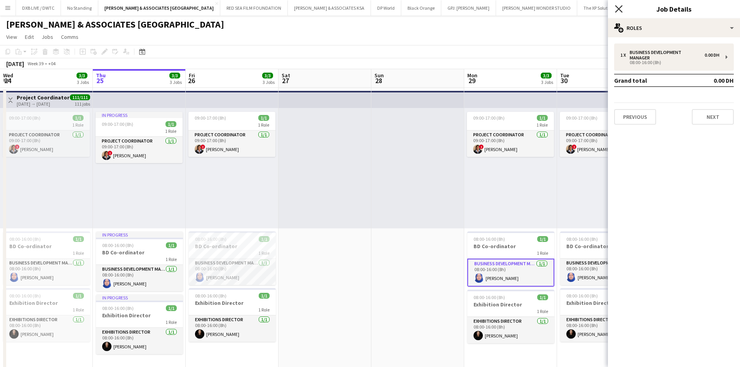
click at [622, 7] on app-icon "Close pop-in" at bounding box center [618, 8] width 11 height 11
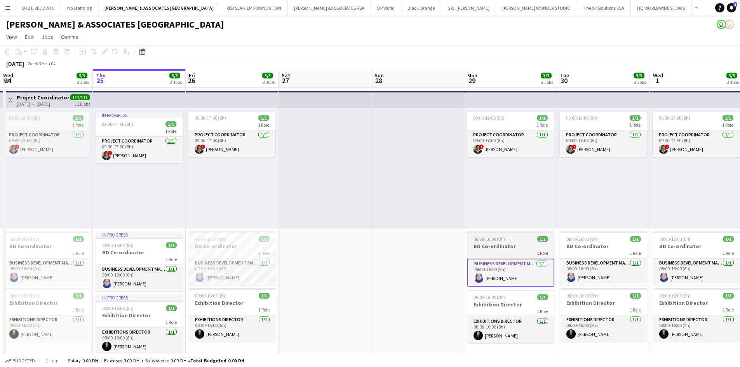
click at [511, 246] on h3 "BD Co-ordinator" at bounding box center [510, 246] width 87 height 7
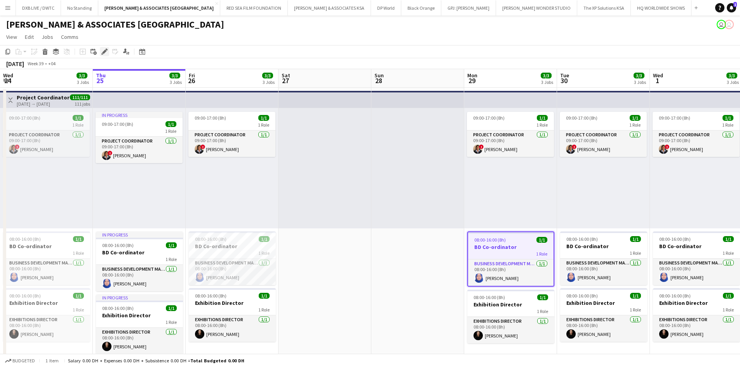
click at [101, 51] on icon "Edit" at bounding box center [104, 52] width 6 height 6
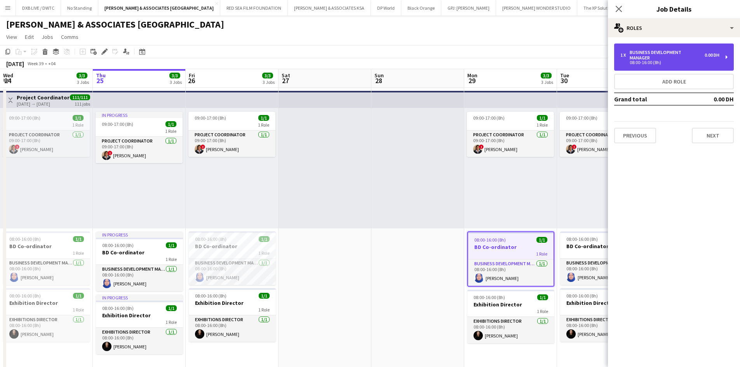
click at [694, 66] on div "1 x Business Development Manager 0.00 DH 08:00-16:00 (8h)" at bounding box center [674, 57] width 120 height 27
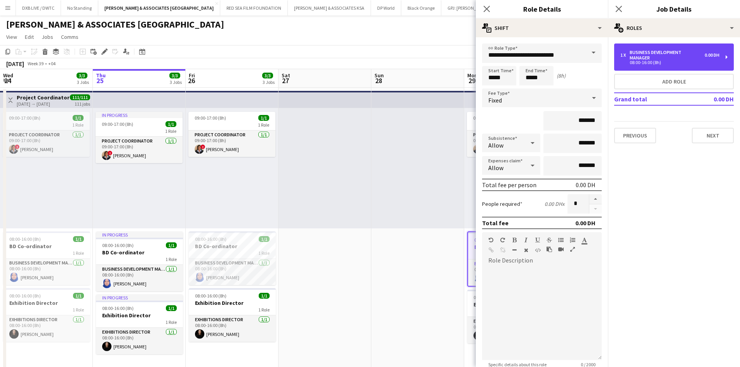
scroll to position [81, 0]
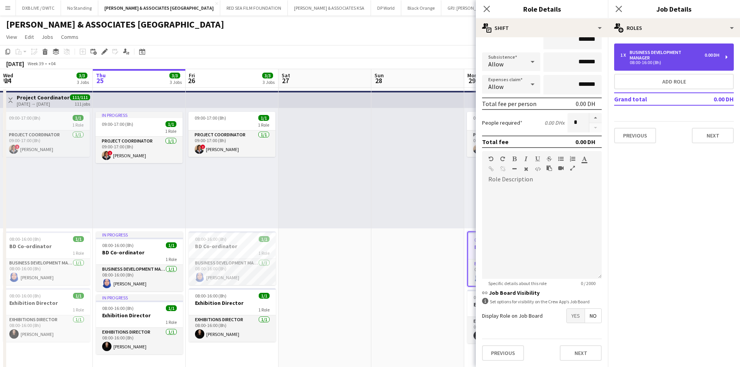
click at [646, 56] on div "Business Development Manager" at bounding box center [667, 55] width 75 height 11
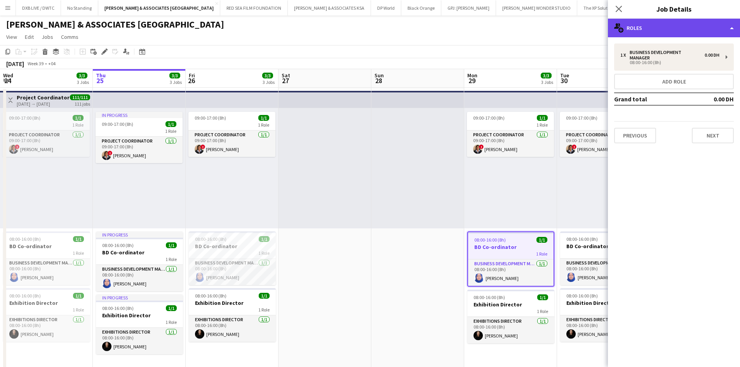
click at [653, 31] on div "multiple-users-add Roles" at bounding box center [674, 28] width 132 height 19
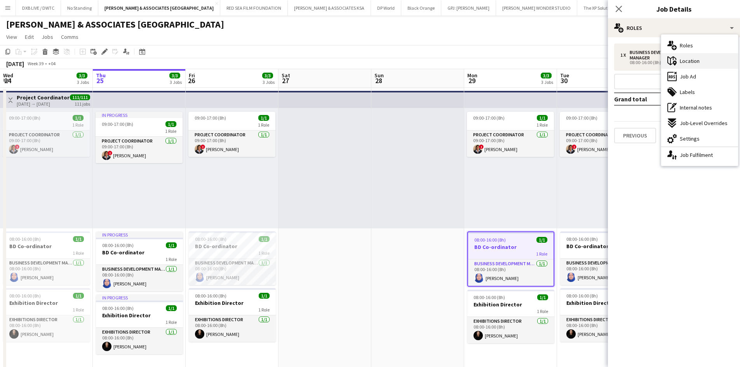
click at [686, 66] on div "maps-pin-1 Location" at bounding box center [699, 61] width 77 height 16
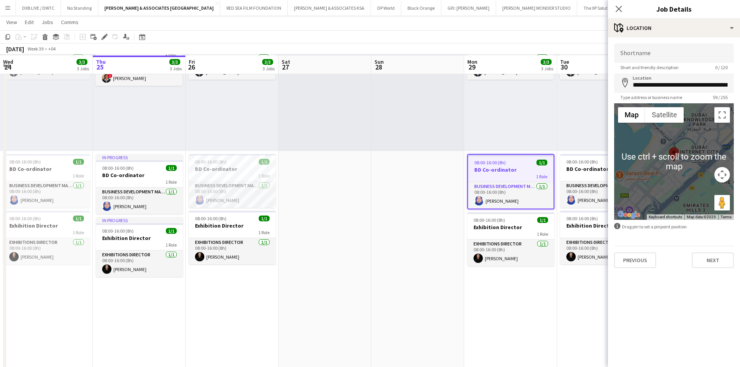
scroll to position [78, 0]
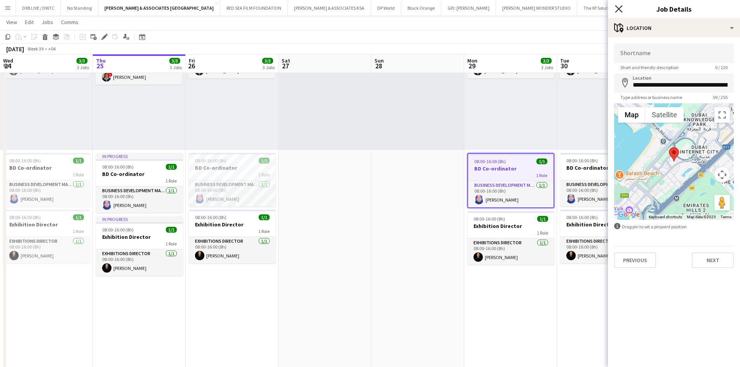
click at [619, 10] on icon "Close pop-in" at bounding box center [618, 8] width 7 height 7
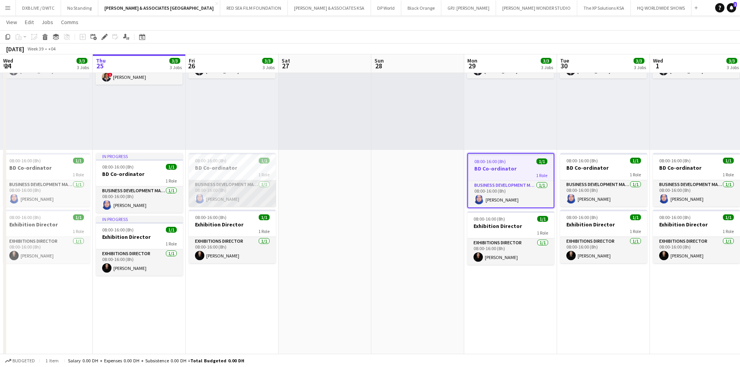
click at [221, 182] on app-card-role "Business Development Manager 1/1 08:00-16:00 (8h) Janna Khalaf" at bounding box center [232, 193] width 87 height 26
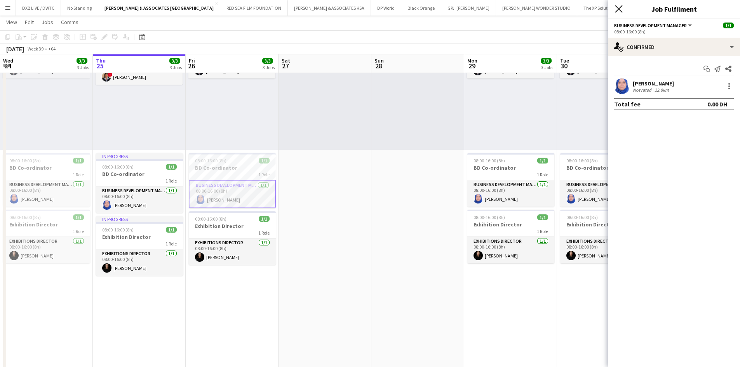
click at [617, 9] on icon "Close pop-in" at bounding box center [618, 8] width 7 height 7
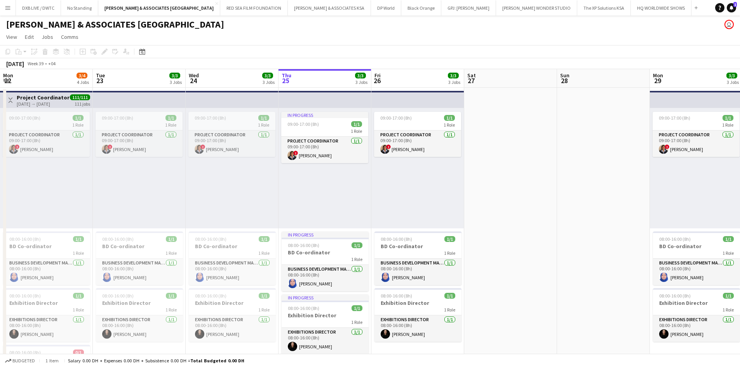
scroll to position [0, 186]
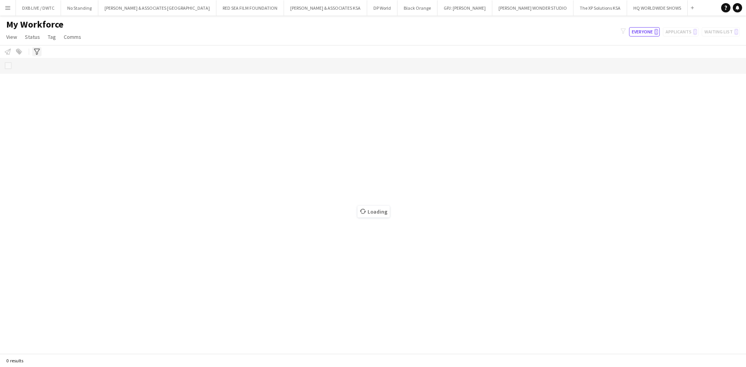
click at [37, 50] on icon "Advanced filters" at bounding box center [37, 52] width 6 height 6
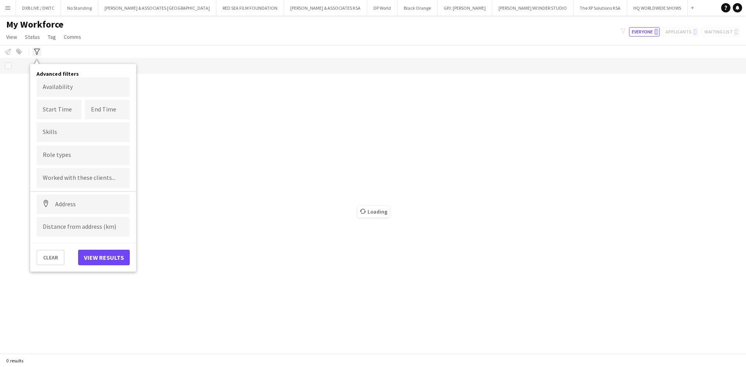
click at [37, 50] on icon "Advanced filters" at bounding box center [37, 52] width 6 height 6
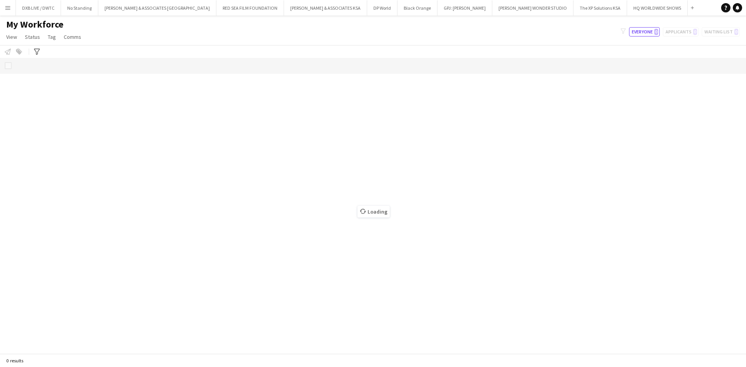
click at [10, 12] on button "Menu" at bounding box center [8, 8] width 16 height 16
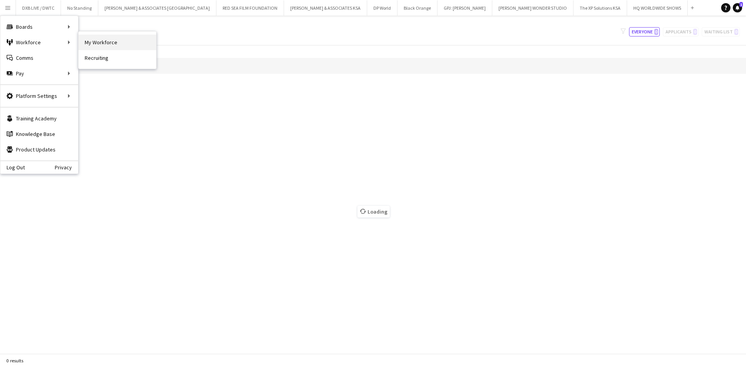
click at [101, 42] on link "My Workforce" at bounding box center [117, 43] width 78 height 16
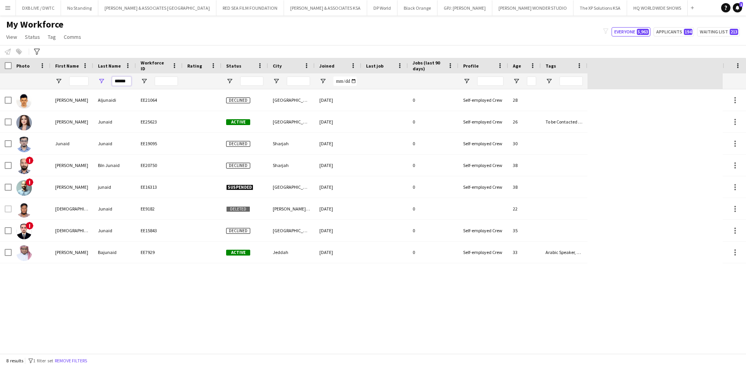
drag, startPoint x: 128, startPoint y: 81, endPoint x: 108, endPoint y: 85, distance: 20.6
click at [108, 84] on div "******" at bounding box center [114, 81] width 43 height 16
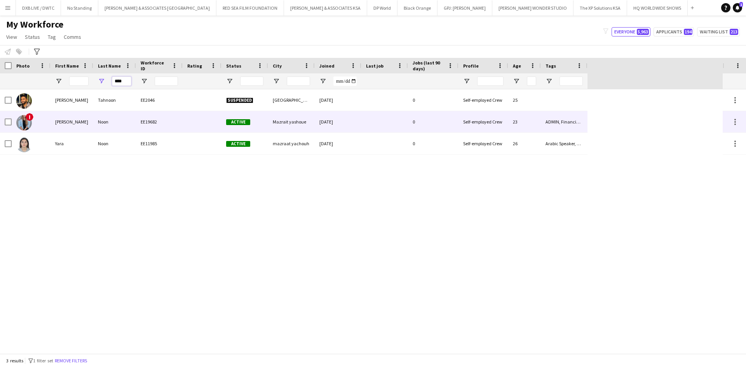
type input "****"
click at [107, 121] on div "Noon" at bounding box center [114, 121] width 43 height 21
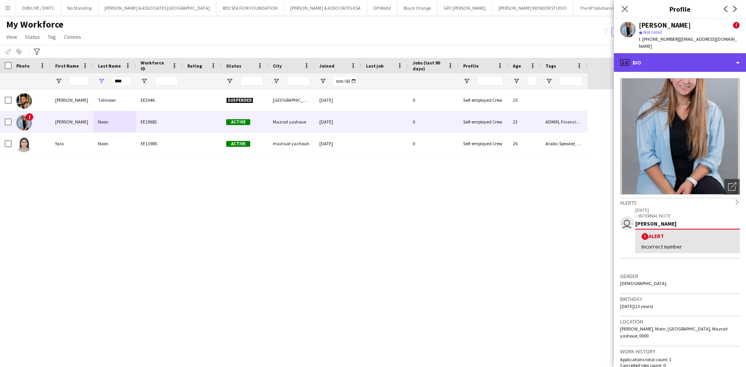
click at [686, 60] on div "profile Bio" at bounding box center [680, 62] width 132 height 19
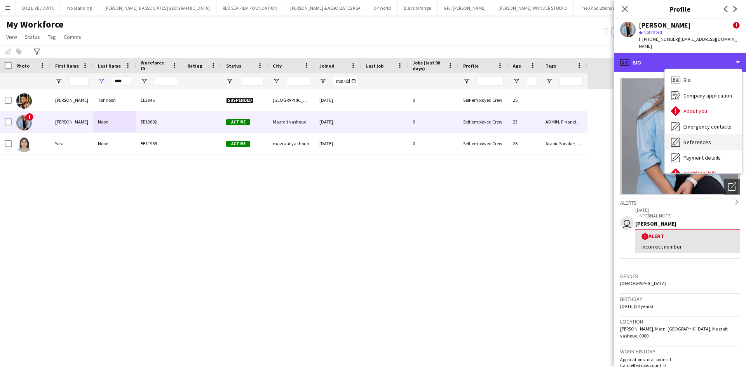
scroll to position [57, 0]
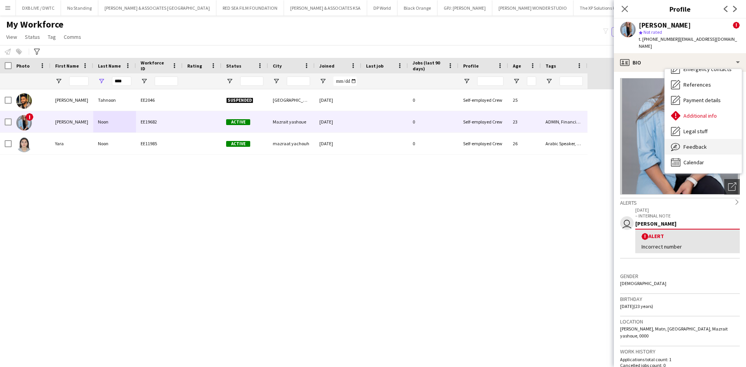
click at [692, 139] on div "Feedback Feedback" at bounding box center [703, 147] width 77 height 16
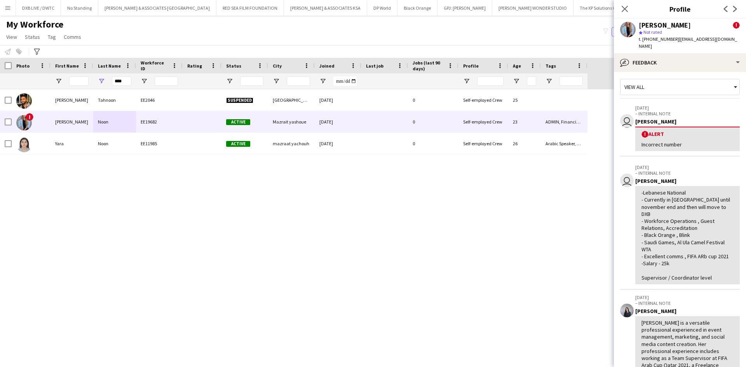
scroll to position [0, 0]
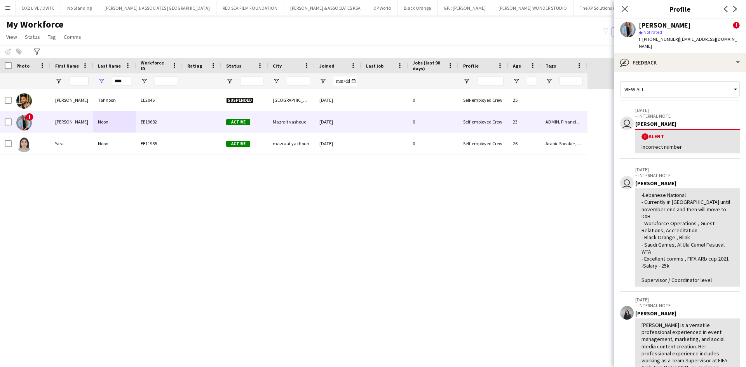
click at [622, 29] on app-user-avatar at bounding box center [628, 30] width 16 height 16
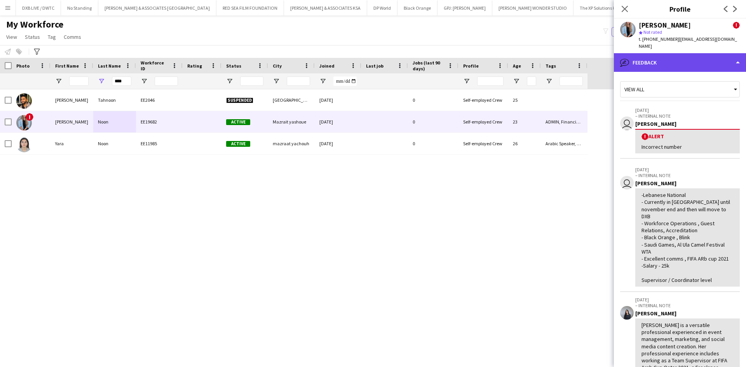
click at [640, 56] on div "bubble-pencil Feedback" at bounding box center [680, 62] width 132 height 19
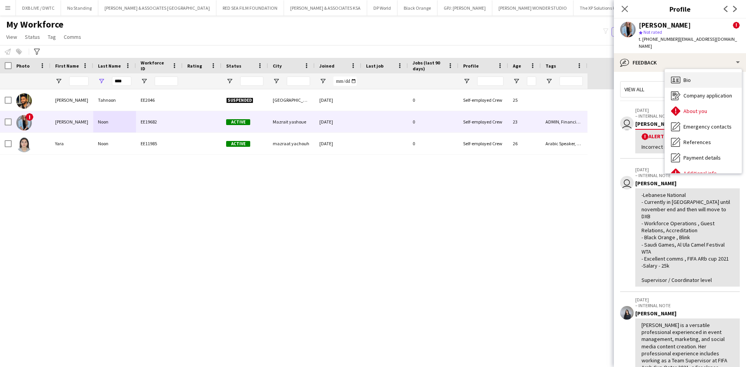
click at [692, 72] on div "Bio Bio" at bounding box center [703, 80] width 77 height 16
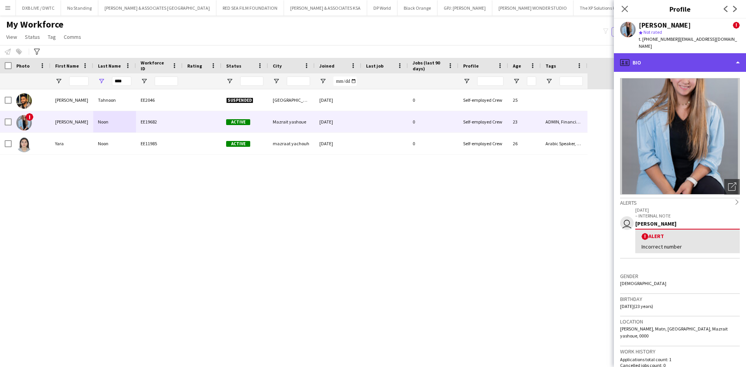
click at [661, 59] on div "profile Bio" at bounding box center [680, 62] width 132 height 19
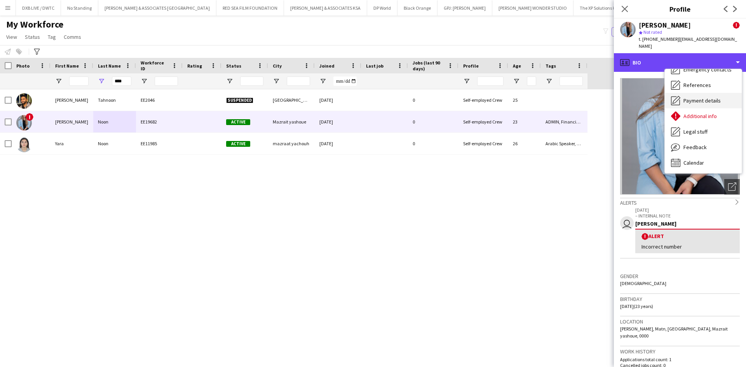
scroll to position [57, 0]
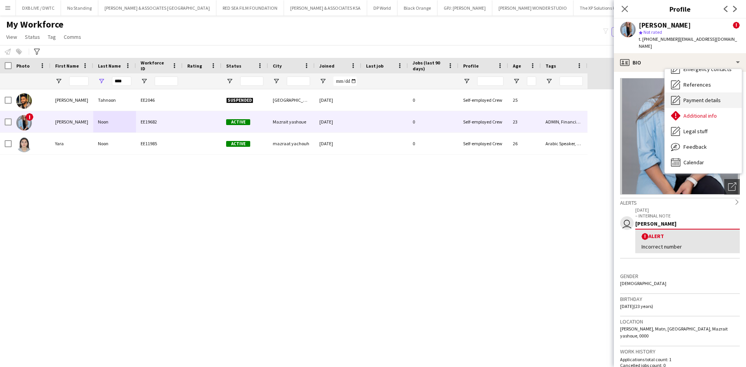
click at [704, 139] on div "Feedback Feedback" at bounding box center [703, 147] width 77 height 16
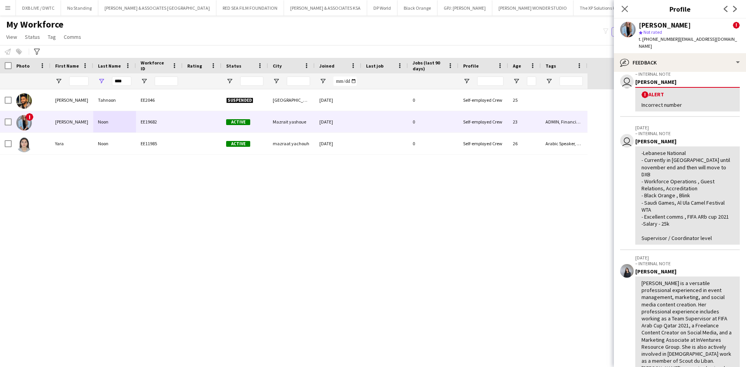
scroll to position [39, 0]
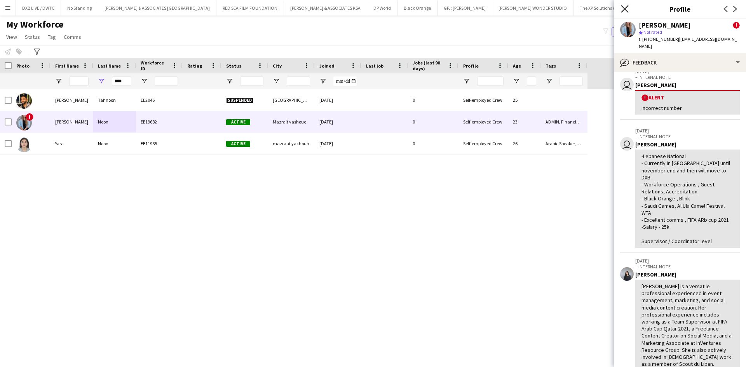
click at [625, 9] on icon at bounding box center [624, 8] width 7 height 7
